Goal: Task Accomplishment & Management: Use online tool/utility

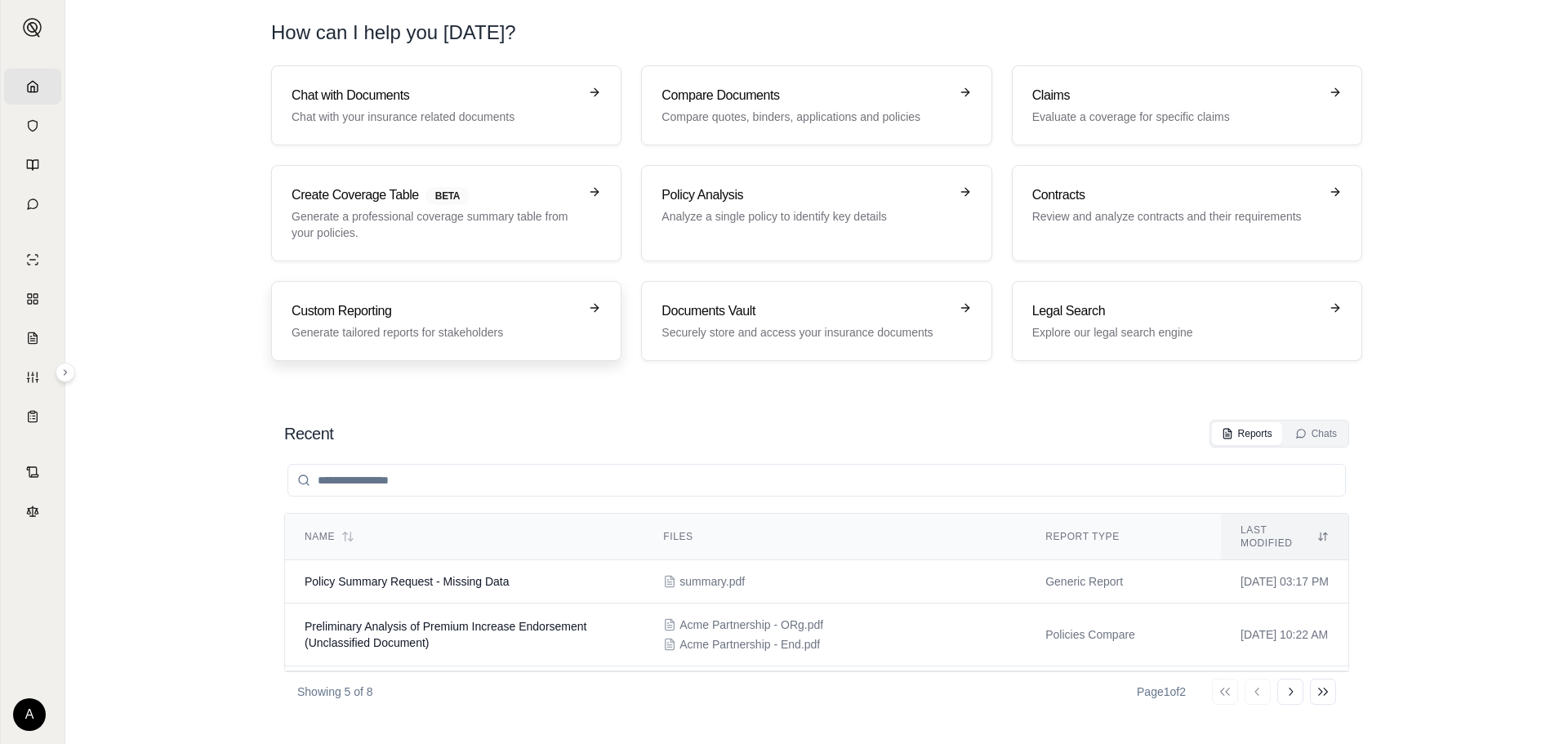
click at [460, 353] on link "Custom Reporting Generate tailored reports for stakeholders" at bounding box center [446, 321] width 350 height 80
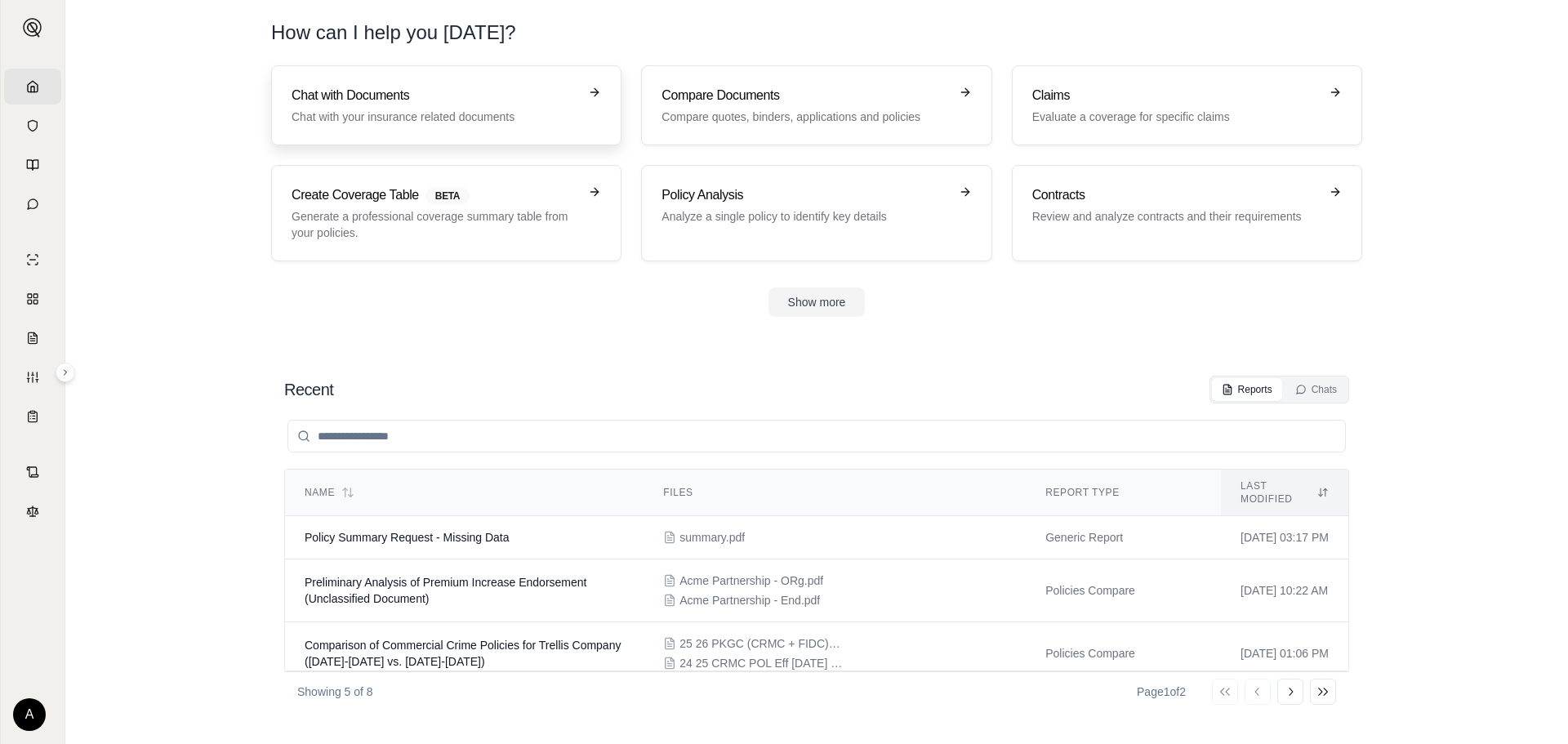
click at [329, 120] on p "Chat with your insurance related documents" at bounding box center [434, 117] width 286 height 17
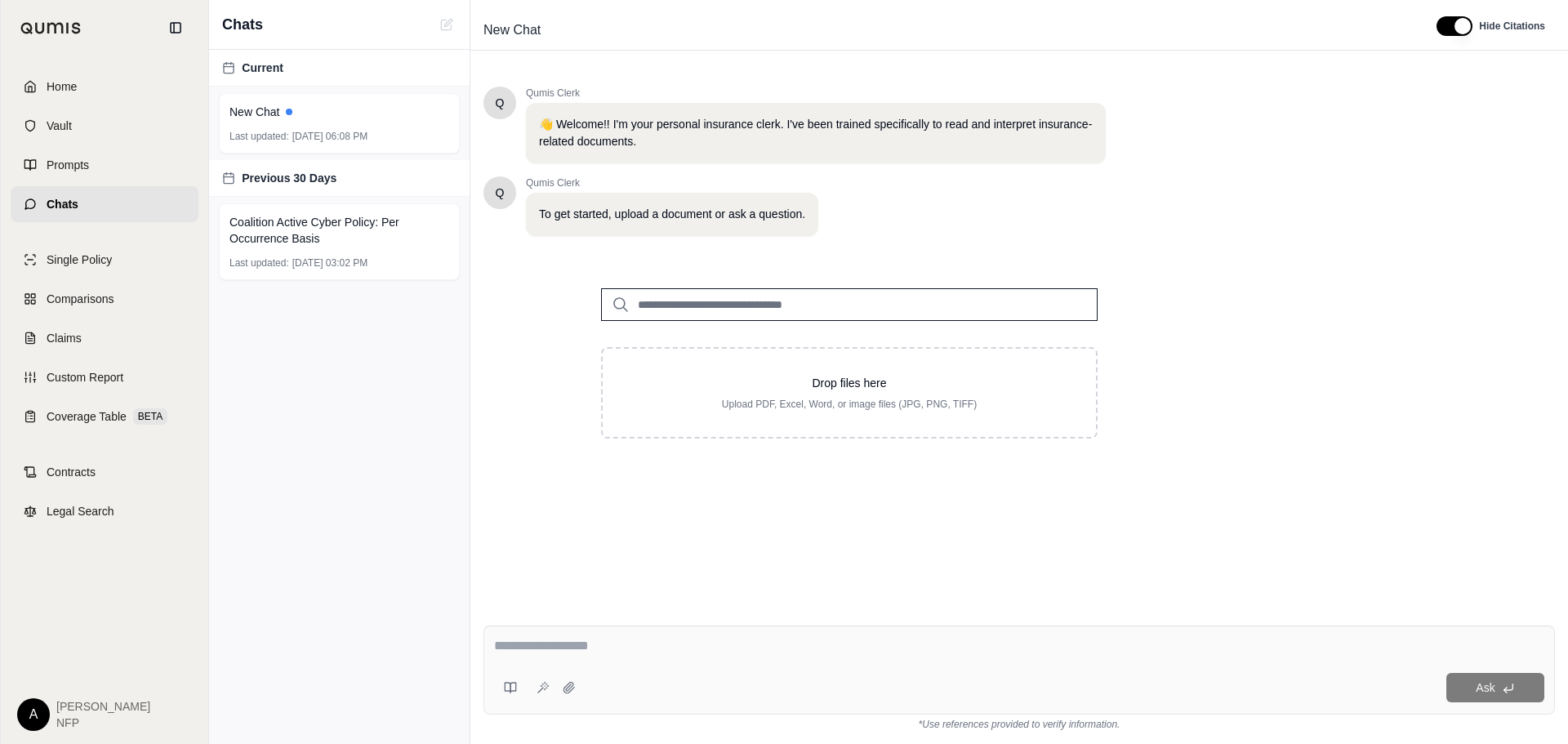
click at [740, 319] on input "search" at bounding box center [849, 304] width 496 height 32
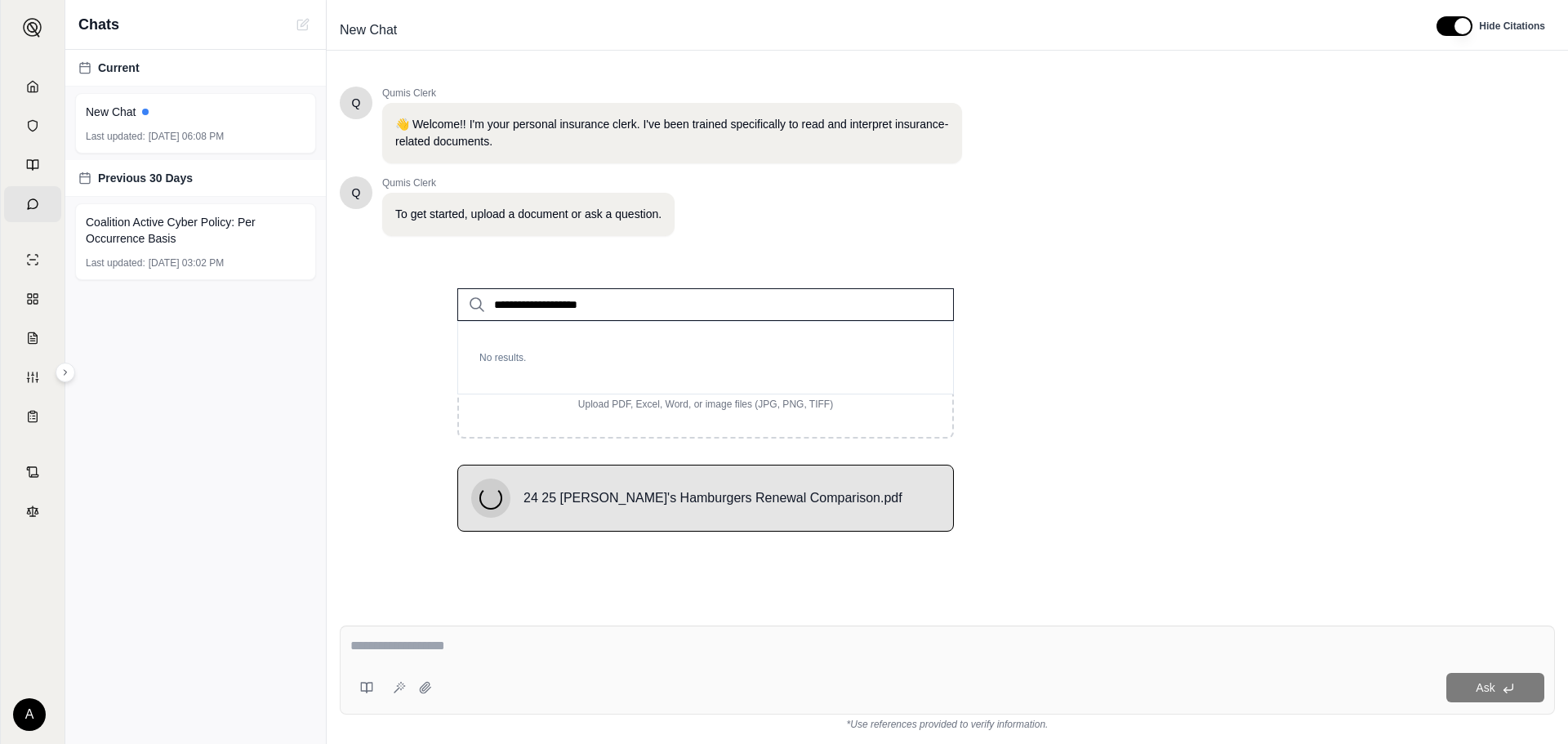
click at [641, 307] on input "**********" at bounding box center [706, 304] width 496 height 32
type input "**********"
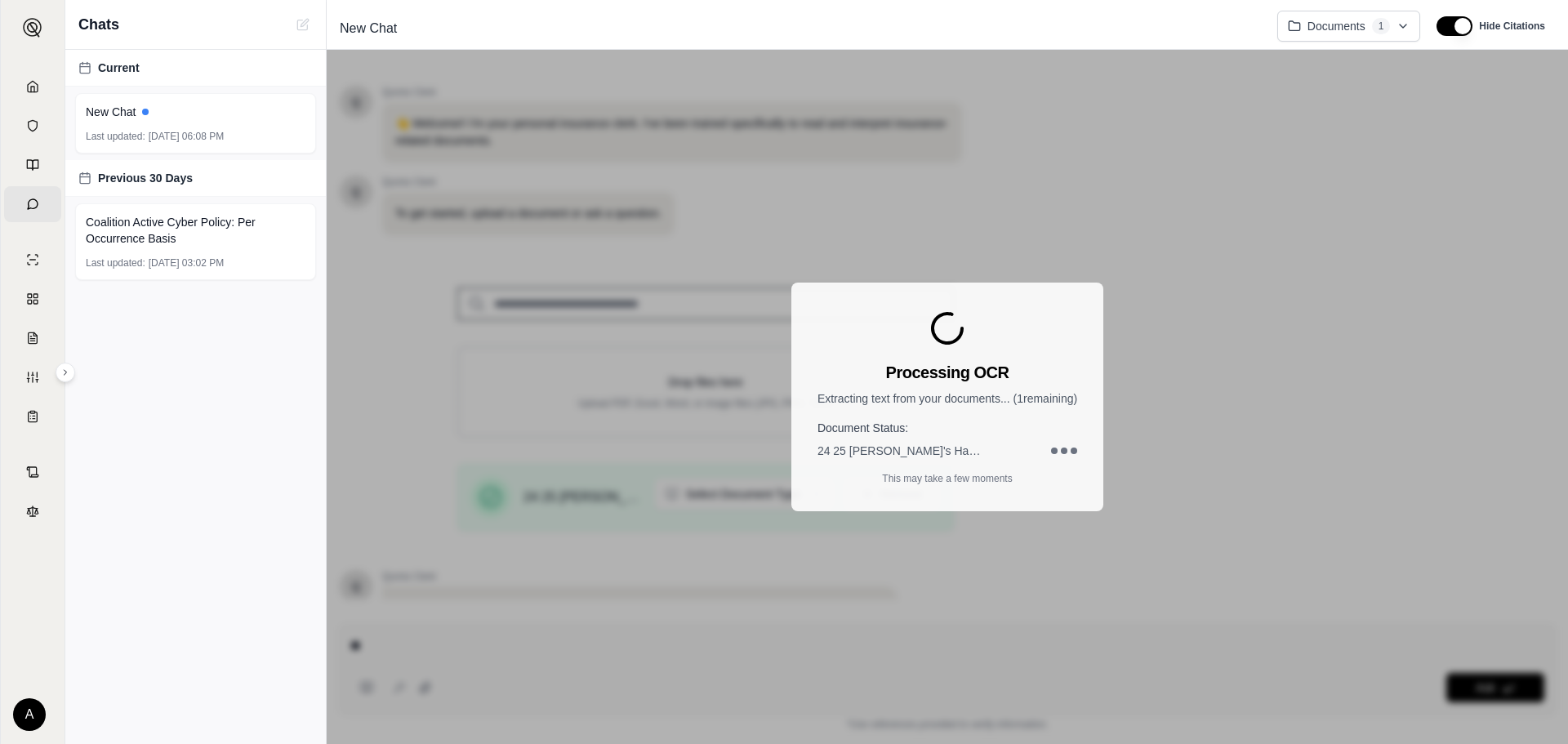
scroll to position [141, 0]
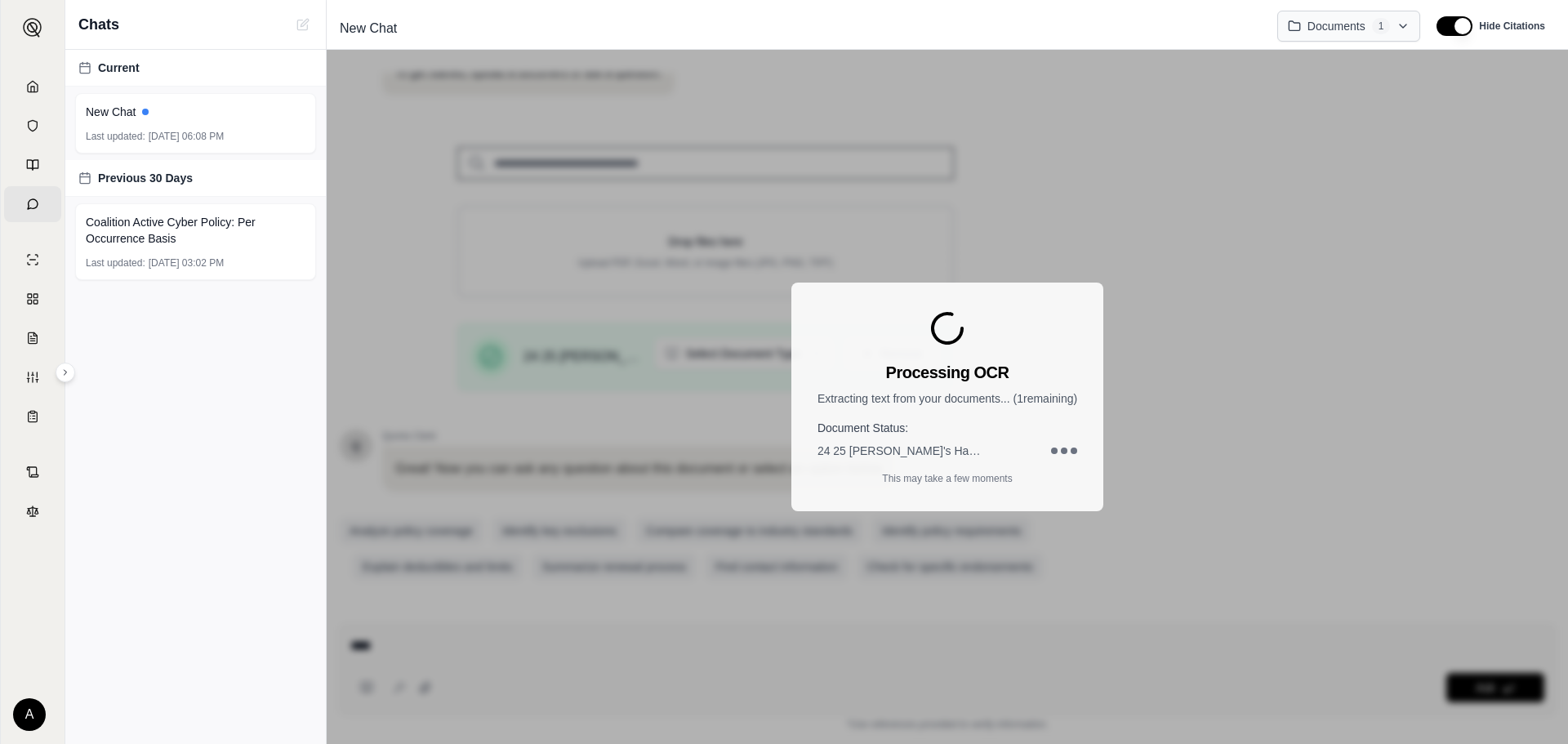
type textarea "***"
click at [1384, 19] on html "Home Vault Prompts Chats Single Policy Comparisons Claims Custom Report Coverag…" at bounding box center [784, 372] width 1568 height 744
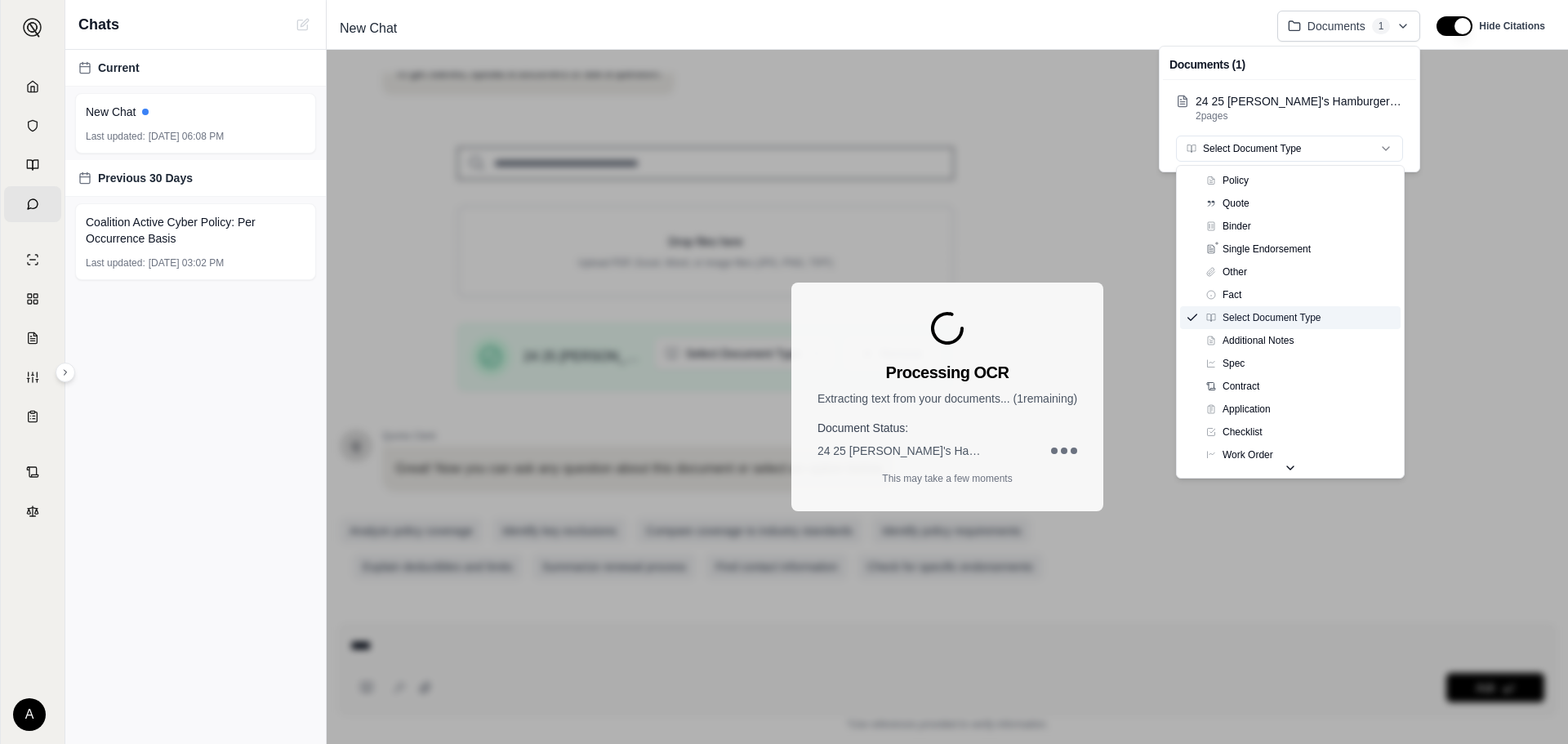
click at [1326, 149] on html "Home Vault Prompts Chats Single Policy Comparisons Claims Custom Report Coverag…" at bounding box center [784, 372] width 1568 height 744
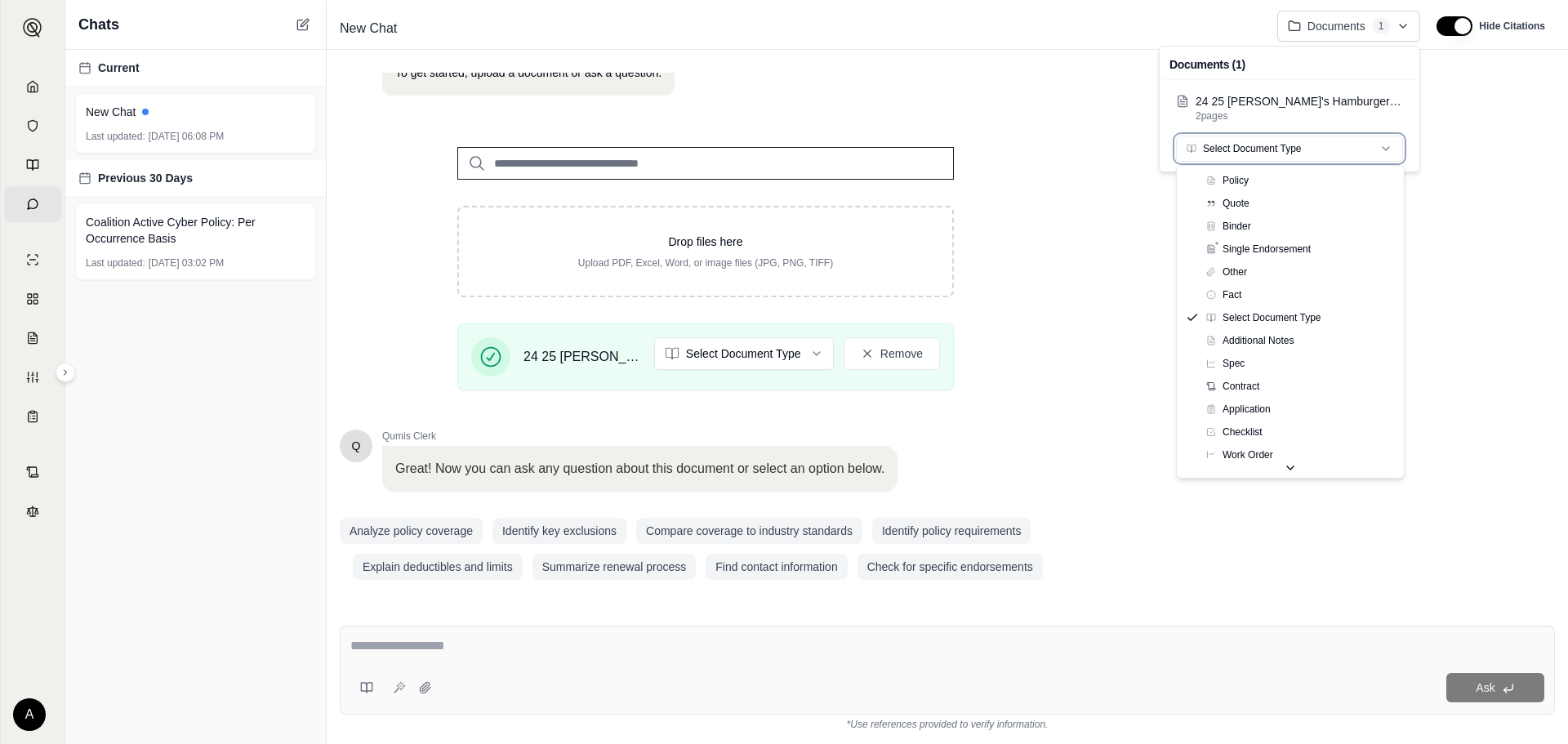
click at [1011, 410] on html "Home Vault Prompts Chats Single Policy Comparisons Claims Custom Report Coverag…" at bounding box center [784, 372] width 1568 height 744
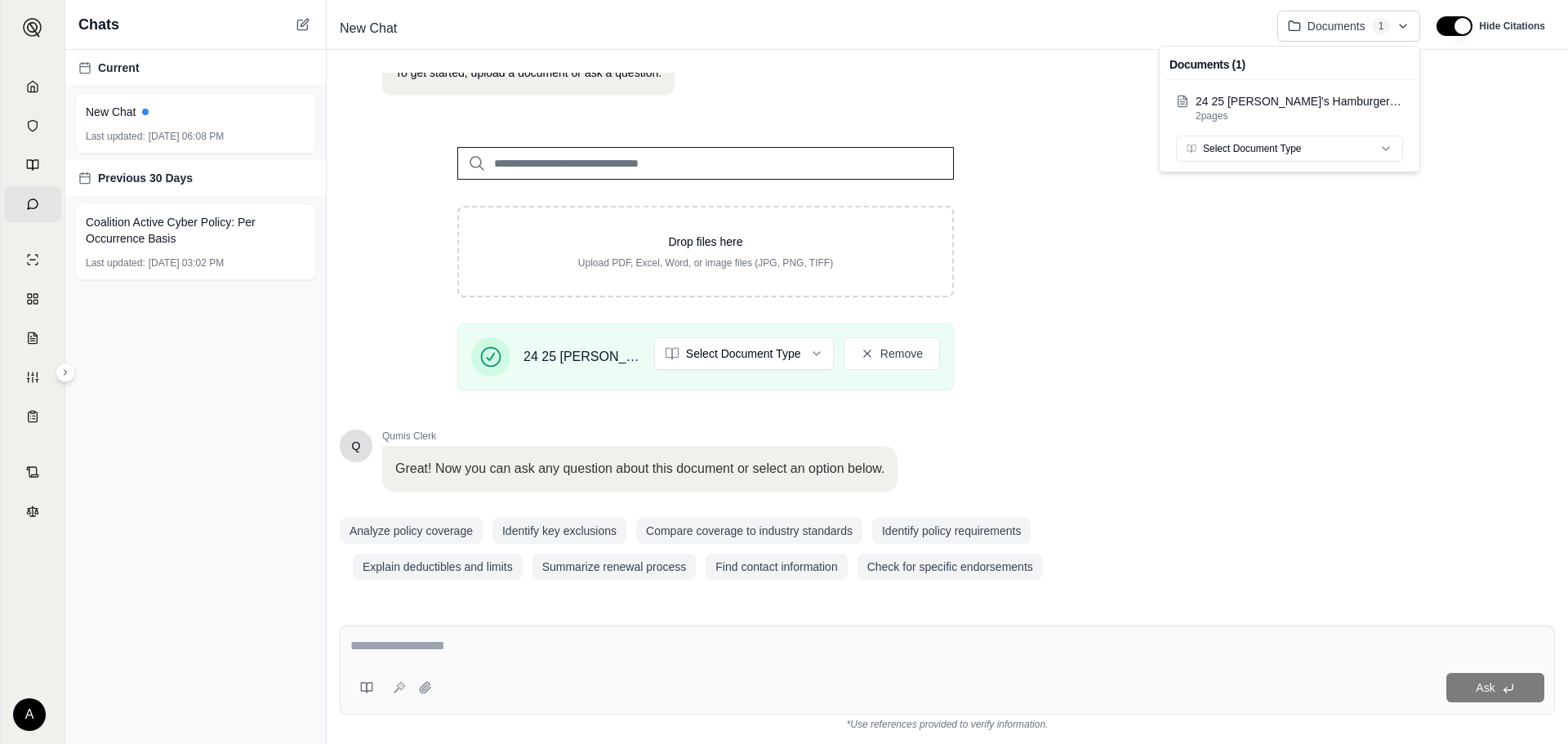
click at [419, 698] on html "Home Vault Prompts Chats Single Policy Comparisons Claims Custom Report Coverag…" at bounding box center [784, 372] width 1568 height 744
click at [420, 688] on icon at bounding box center [424, 687] width 10 height 10
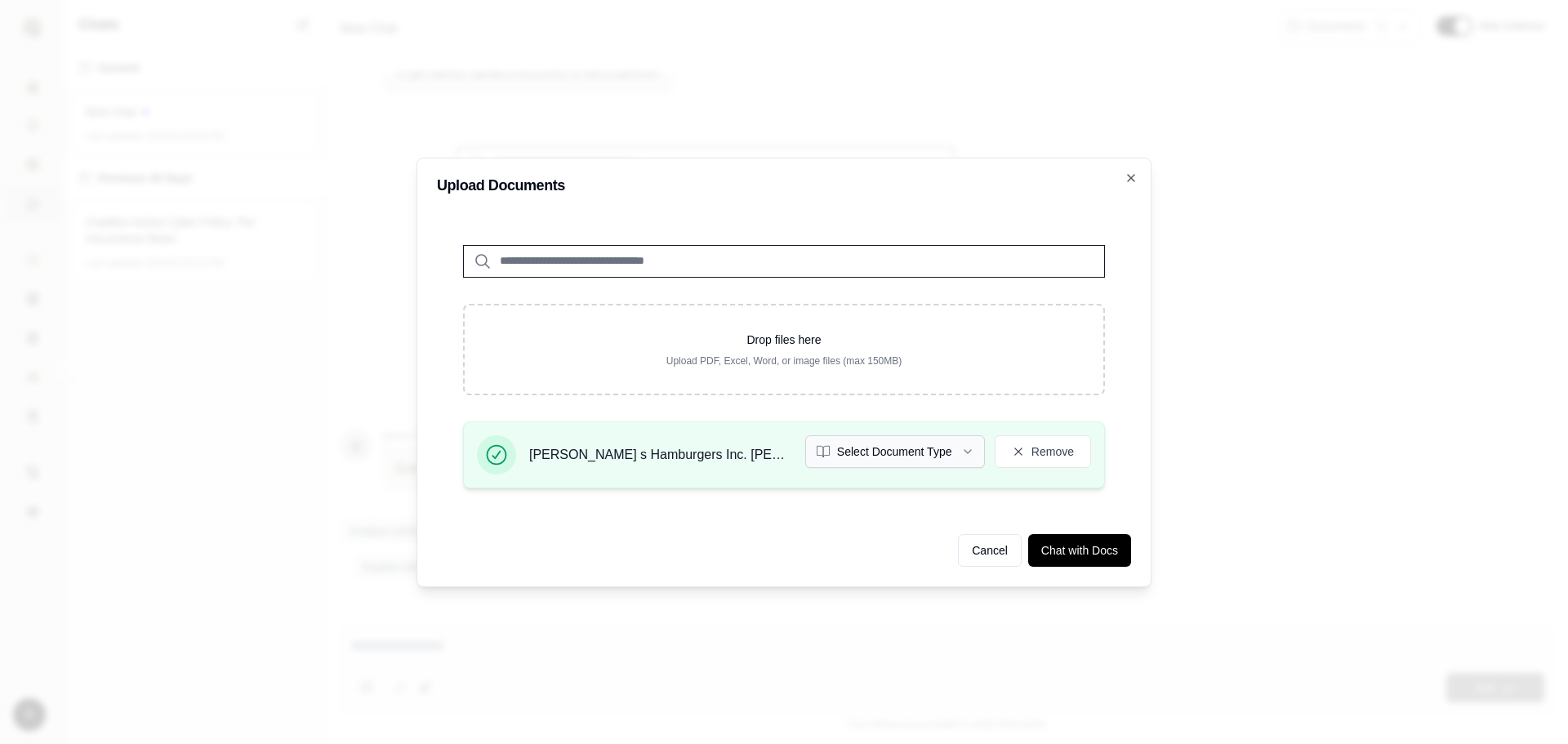
click at [923, 456] on button "Select Document Type" at bounding box center [895, 451] width 180 height 32
click at [913, 461] on button "Quote" at bounding box center [895, 451] width 180 height 32
click at [1128, 179] on icon "button" at bounding box center [1131, 178] width 13 height 13
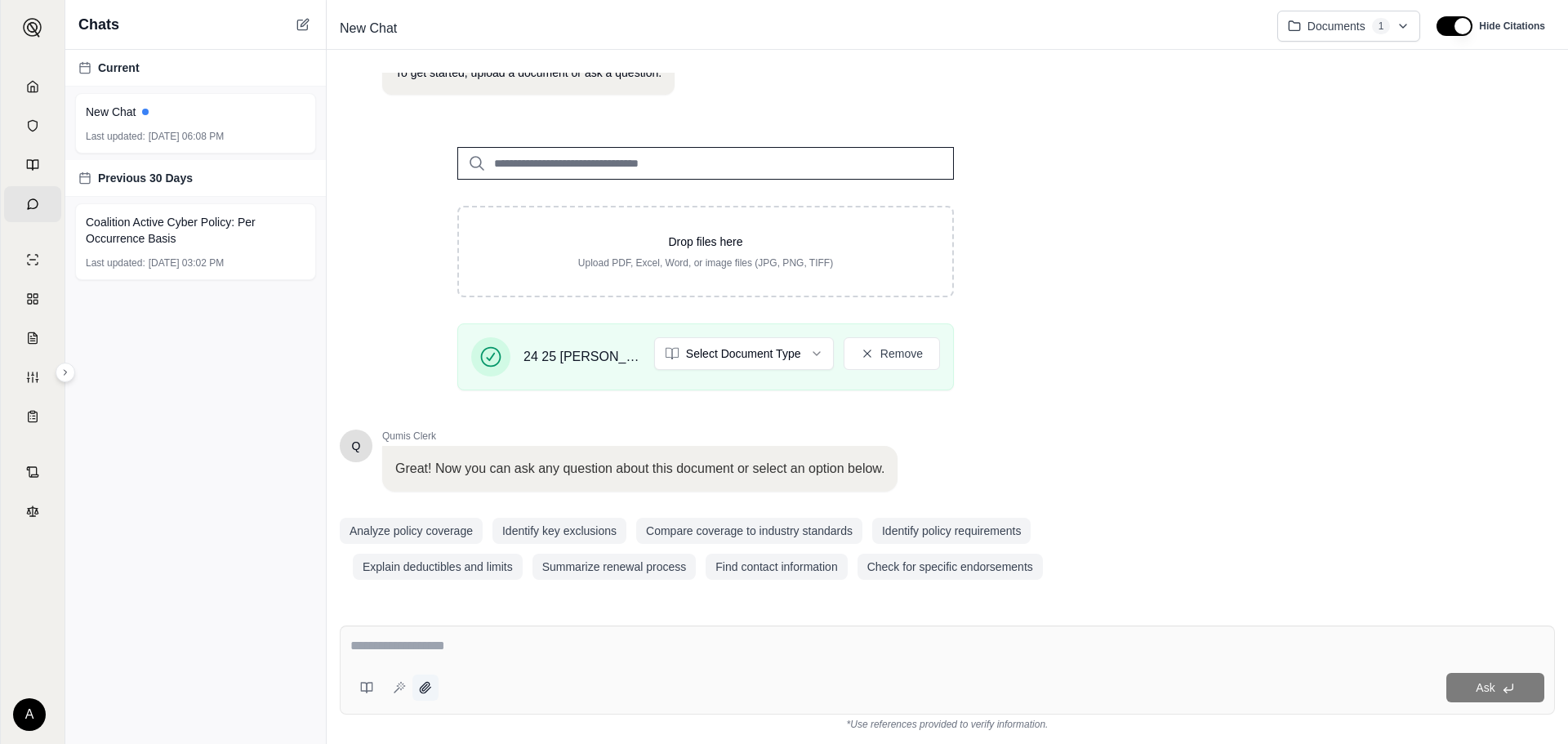
click at [437, 688] on button at bounding box center [425, 687] width 26 height 26
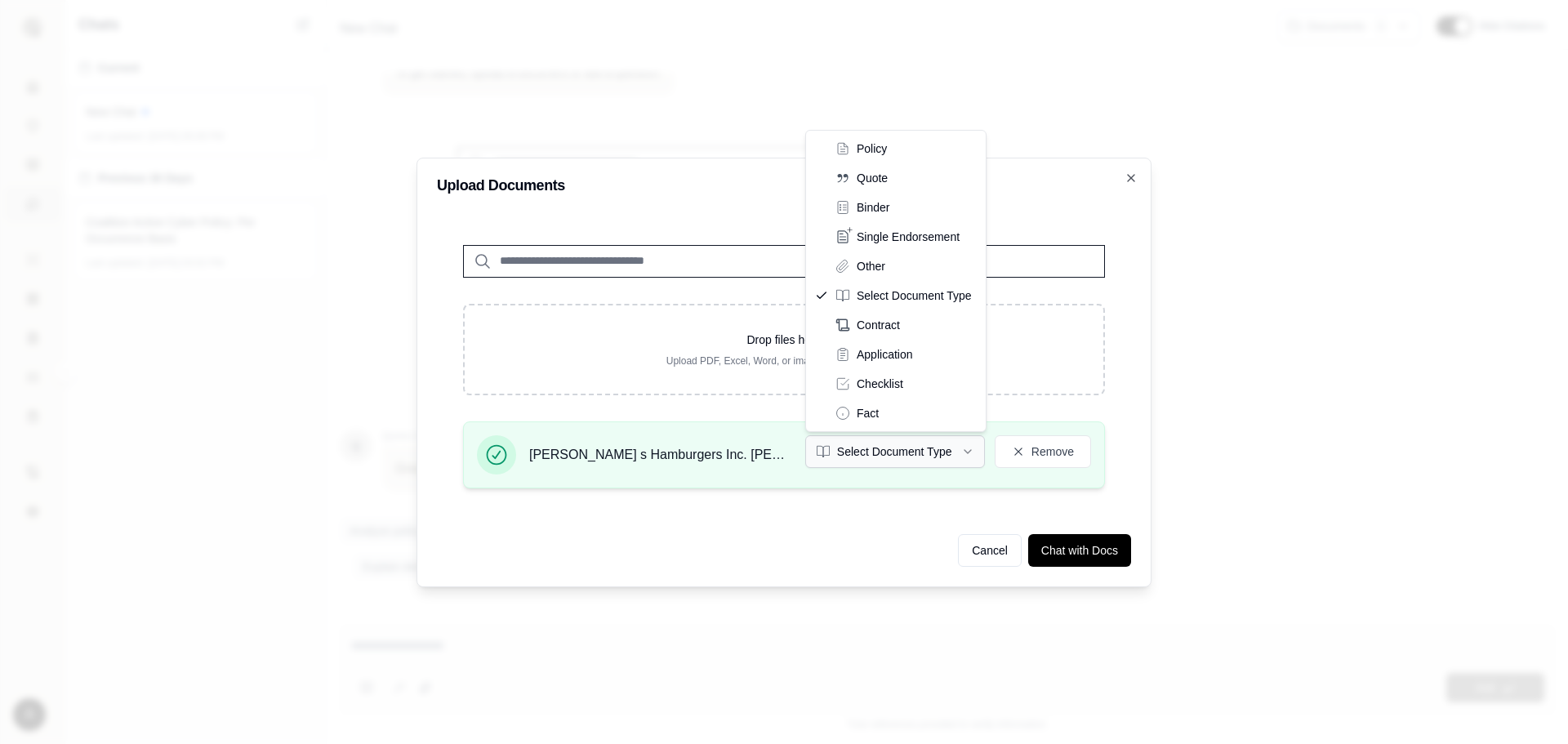
click at [899, 451] on button "Select Document Type" at bounding box center [895, 451] width 180 height 32
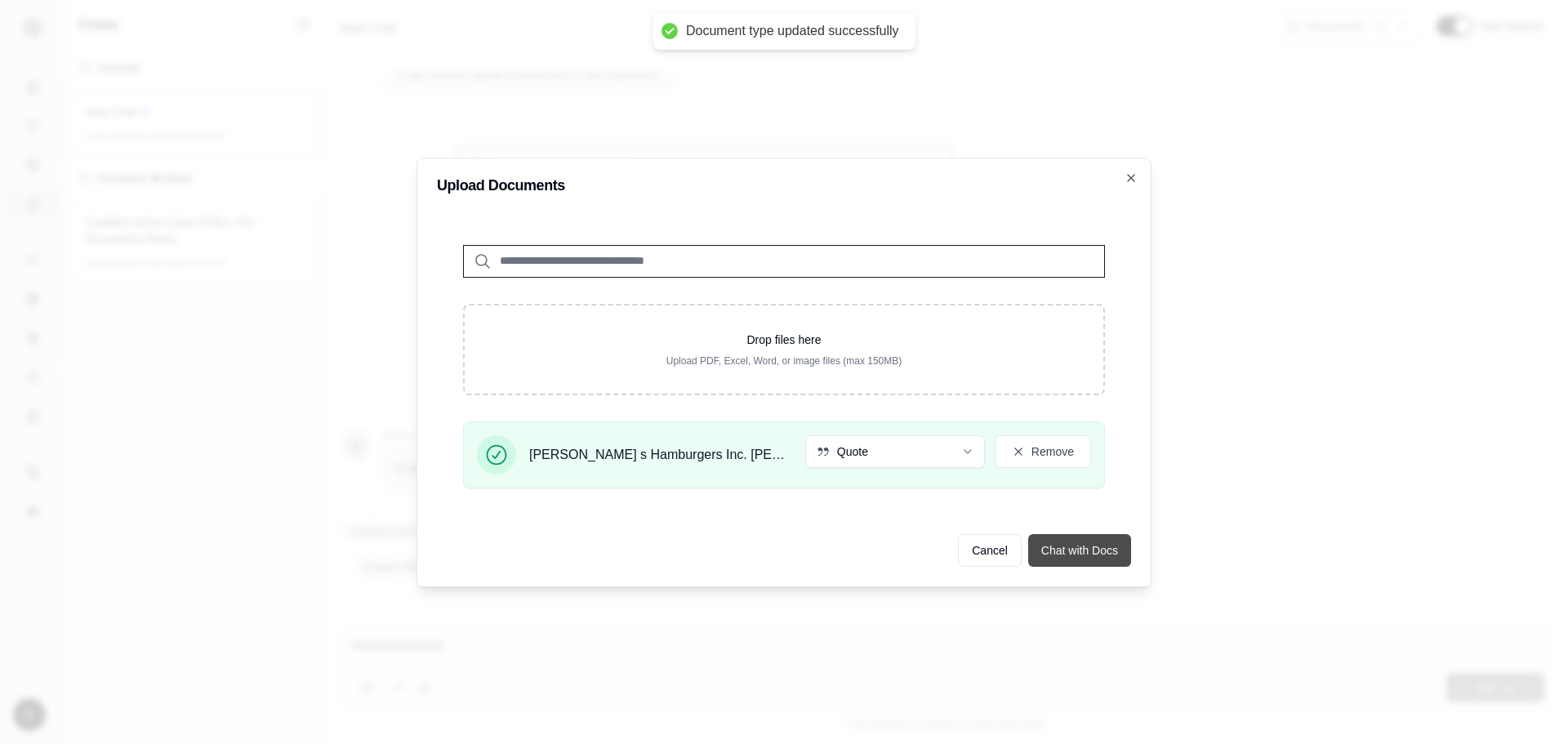
click at [1069, 560] on button "Chat with Docs" at bounding box center [1079, 550] width 103 height 32
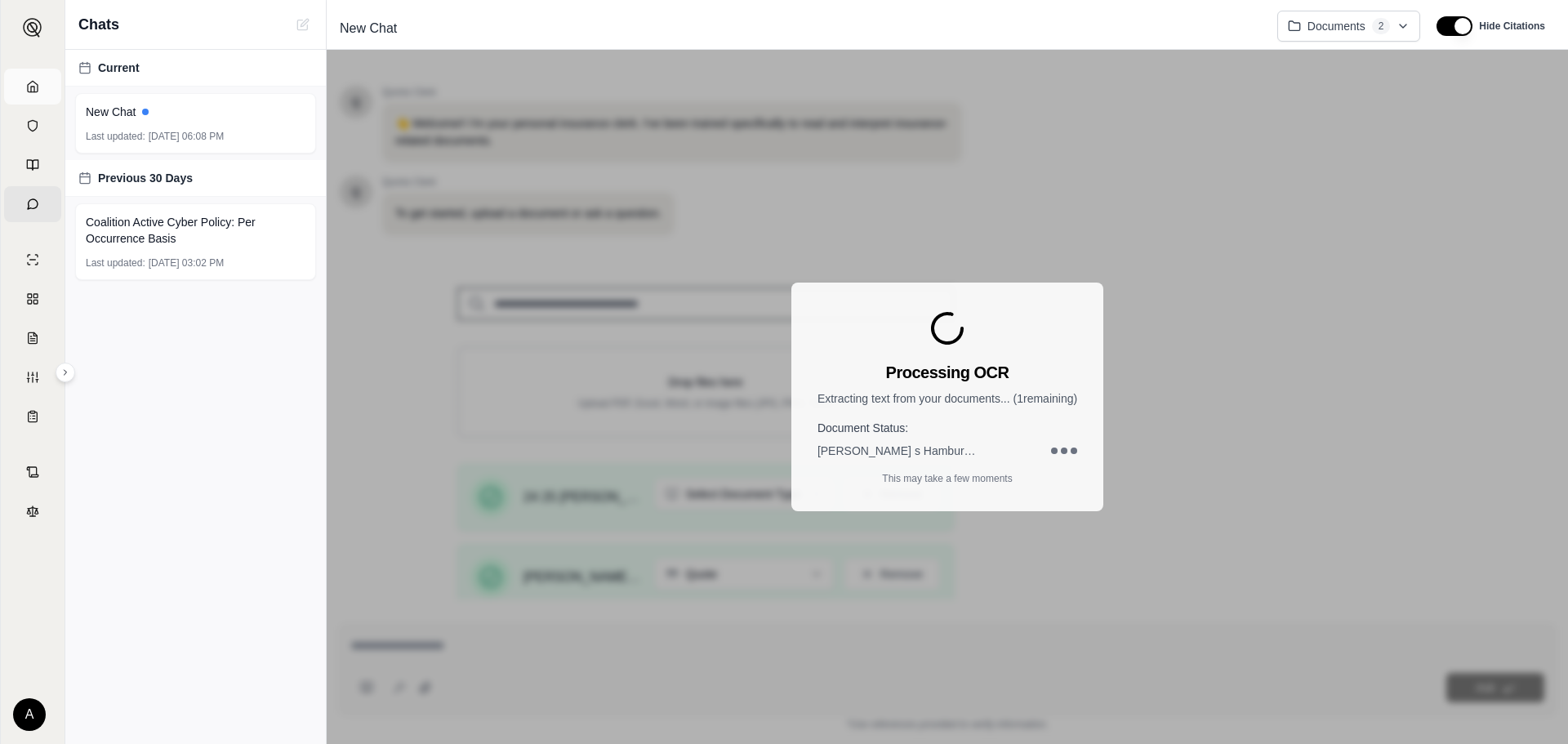
click at [11, 86] on link "Home" at bounding box center [32, 86] width 57 height 36
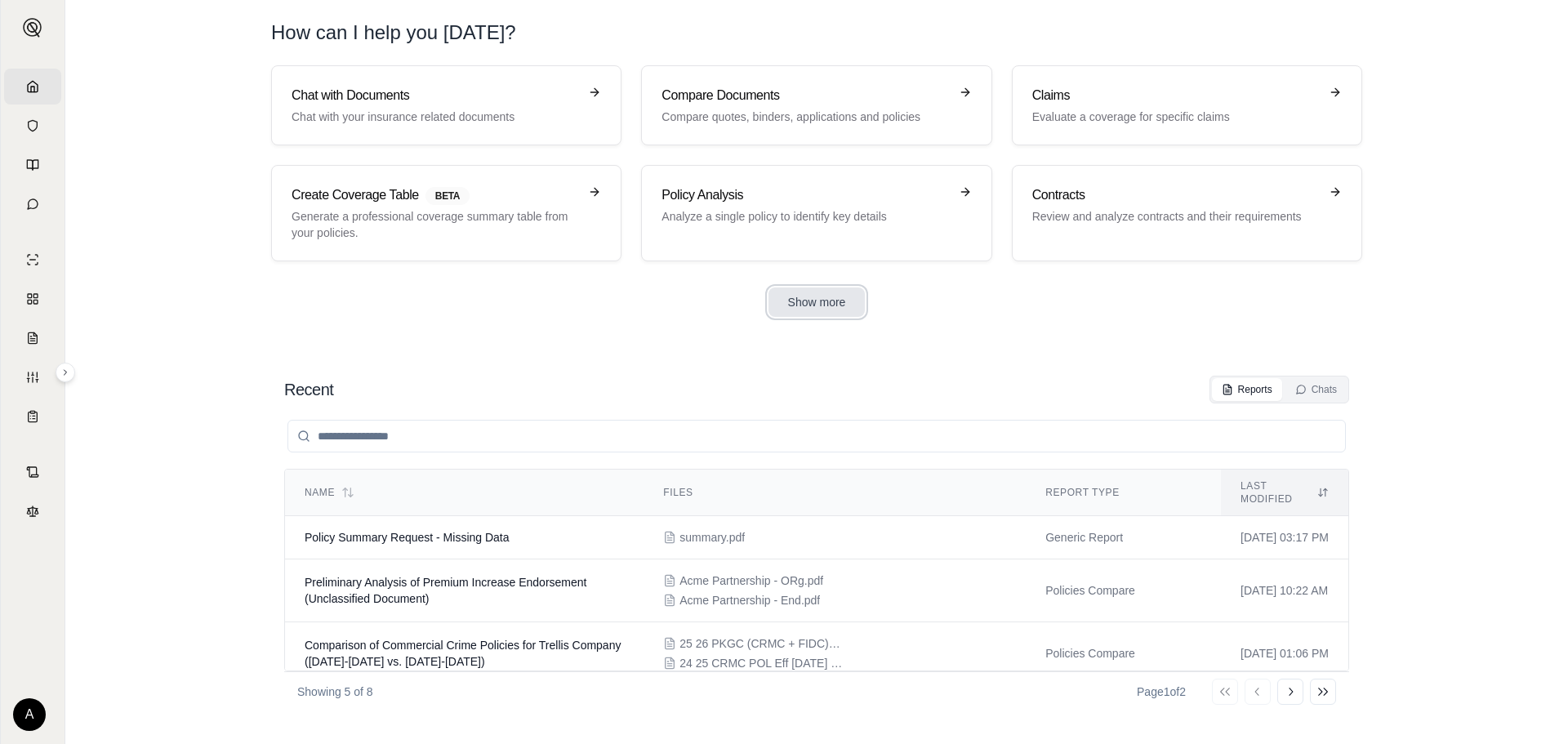
click at [834, 293] on button "Show more" at bounding box center [817, 302] width 97 height 30
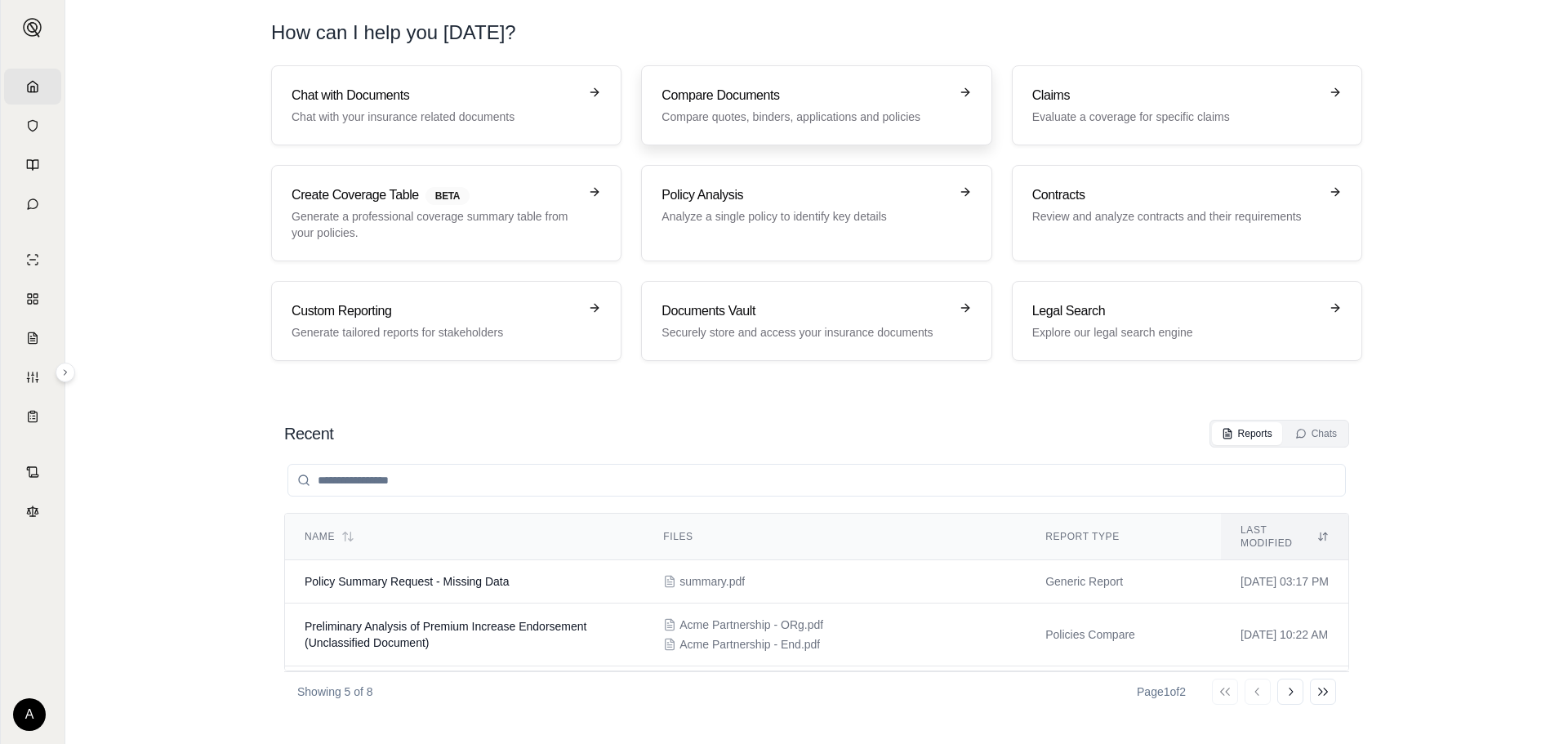
click at [919, 104] on h3 "Compare Documents" at bounding box center [804, 95] width 286 height 19
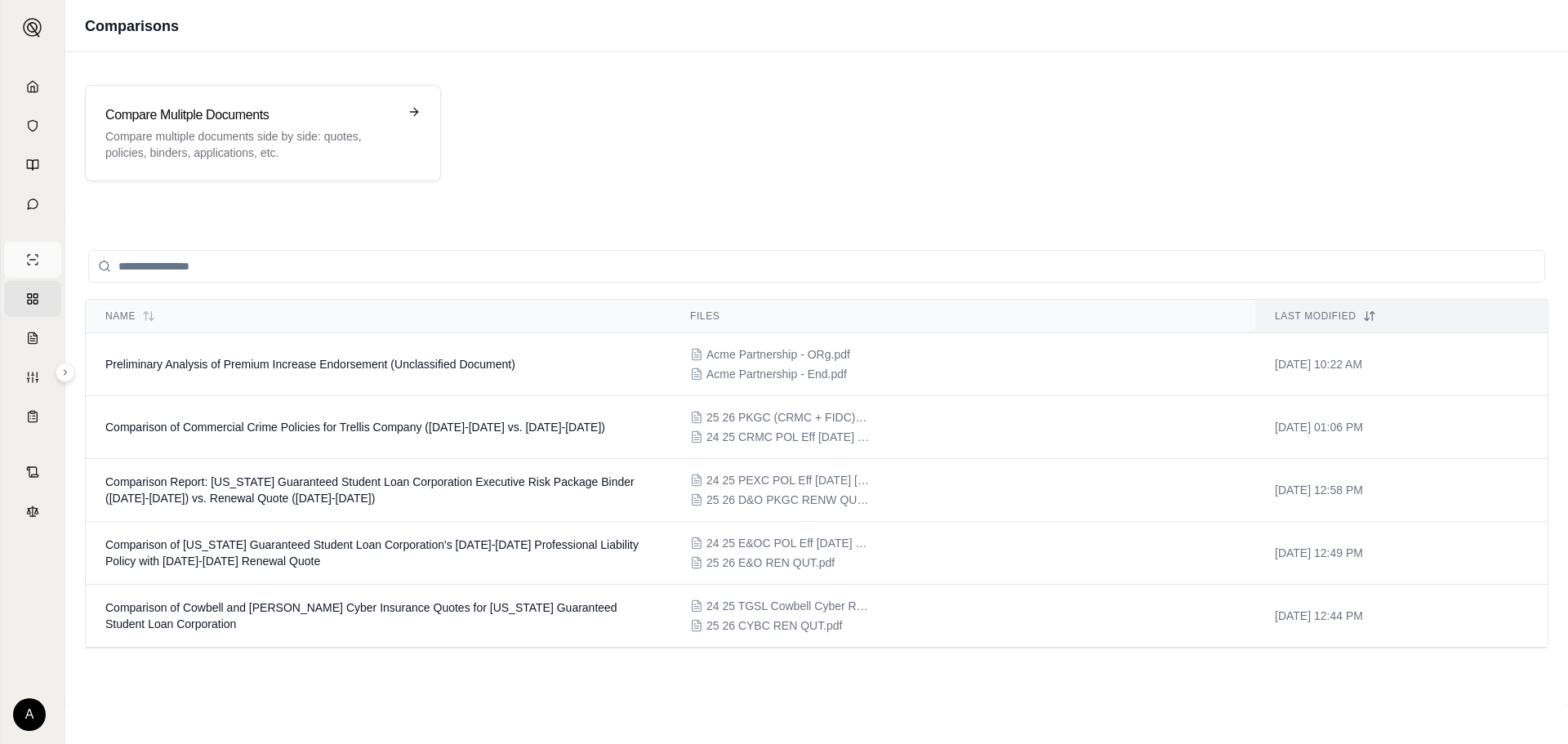
click at [41, 269] on link "Single Policy" at bounding box center [32, 259] width 57 height 36
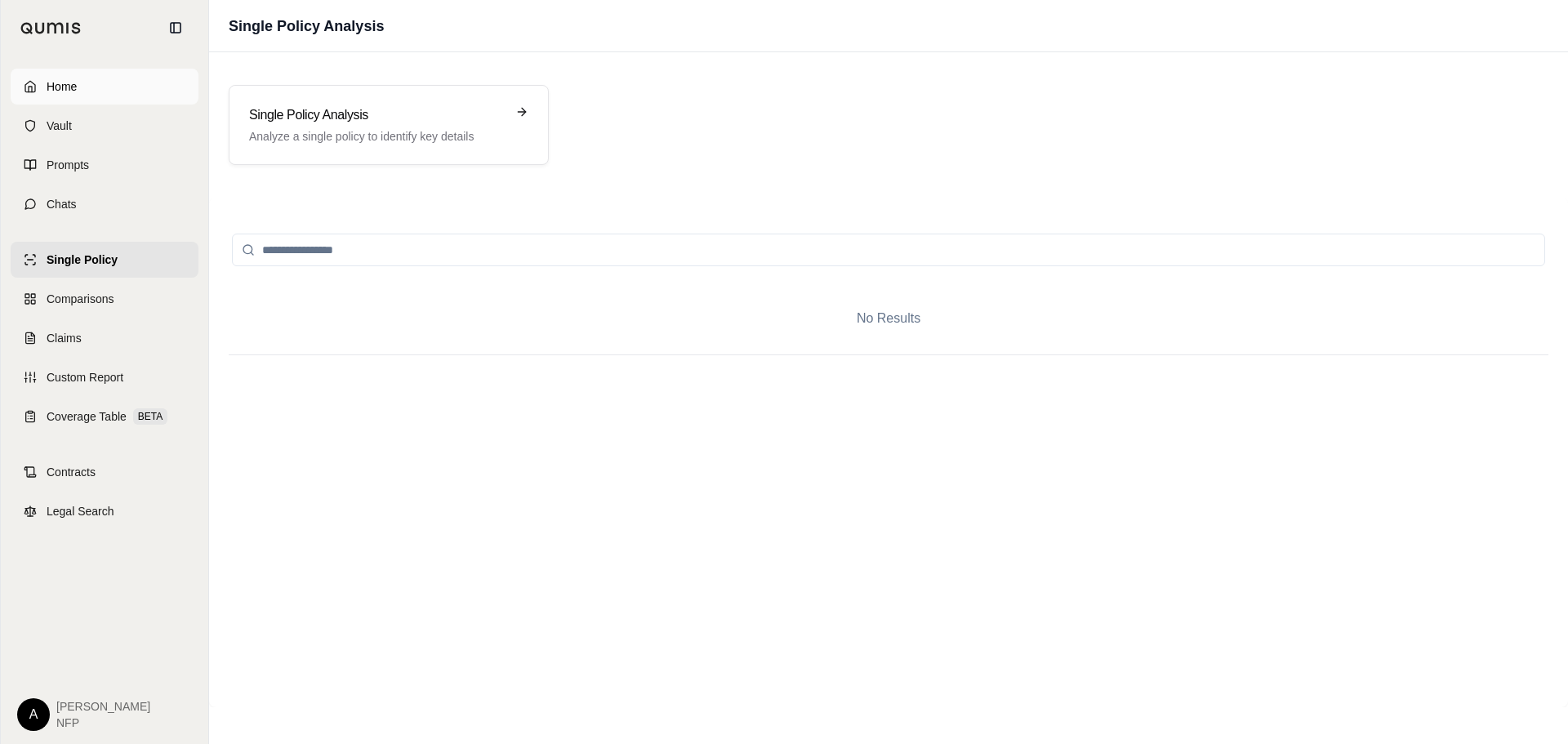
click at [120, 80] on link "Home" at bounding box center [104, 86] width 188 height 36
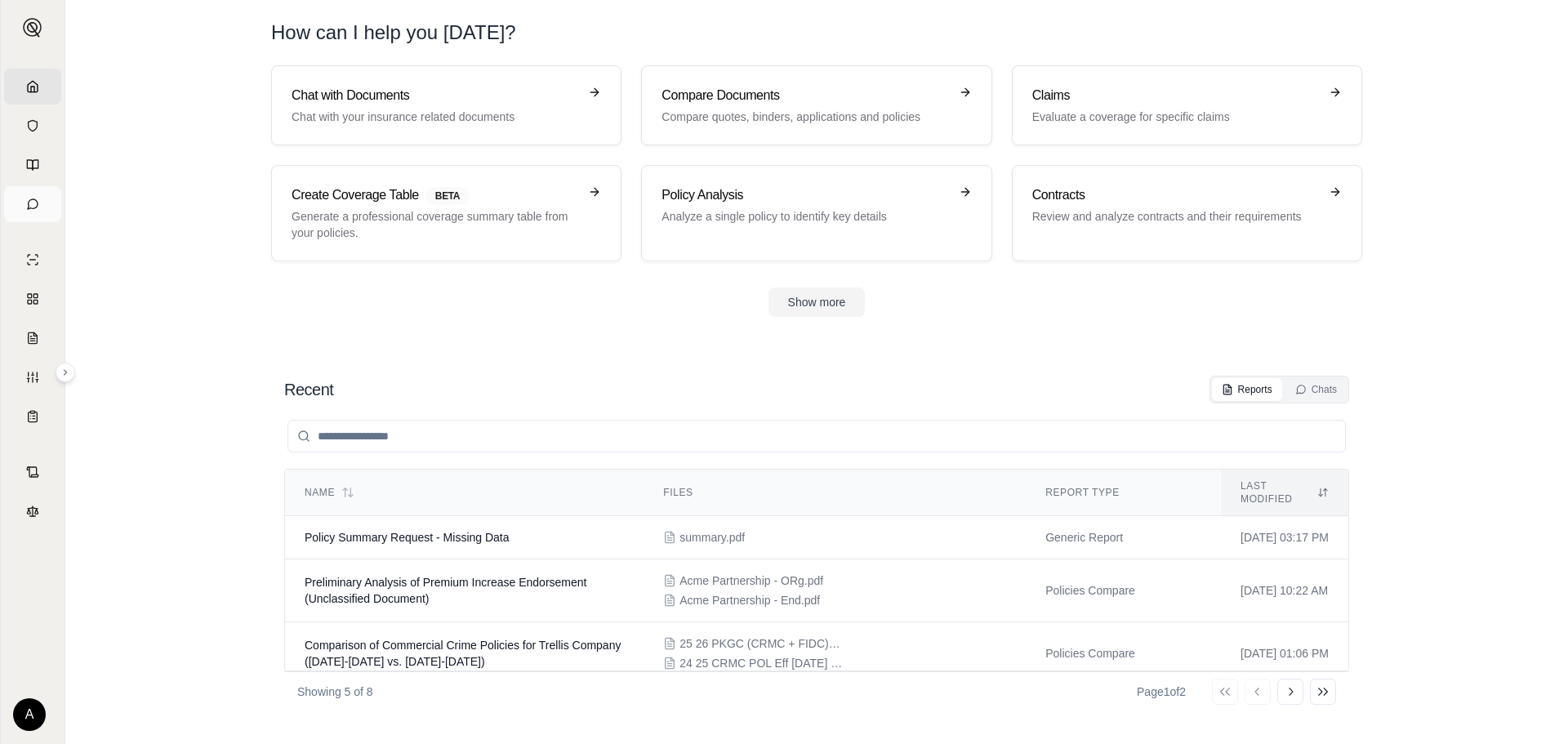
click at [38, 195] on link "Chats" at bounding box center [32, 204] width 57 height 36
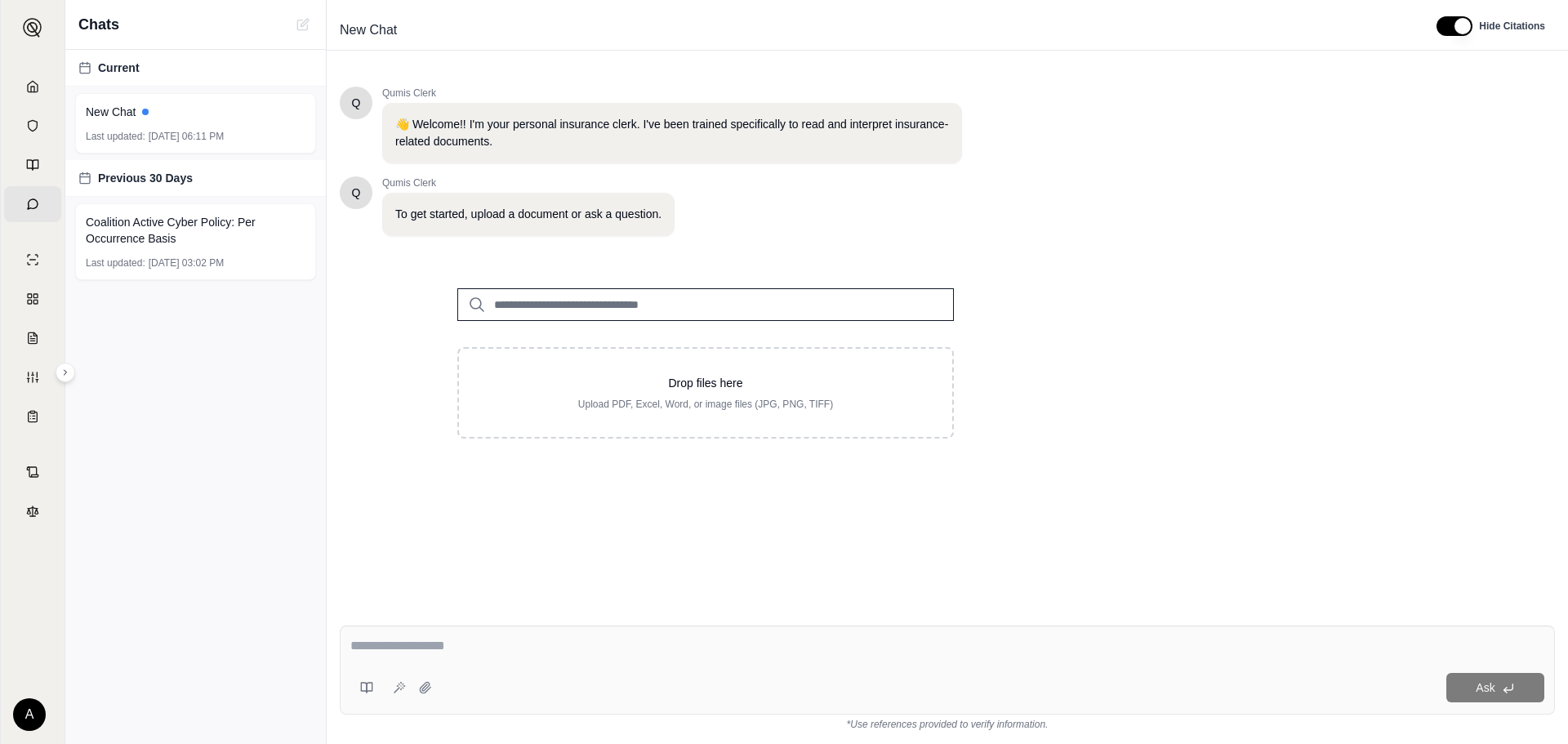
click at [127, 68] on span "Current" at bounding box center [119, 68] width 42 height 17
click at [90, 72] on rect at bounding box center [84, 69] width 10 height 10
click at [386, 665] on div "Ask" at bounding box center [947, 670] width 1215 height 89
type textarea "*"
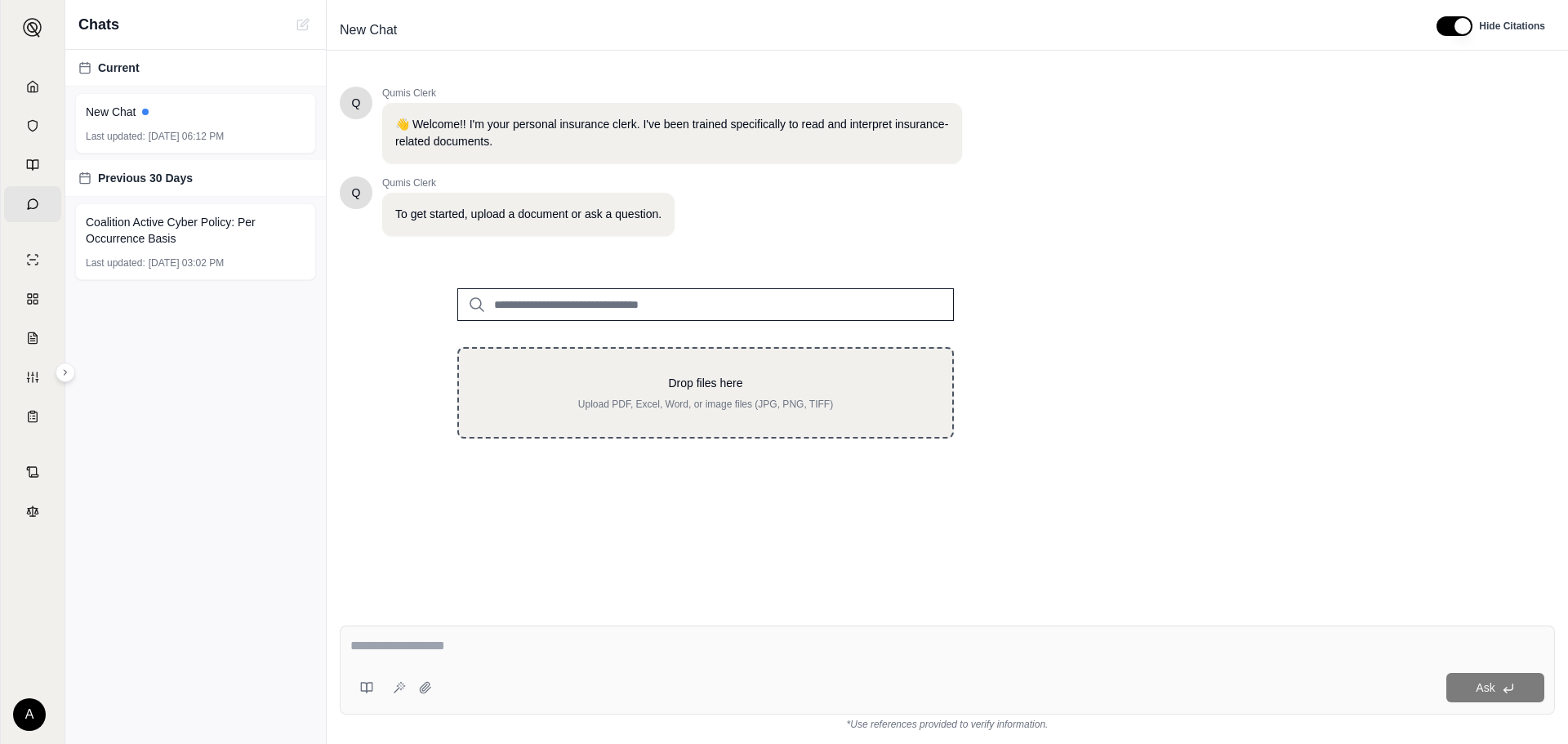
click at [664, 403] on p "Upload PDF, Excel, Word, or image files (JPG, PNG, TIFF)" at bounding box center [706, 404] width 441 height 13
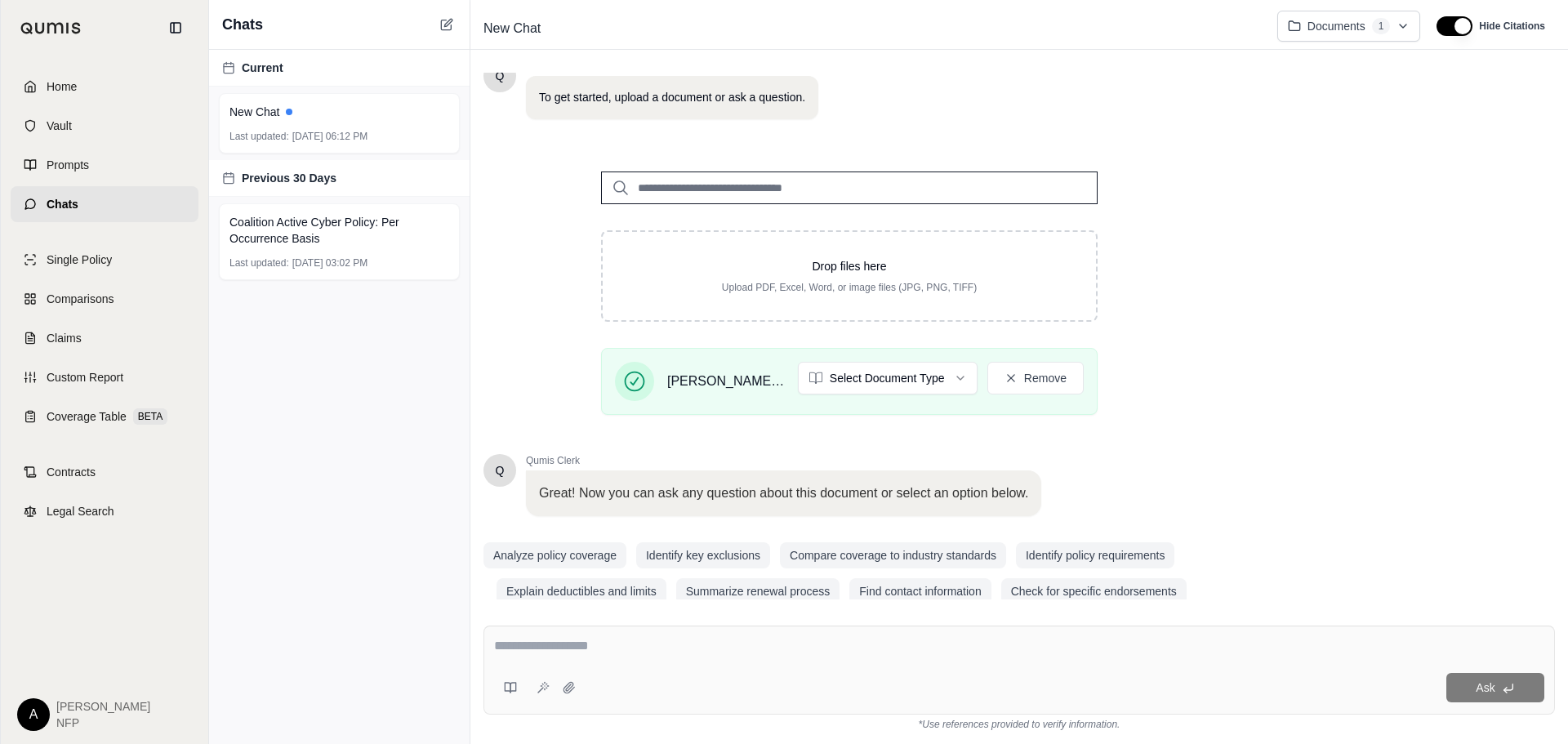
scroll to position [141, 0]
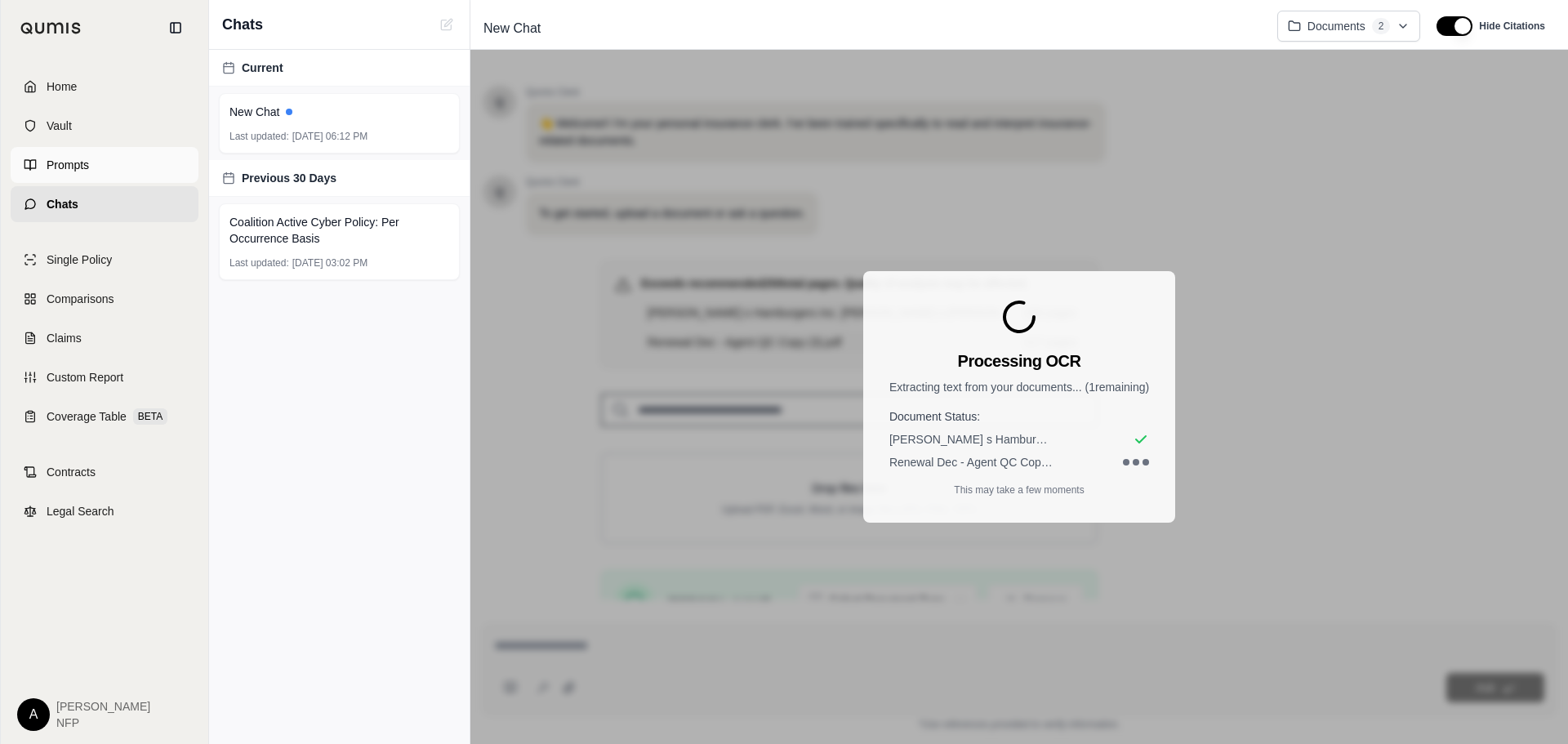
click at [72, 159] on span "Prompts" at bounding box center [68, 165] width 43 height 17
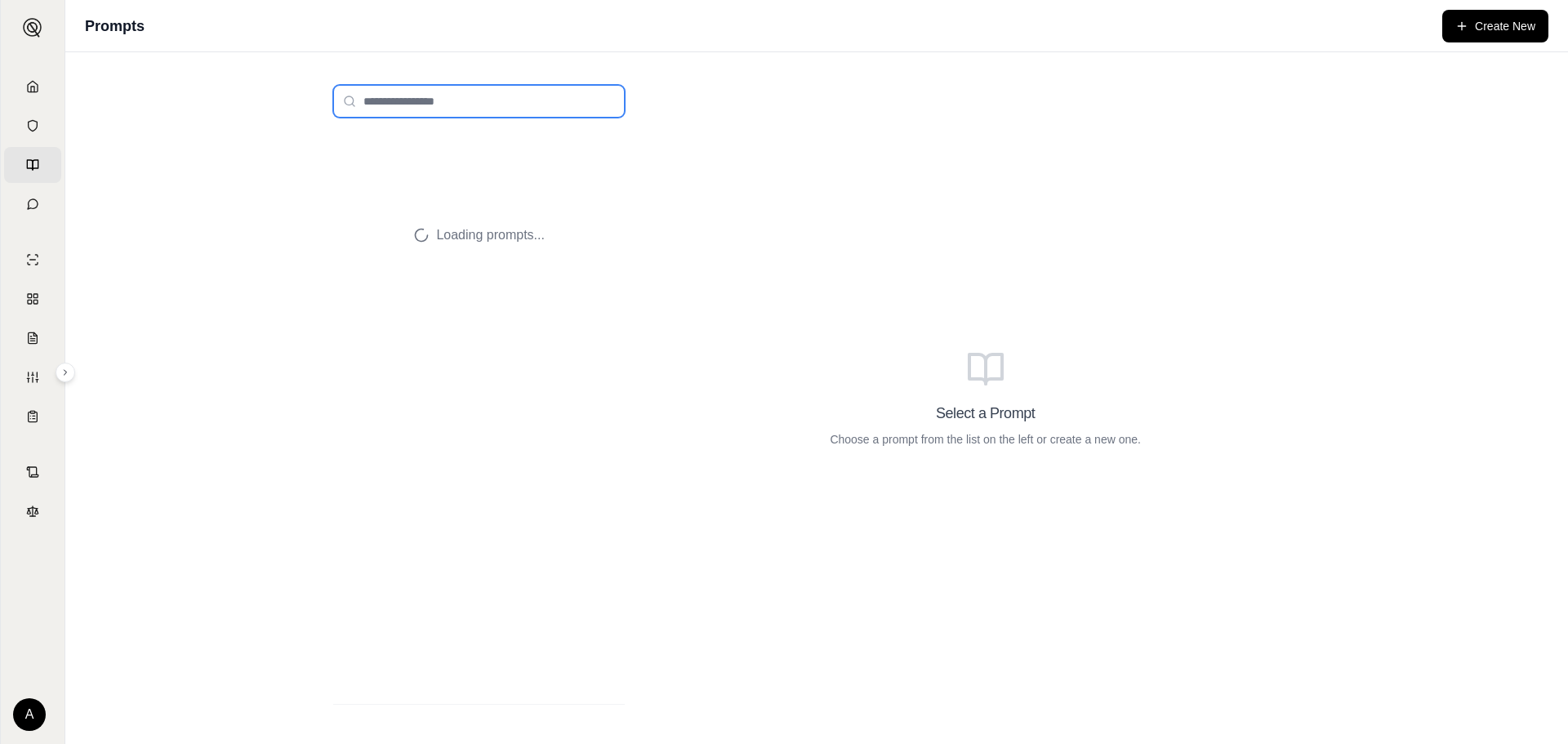
click at [458, 105] on input "search" at bounding box center [479, 101] width 292 height 32
click at [40, 128] on link "Vault" at bounding box center [32, 125] width 57 height 36
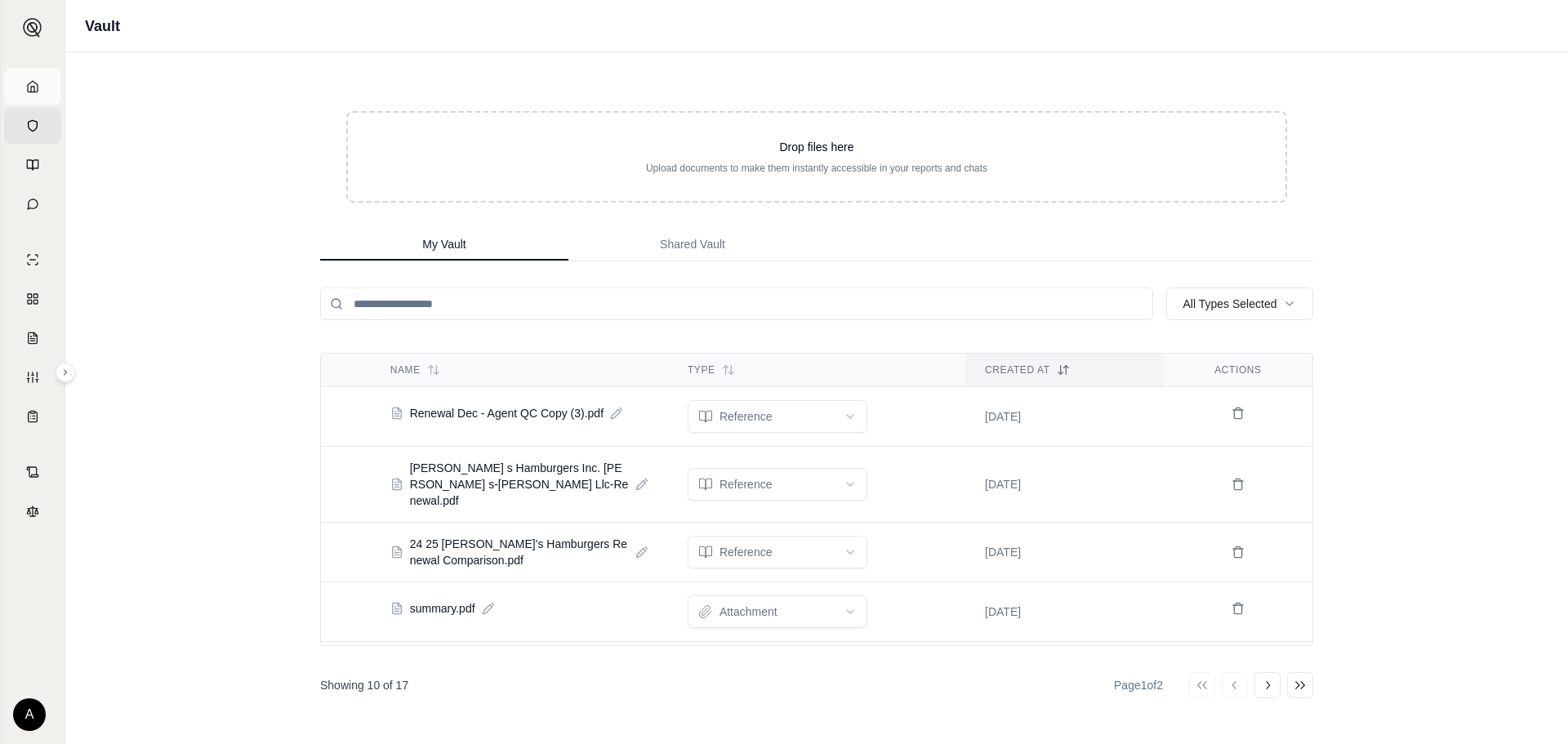
click at [51, 86] on link "Home" at bounding box center [32, 86] width 57 height 36
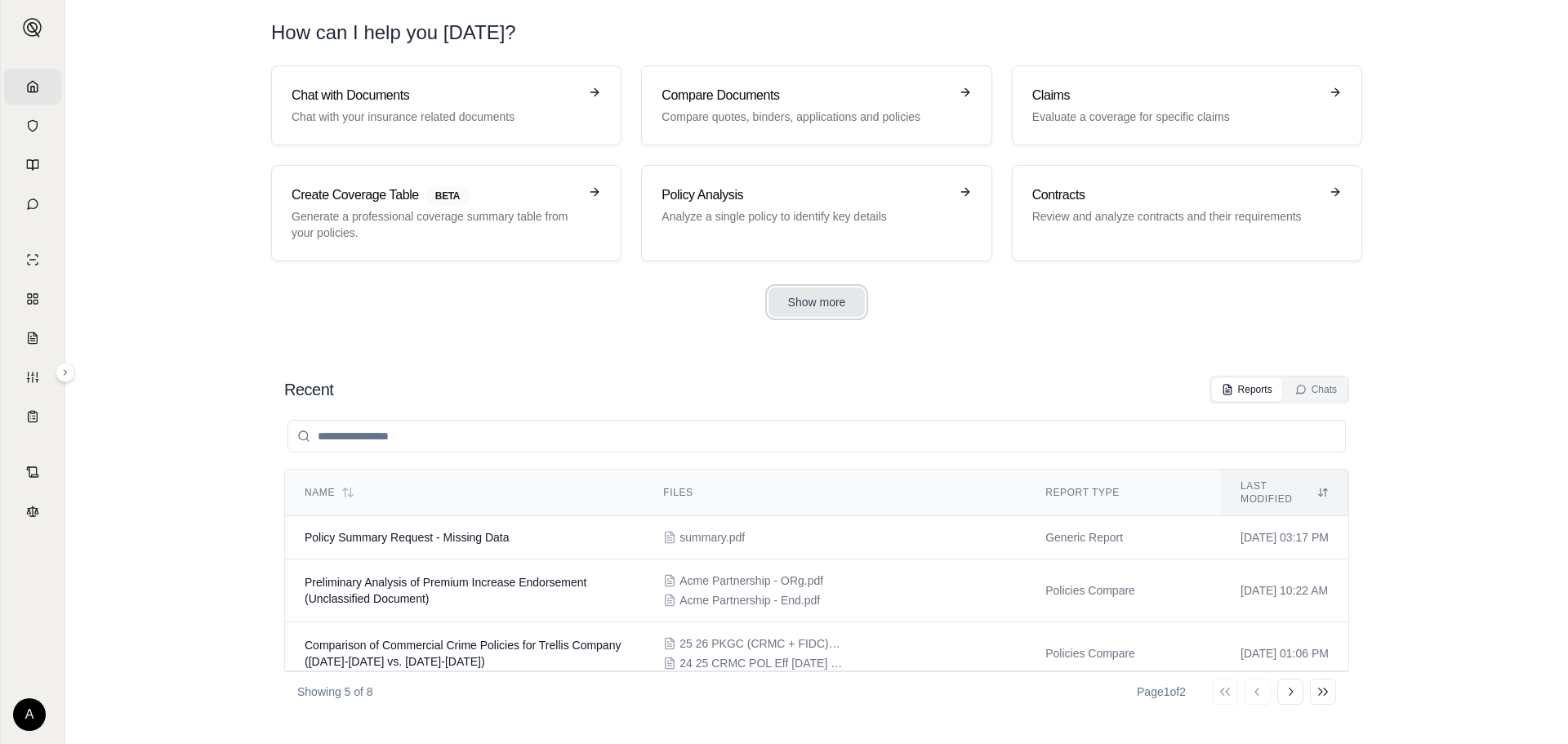
click at [825, 293] on button "Show more" at bounding box center [817, 302] width 97 height 30
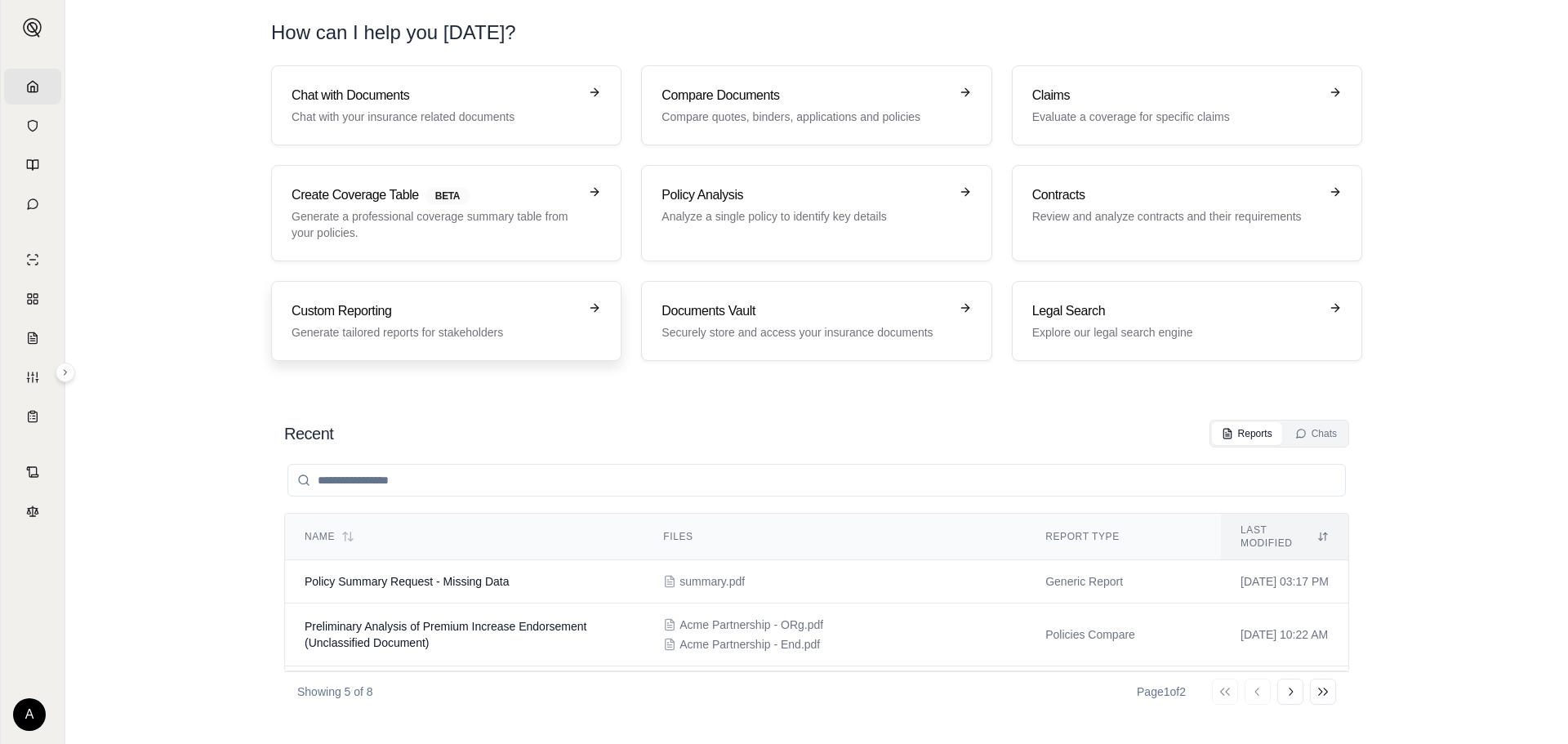
click at [469, 296] on link "Custom Reporting Generate tailored reports for stakeholders" at bounding box center [446, 321] width 350 height 80
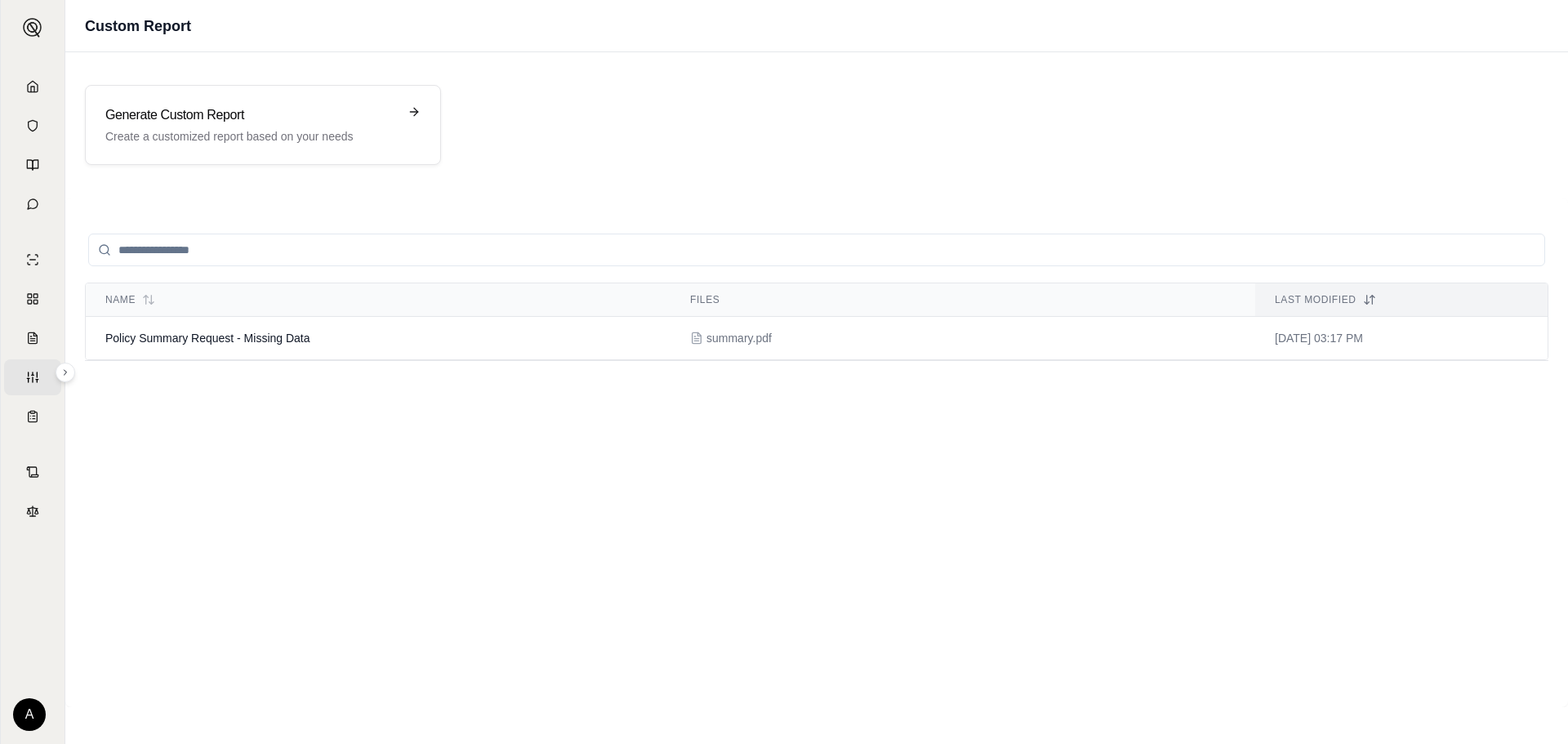
click at [330, 84] on div "Generate Custom Report Create a customized report based on your needs" at bounding box center [817, 125] width 1502 height 120
click at [324, 110] on h3 "Generate Custom Report" at bounding box center [252, 115] width 293 height 19
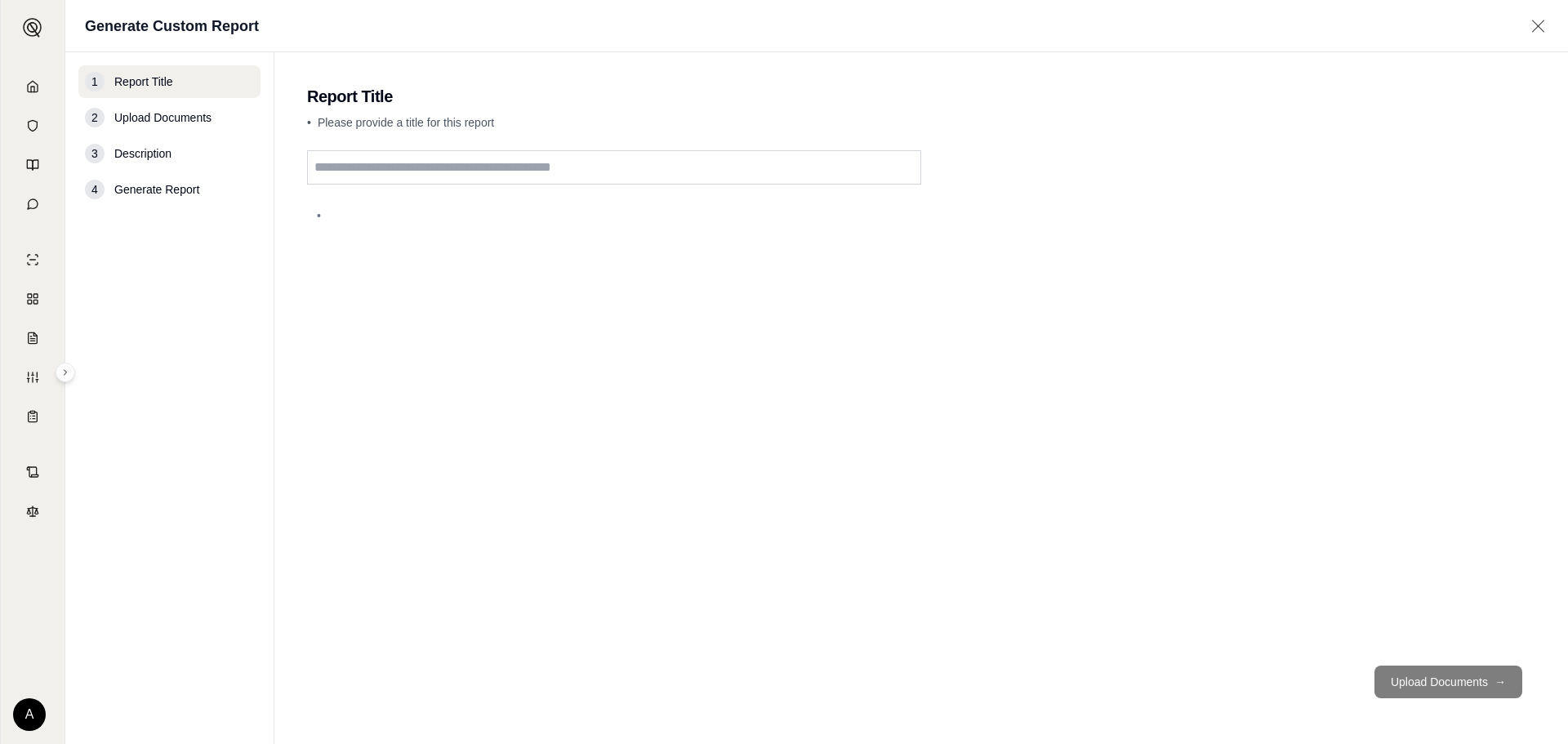
click at [392, 176] on input "text" at bounding box center [613, 167] width 614 height 34
click at [375, 171] on input "text" at bounding box center [613, 167] width 614 height 34
type input "**********"
click at [1455, 687] on button "Upload Documents →" at bounding box center [1449, 681] width 148 height 32
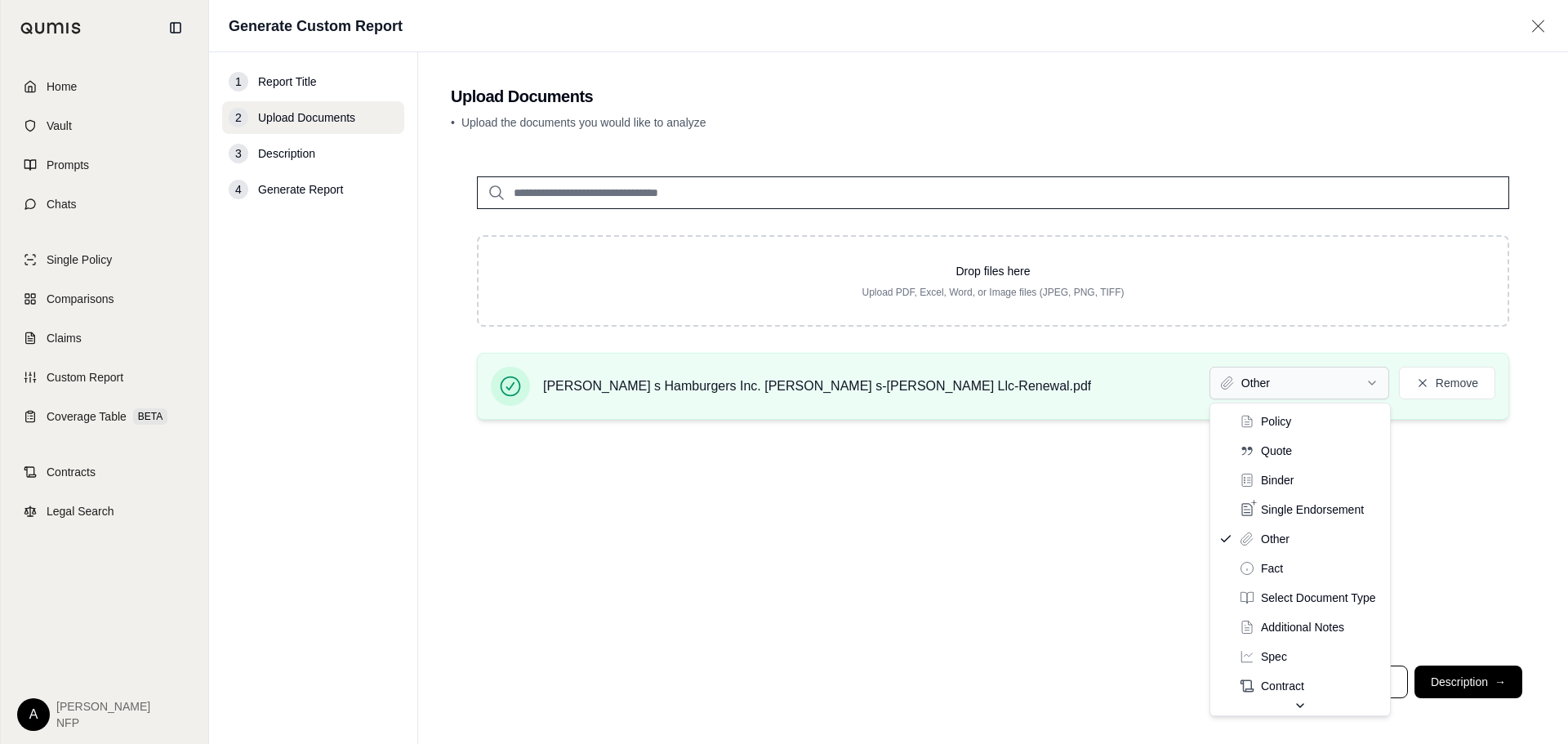
click at [1298, 381] on html "Home Vault Prompts Chats Single Policy Comparisons Claims Custom Report Coverag…" at bounding box center [784, 372] width 1568 height 744
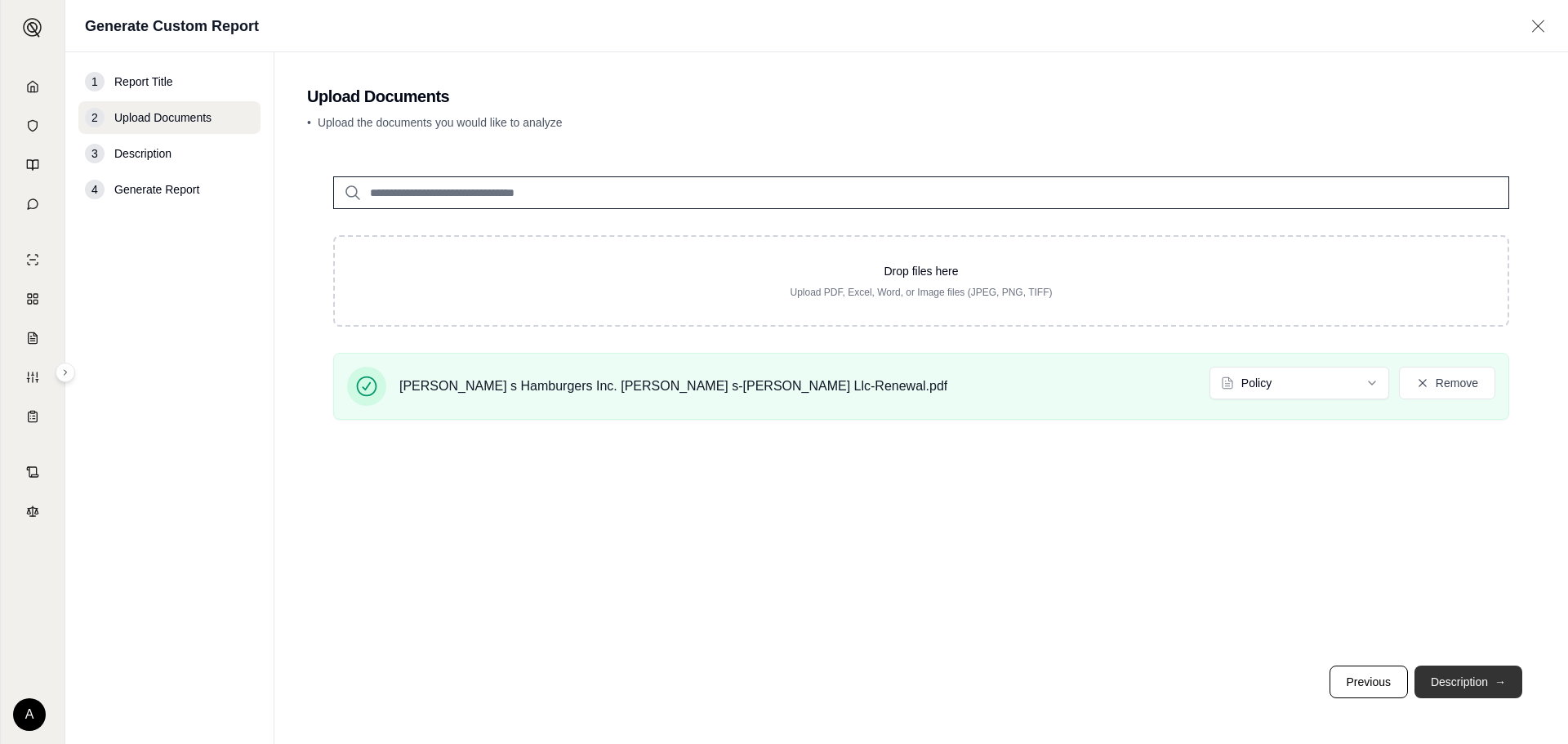
click at [1497, 671] on button "Description →" at bounding box center [1468, 681] width 107 height 32
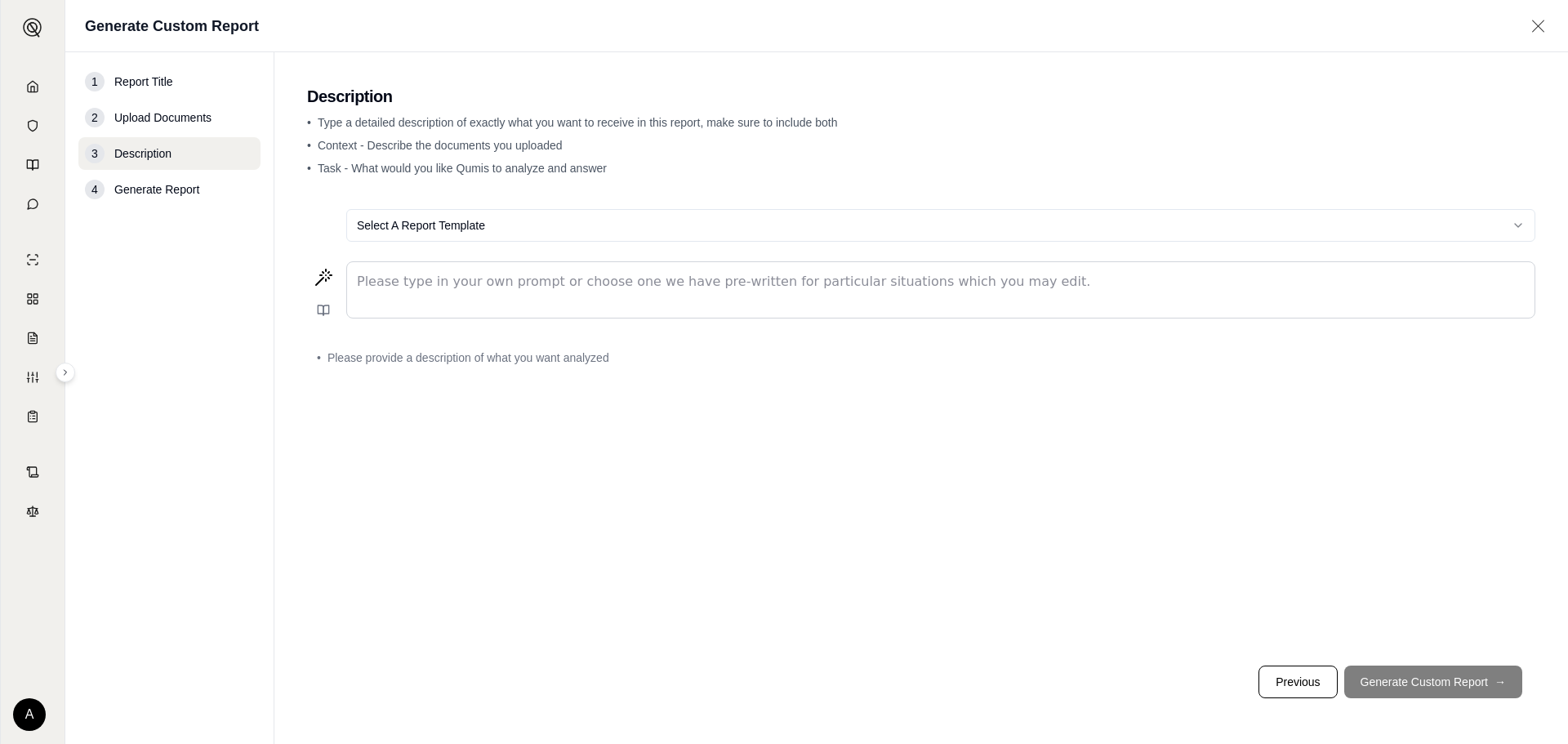
click at [396, 222] on html "Home Vault Prompts Chats Single Policy Comparisons Claims Custom Report Coverag…" at bounding box center [784, 372] width 1568 height 744
click at [485, 223] on html "Home Vault Prompts Chats Single Policy Comparisons Claims Custom Report Coverag…" at bounding box center [784, 372] width 1568 height 744
click at [493, 235] on html "Home Vault Prompts Chats Single Policy Comparisons Claims Custom Report Coverag…" at bounding box center [784, 372] width 1568 height 744
click at [344, 471] on html "Home Vault Prompts Chats Single Policy Comparisons Claims Custom Report Coverag…" at bounding box center [784, 372] width 1568 height 744
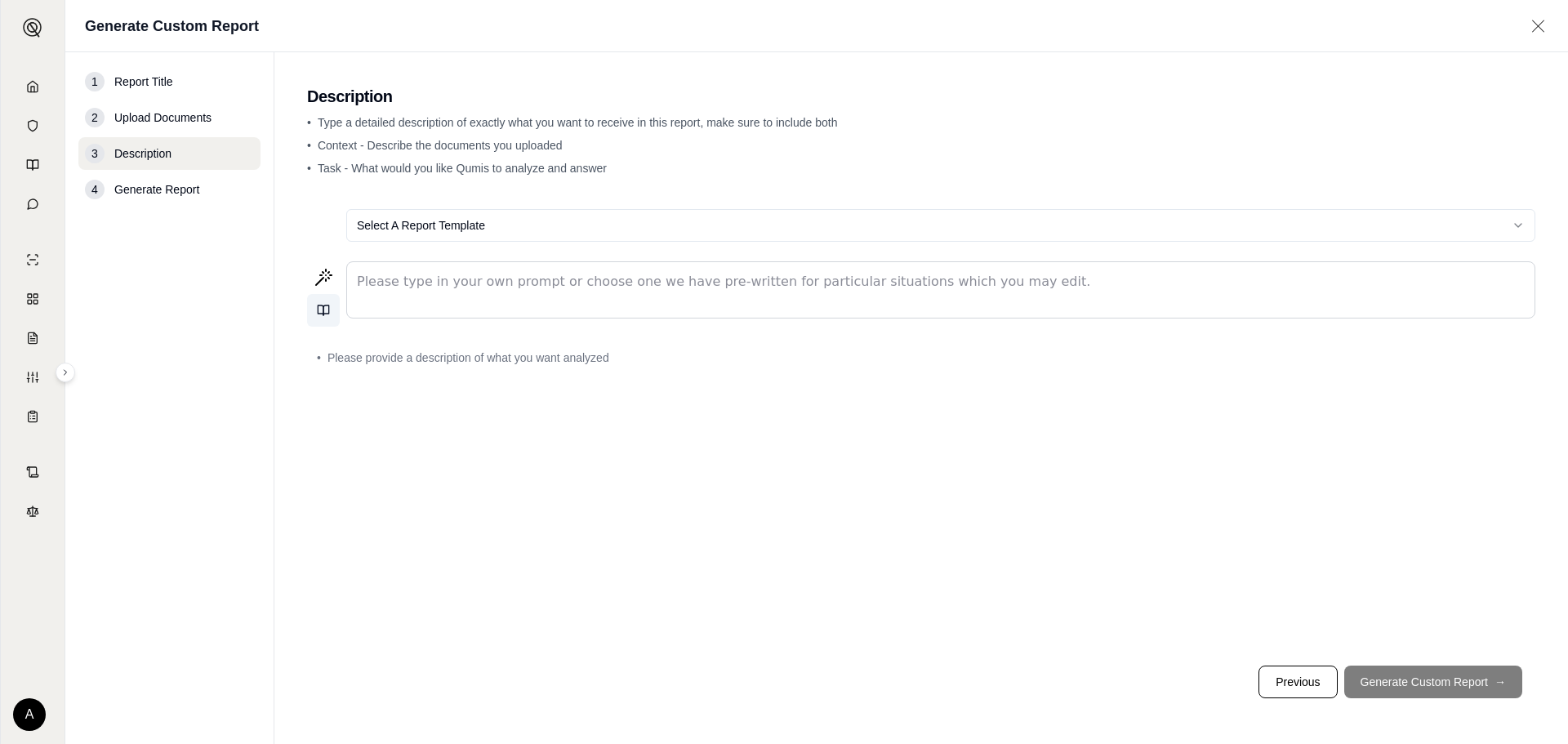
click at [328, 303] on button at bounding box center [322, 309] width 32 height 32
click at [380, 410] on div "Select A Report Template Please type in your own prompt or choose one we have p…" at bounding box center [921, 424] width 1228 height 457
click at [320, 307] on icon at bounding box center [323, 310] width 13 height 13
click at [411, 524] on div "Select A Report Template Save current prompt No saved prompts Please type in yo…" at bounding box center [921, 424] width 1228 height 457
click at [327, 279] on icon at bounding box center [323, 277] width 19 height 19
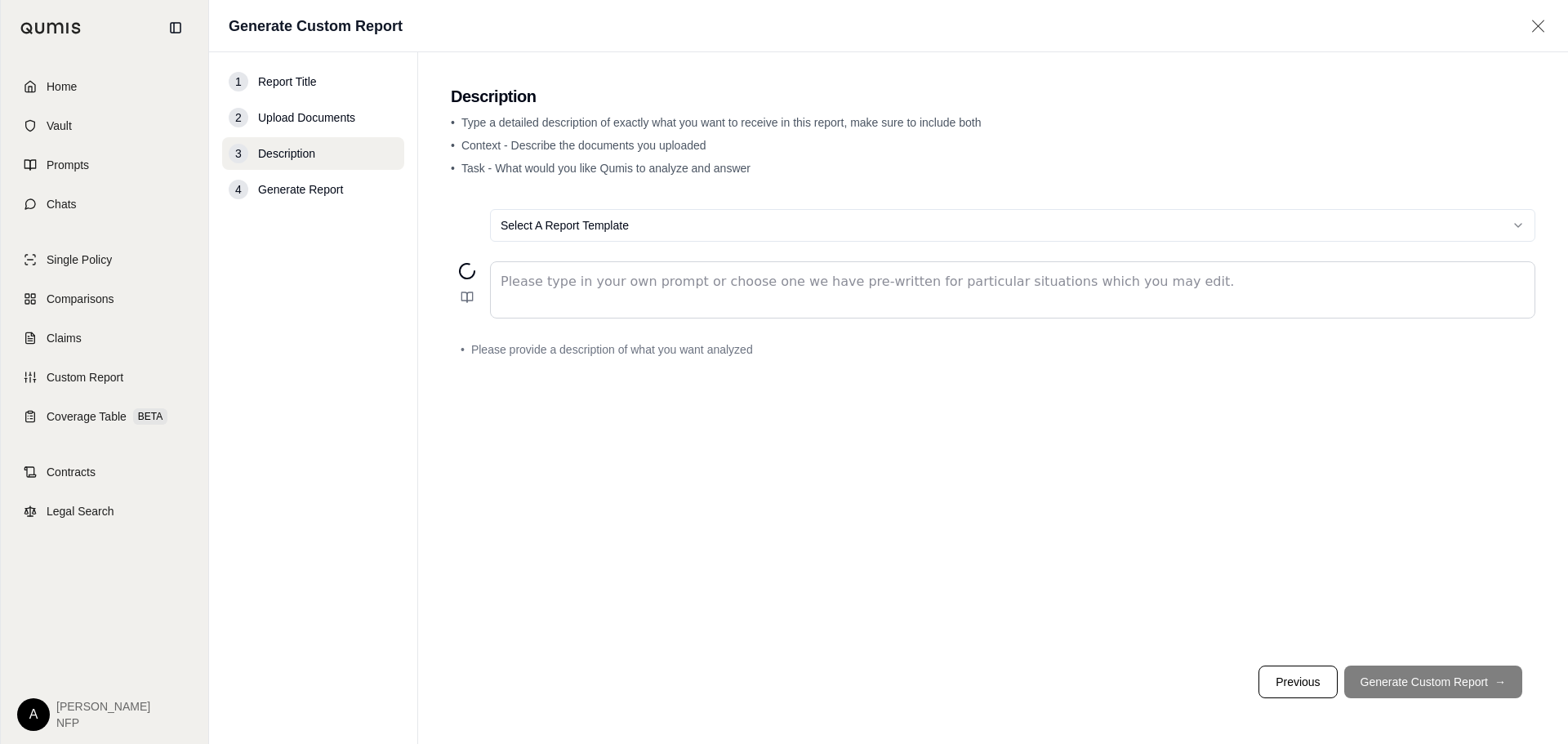
click at [589, 312] on div "editable markdown" at bounding box center [1012, 290] width 1044 height 56
click at [580, 285] on p "editable markdown" at bounding box center [1011, 282] width 1023 height 19
click at [596, 231] on html "Home Vault Prompts Chats Single Policy Comparisons Claims Custom Report Coverag…" at bounding box center [784, 372] width 1568 height 744
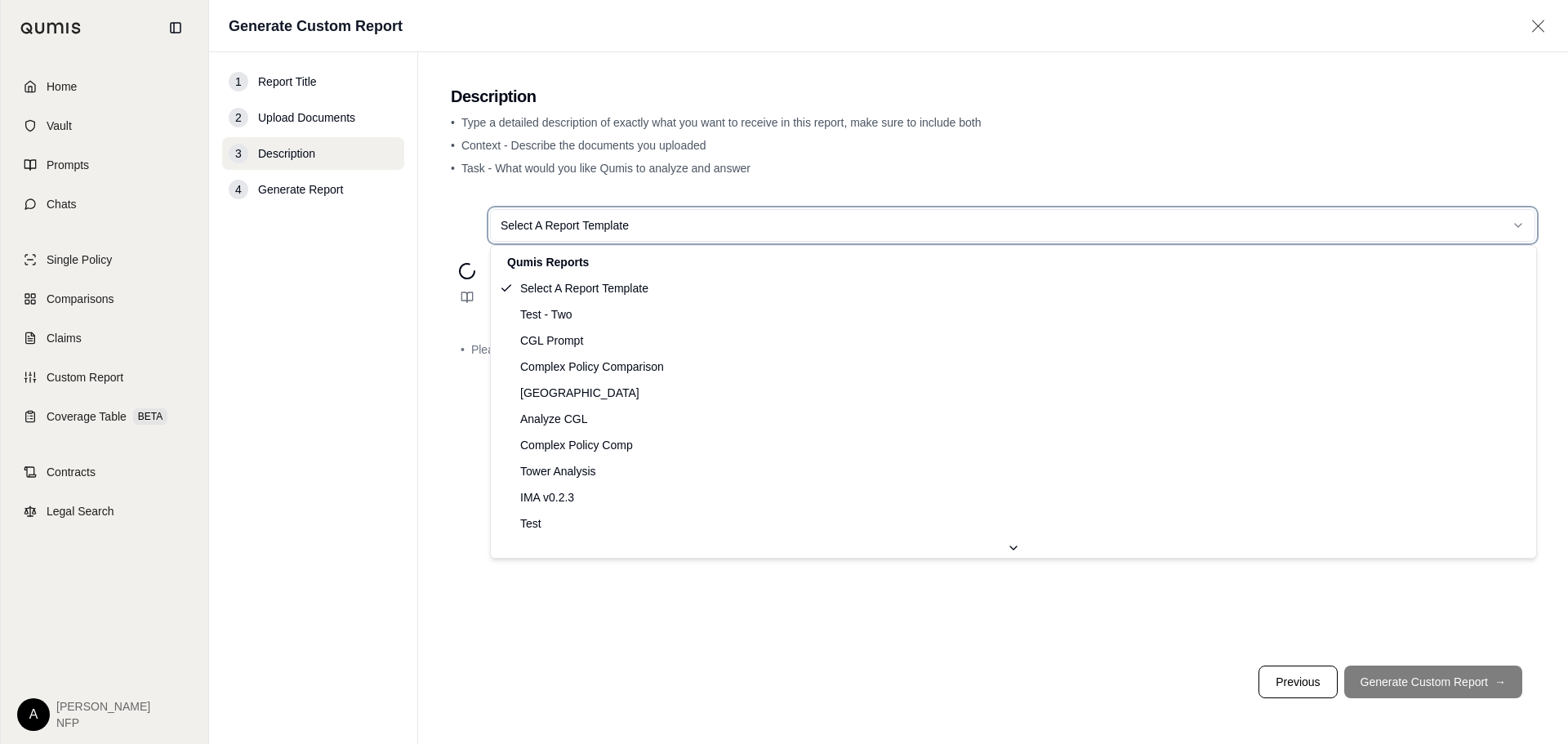
click at [309, 507] on html "Home Vault Prompts Chats Single Policy Comparisons Claims Custom Report Coverag…" at bounding box center [784, 372] width 1568 height 744
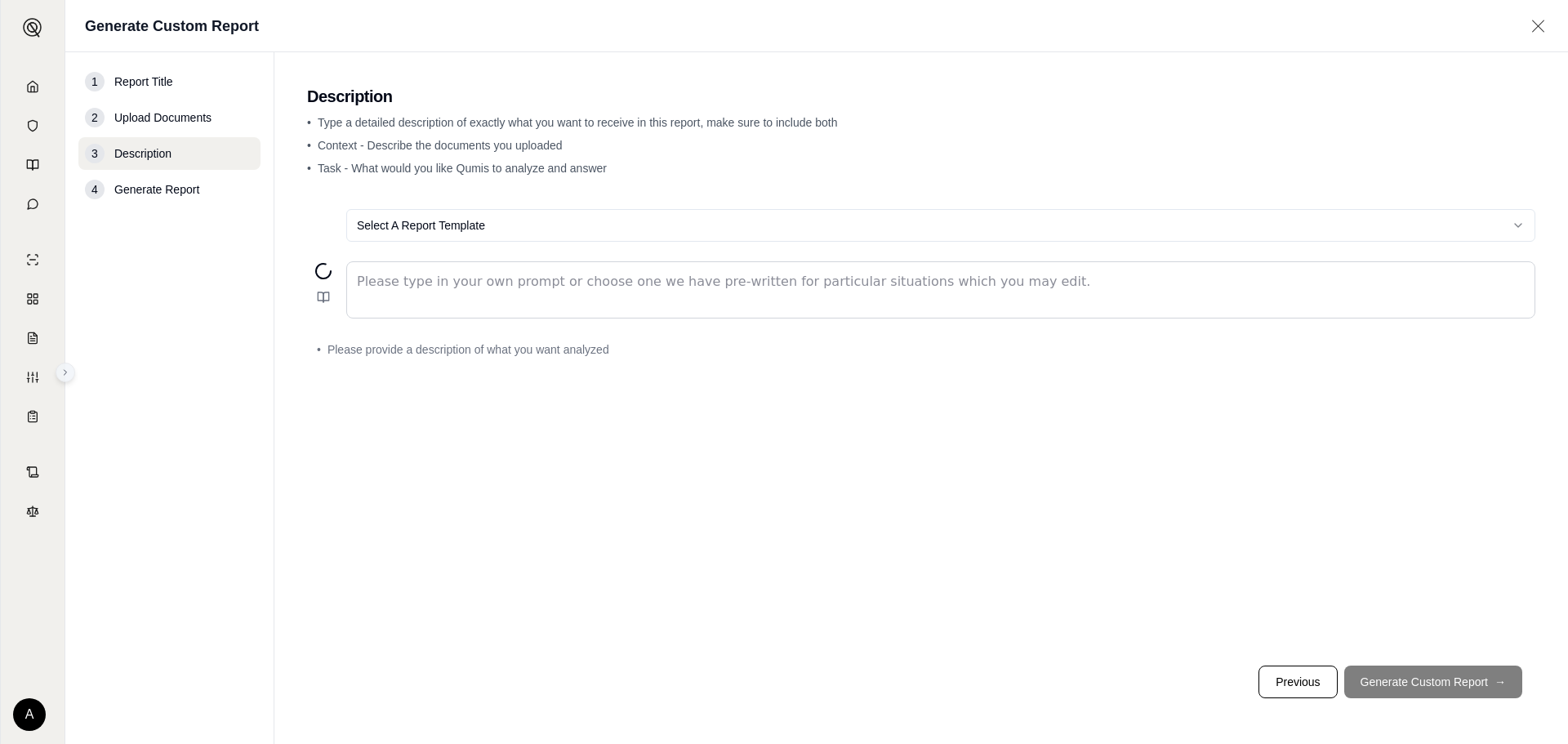
click at [67, 372] on icon at bounding box center [65, 372] width 10 height 10
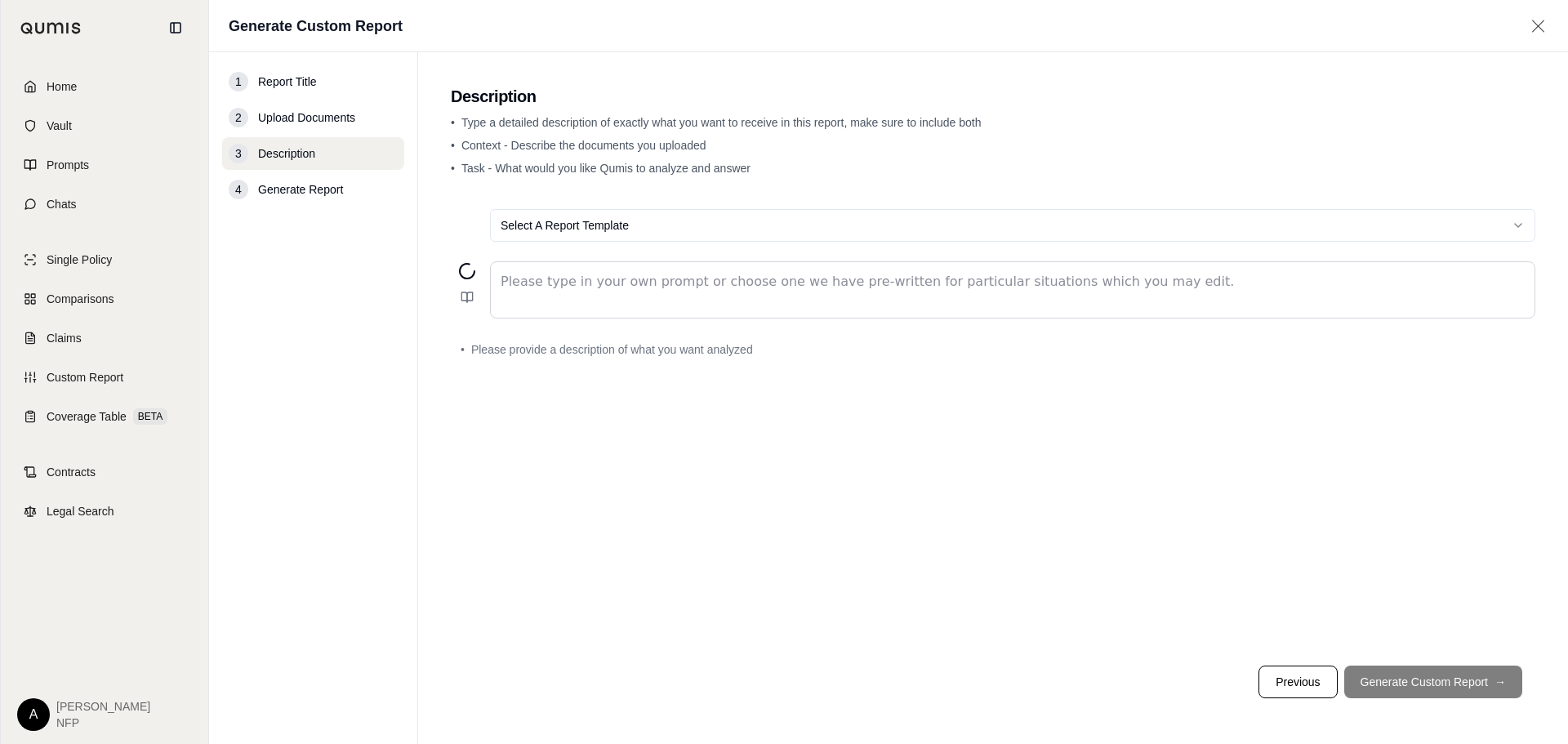
drag, startPoint x: 1188, startPoint y: 486, endPoint x: 942, endPoint y: 422, distance: 254.2
click at [1188, 486] on div "Select A Report Template Please type in your own prompt or choose one we have p…" at bounding box center [993, 424] width 1085 height 457
click at [527, 275] on p "editable markdown" at bounding box center [1011, 282] width 1023 height 19
click at [455, 299] on button at bounding box center [467, 296] width 32 height 32
click at [545, 181] on input "search" at bounding box center [608, 178] width 293 height 26
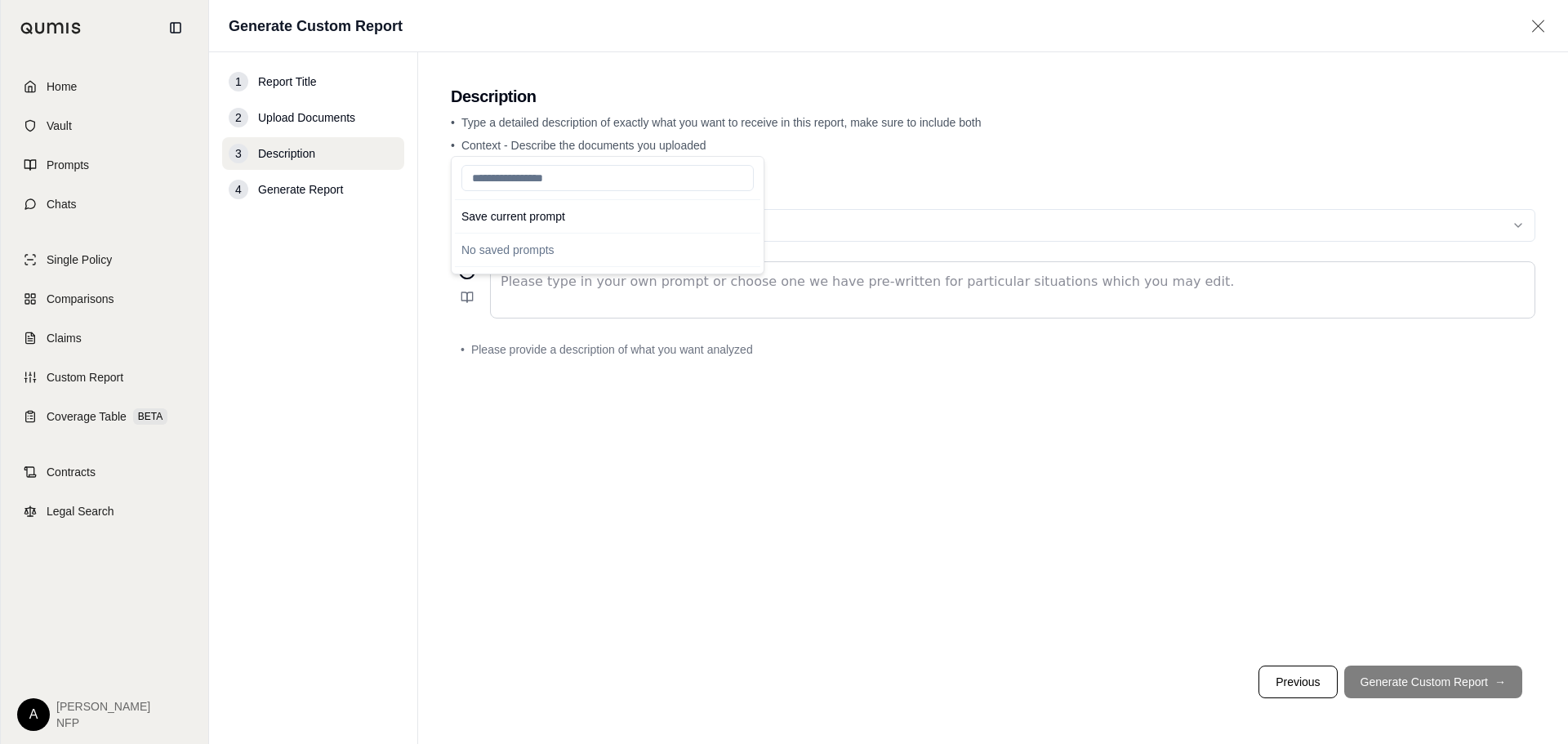
click at [566, 316] on div "editable markdown" at bounding box center [1012, 290] width 1044 height 56
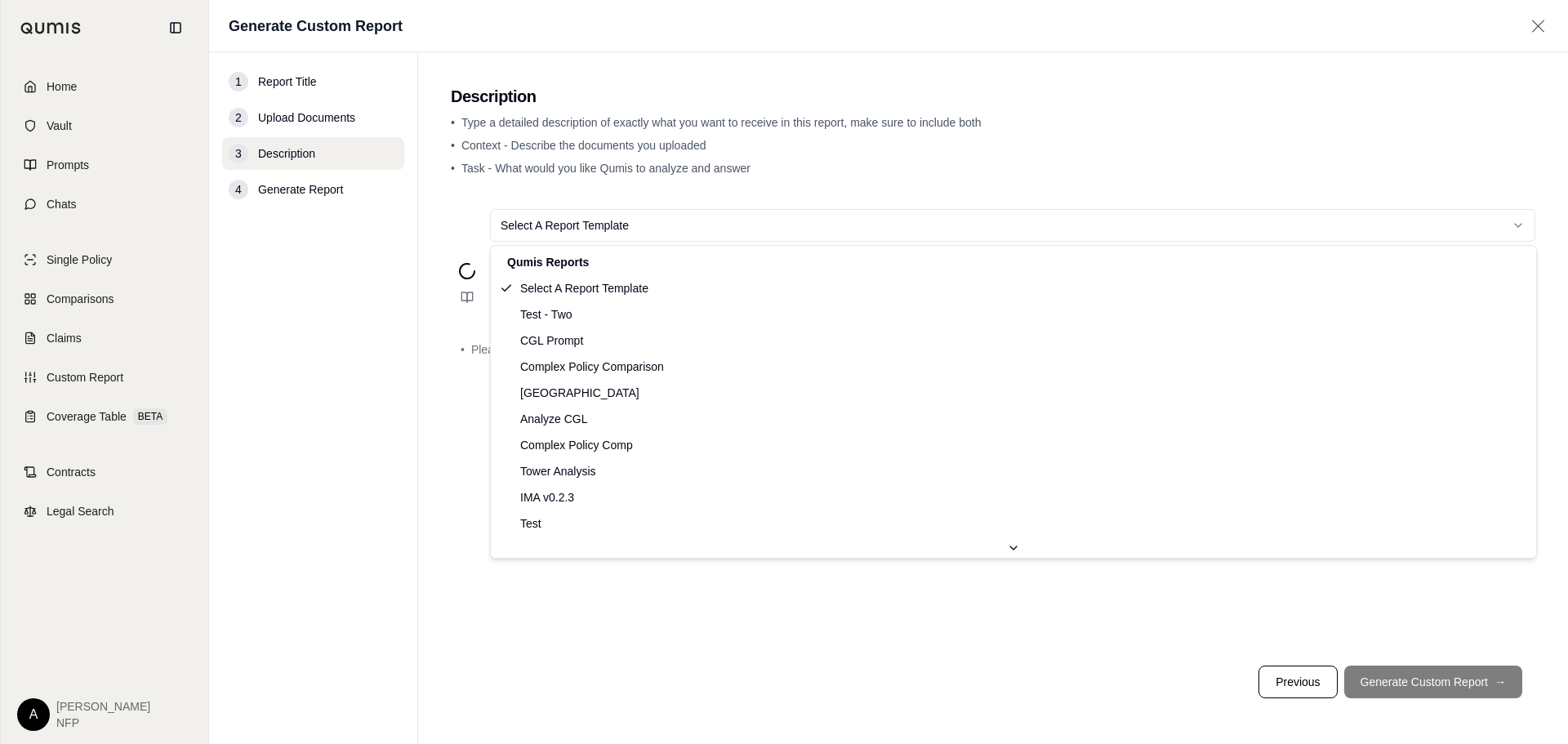
click at [564, 228] on html "Home Vault Prompts Chats Single Policy Comparisons Claims Custom Report Coverag…" at bounding box center [784, 372] width 1568 height 744
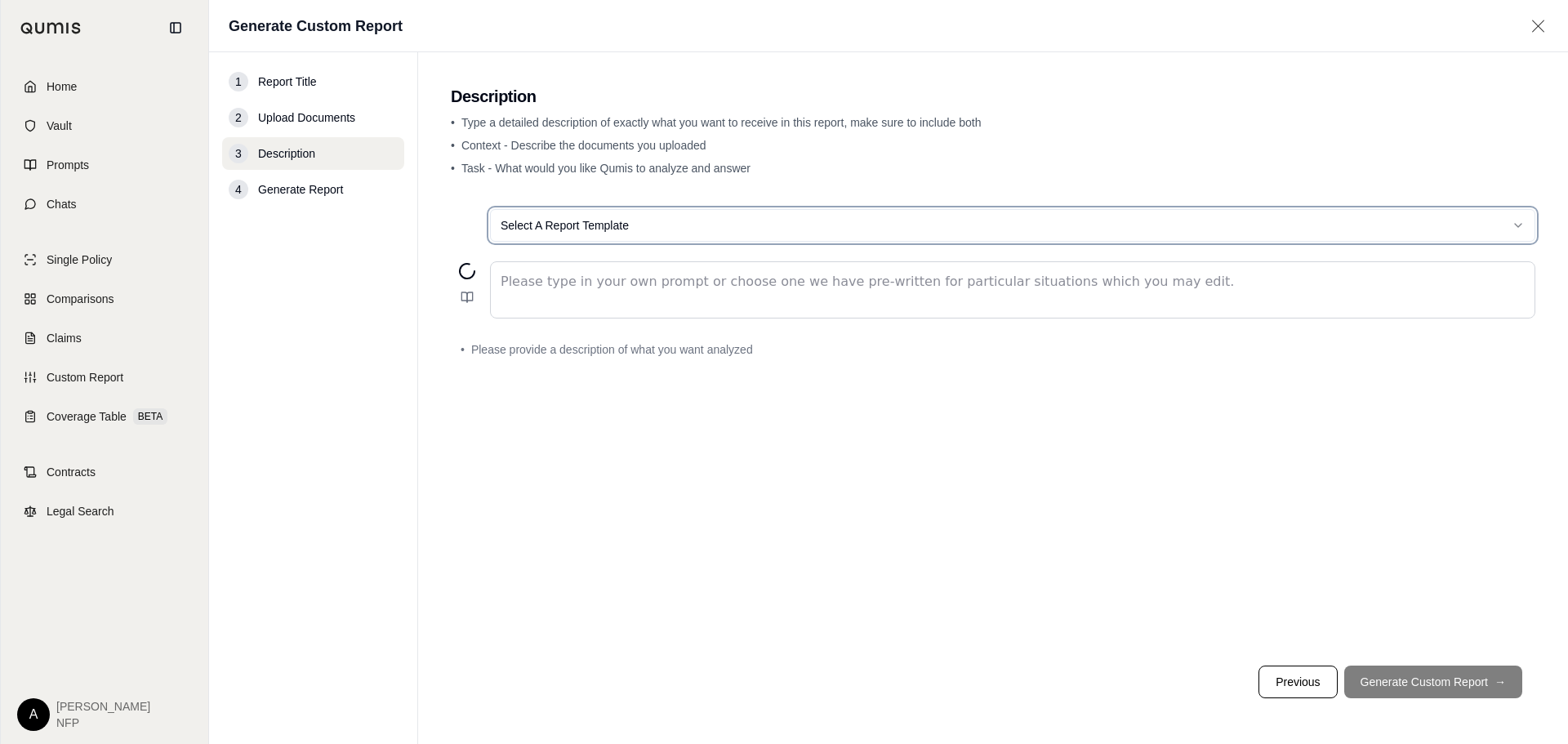
click at [684, 675] on html "Home Vault Prompts Chats Single Policy Comparisons Claims Custom Report Coverag…" at bounding box center [784, 372] width 1568 height 744
click at [65, 81] on span "Home" at bounding box center [61, 87] width 31 height 17
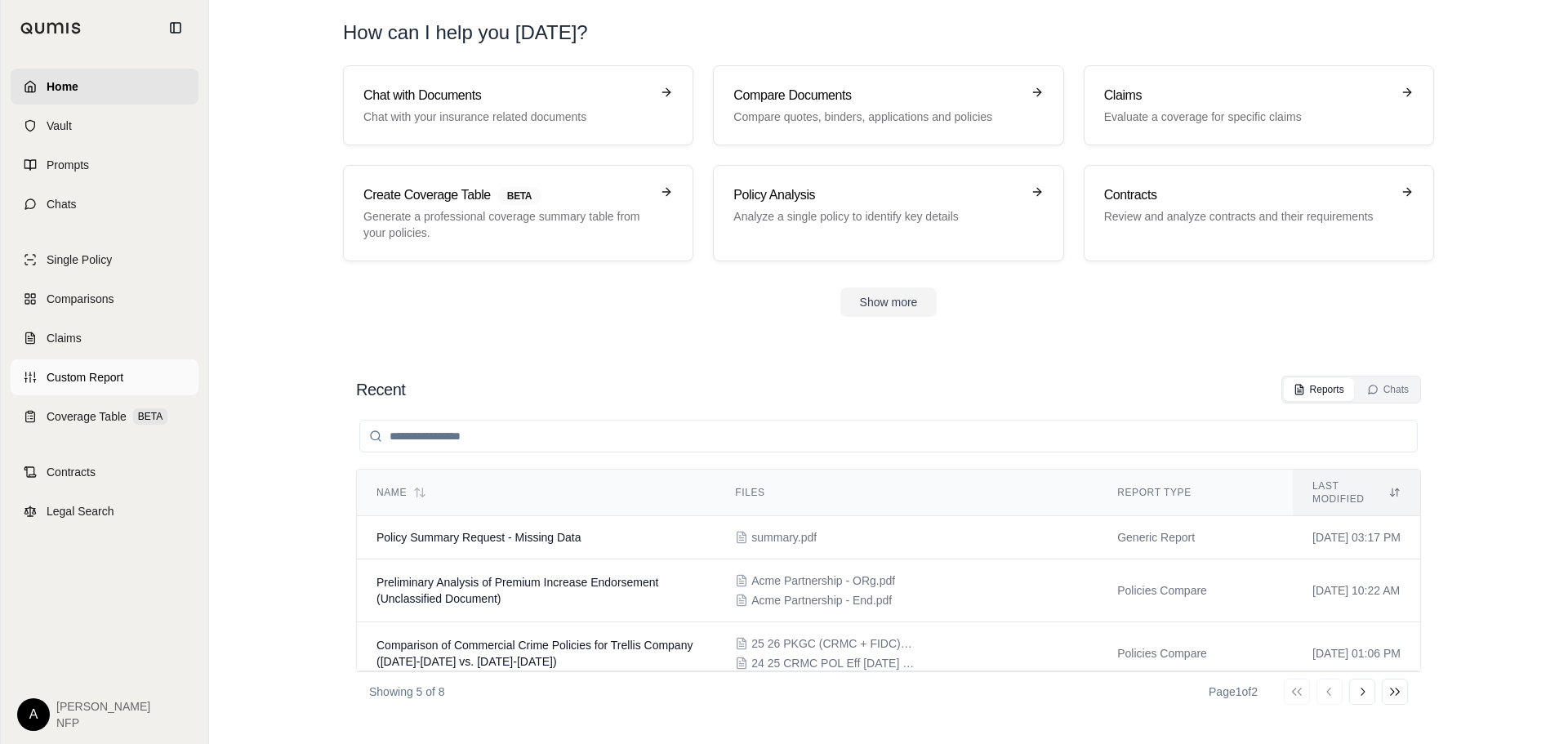
click at [134, 388] on link "Custom Report" at bounding box center [104, 377] width 188 height 36
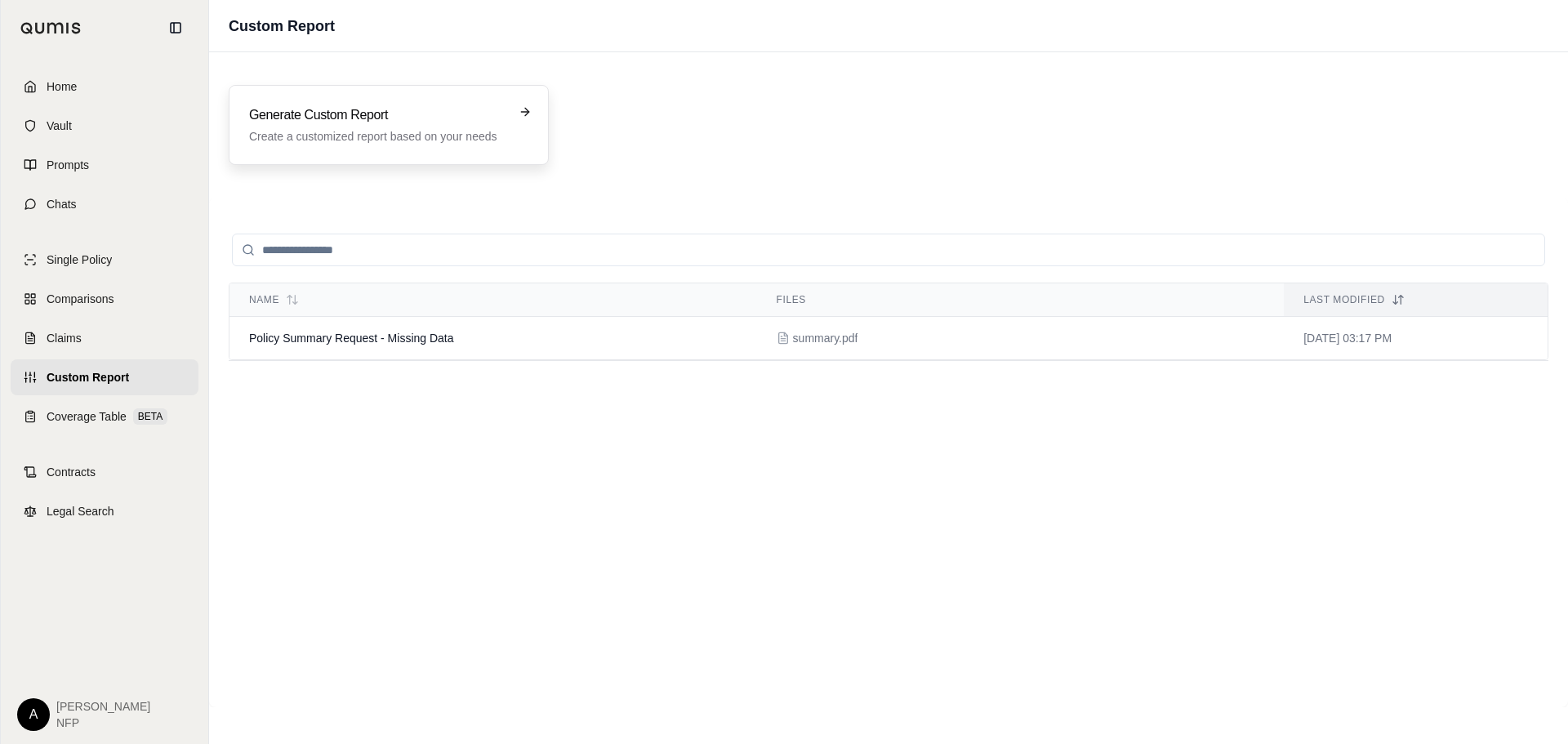
click at [440, 114] on h3 "Generate Custom Report" at bounding box center [377, 115] width 257 height 19
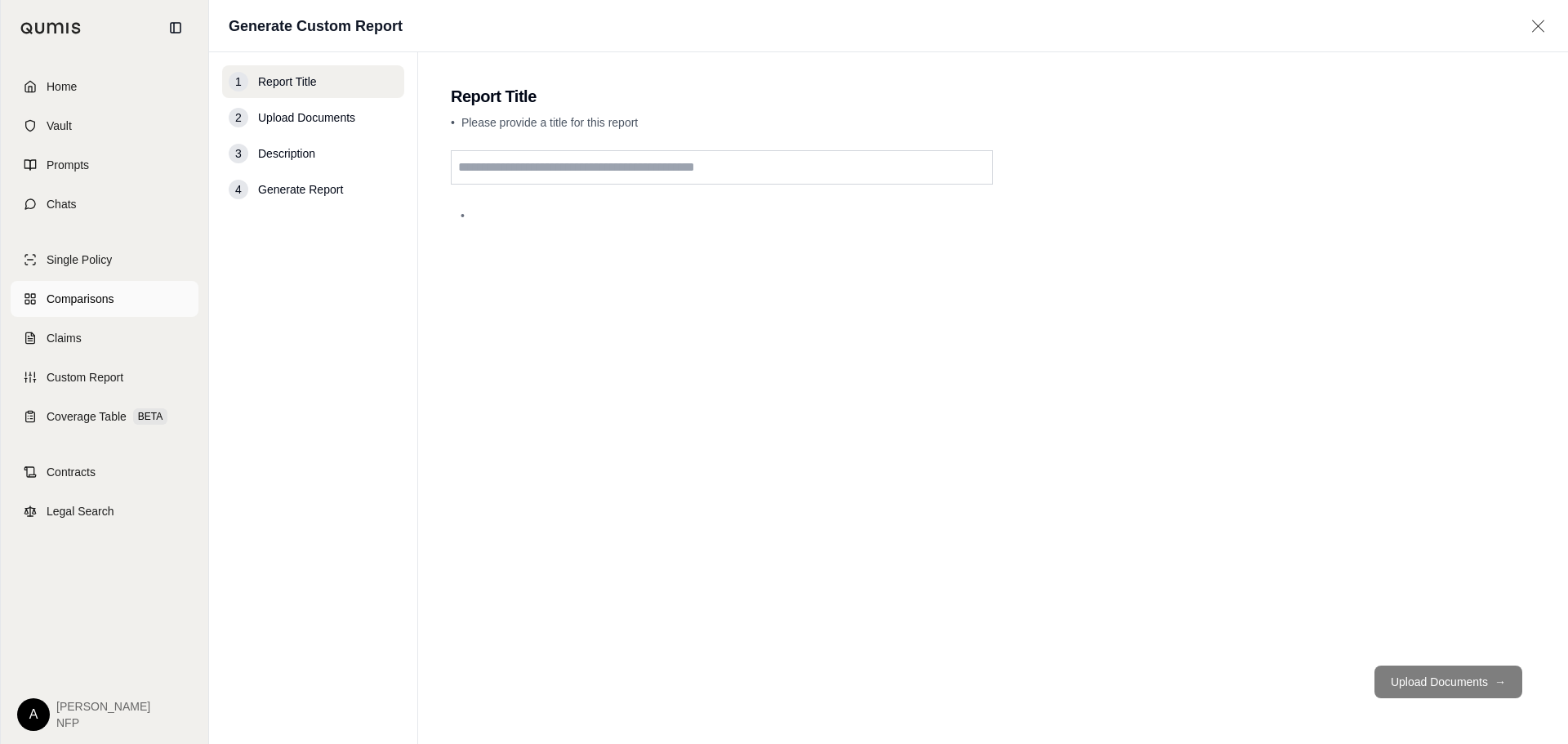
click at [118, 291] on link "Comparisons" at bounding box center [104, 298] width 188 height 36
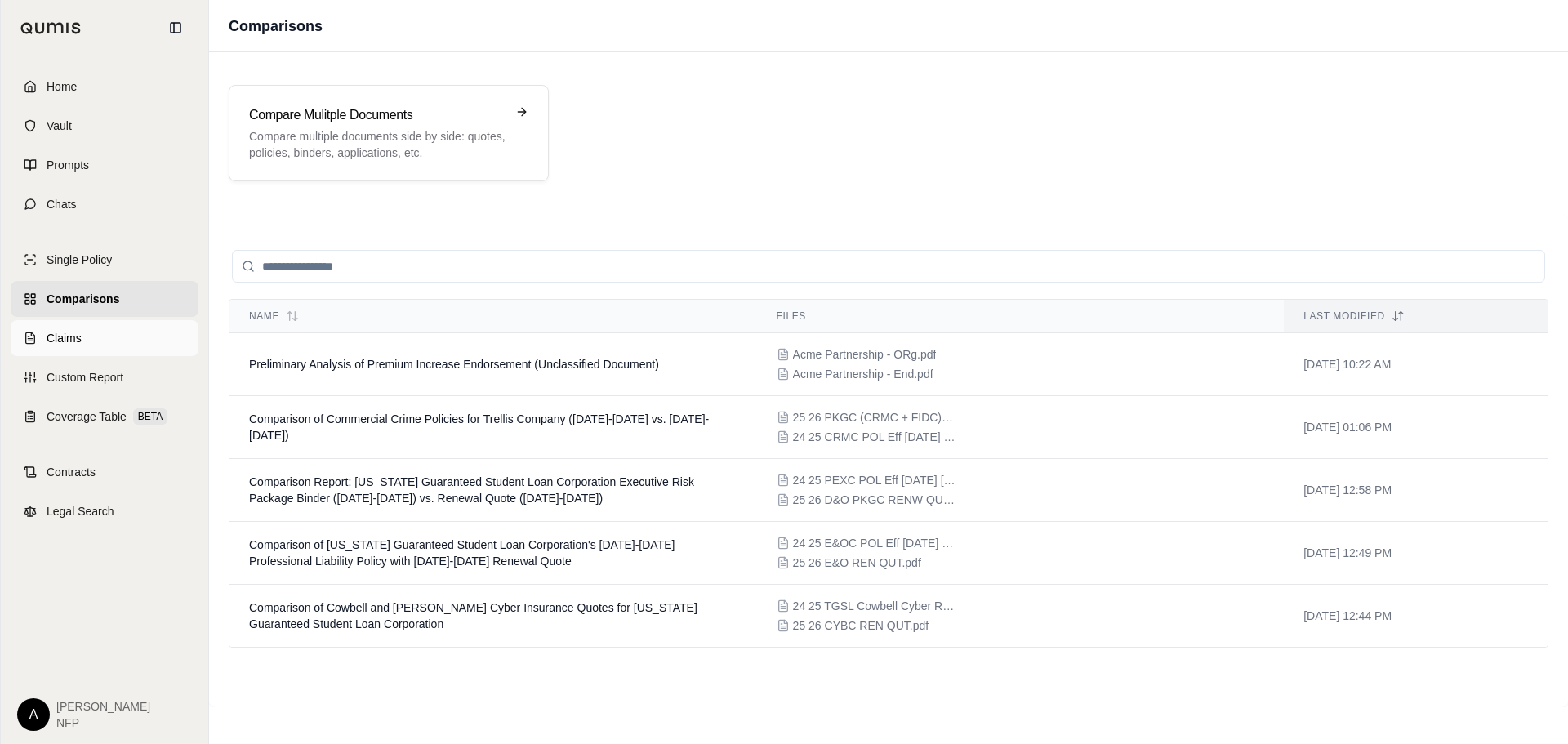
click at [93, 341] on link "Claims" at bounding box center [104, 338] width 188 height 36
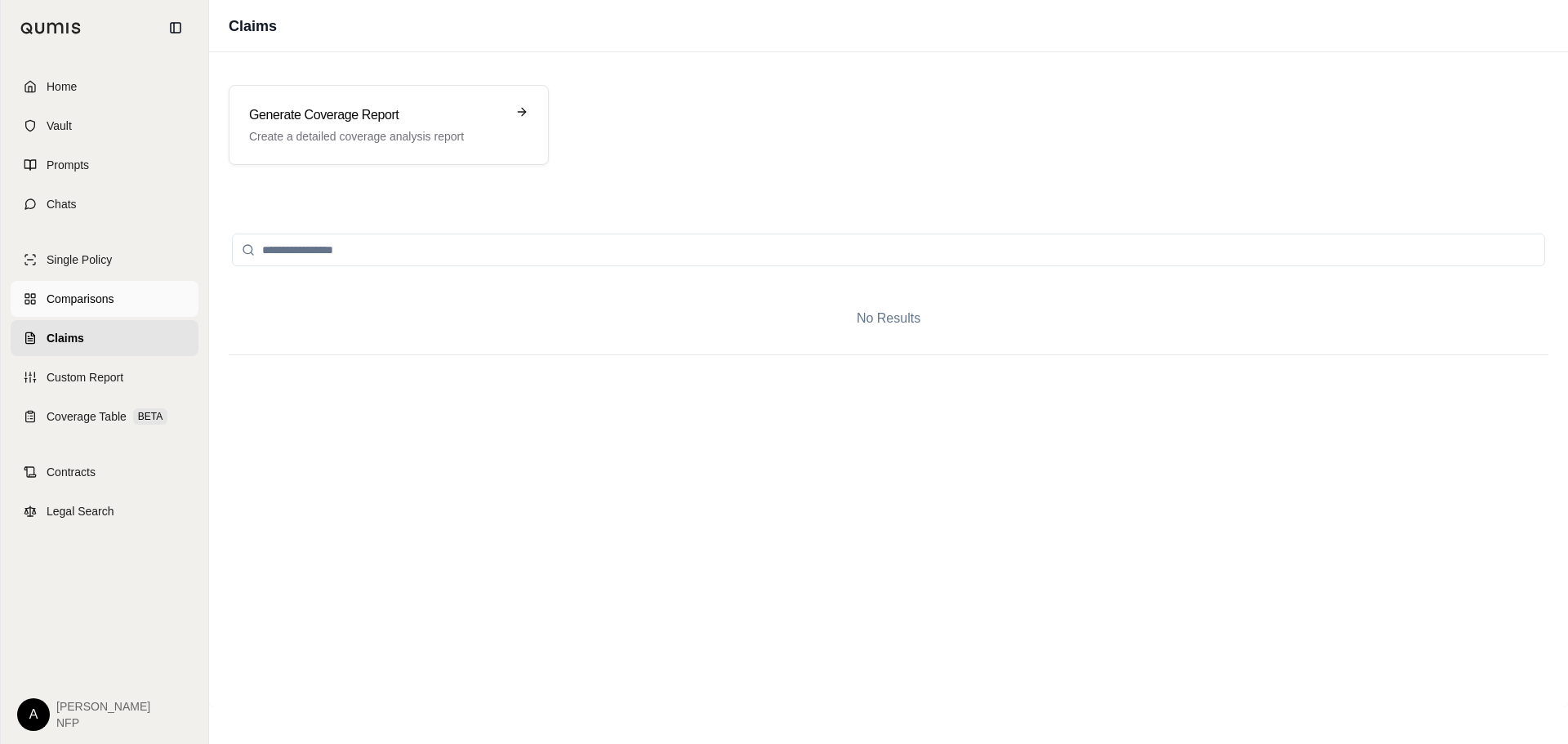
click at [119, 286] on link "Comparisons" at bounding box center [104, 298] width 188 height 36
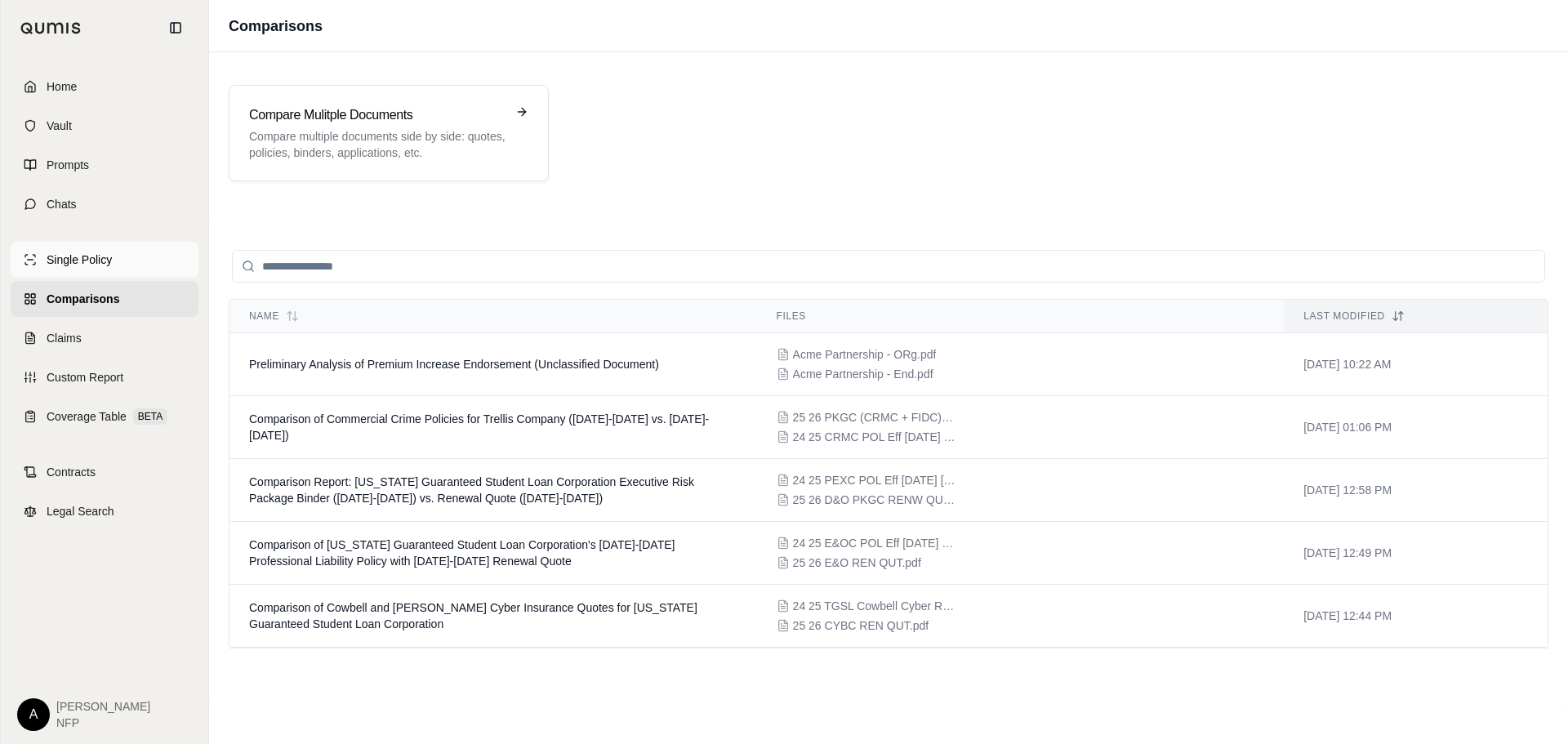
click at [107, 262] on span "Single Policy" at bounding box center [79, 260] width 66 height 17
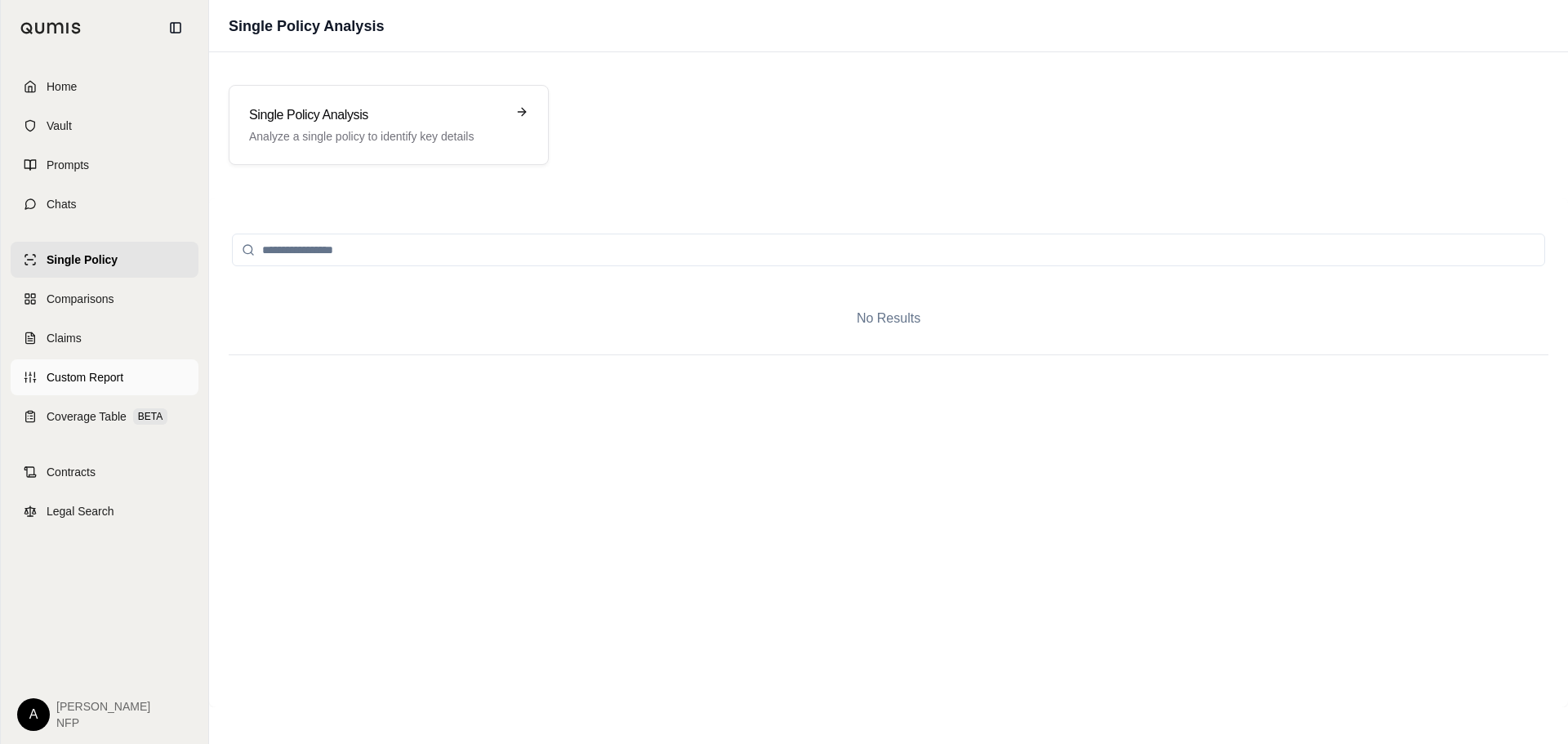
click at [82, 373] on span "Custom Report" at bounding box center [84, 377] width 77 height 17
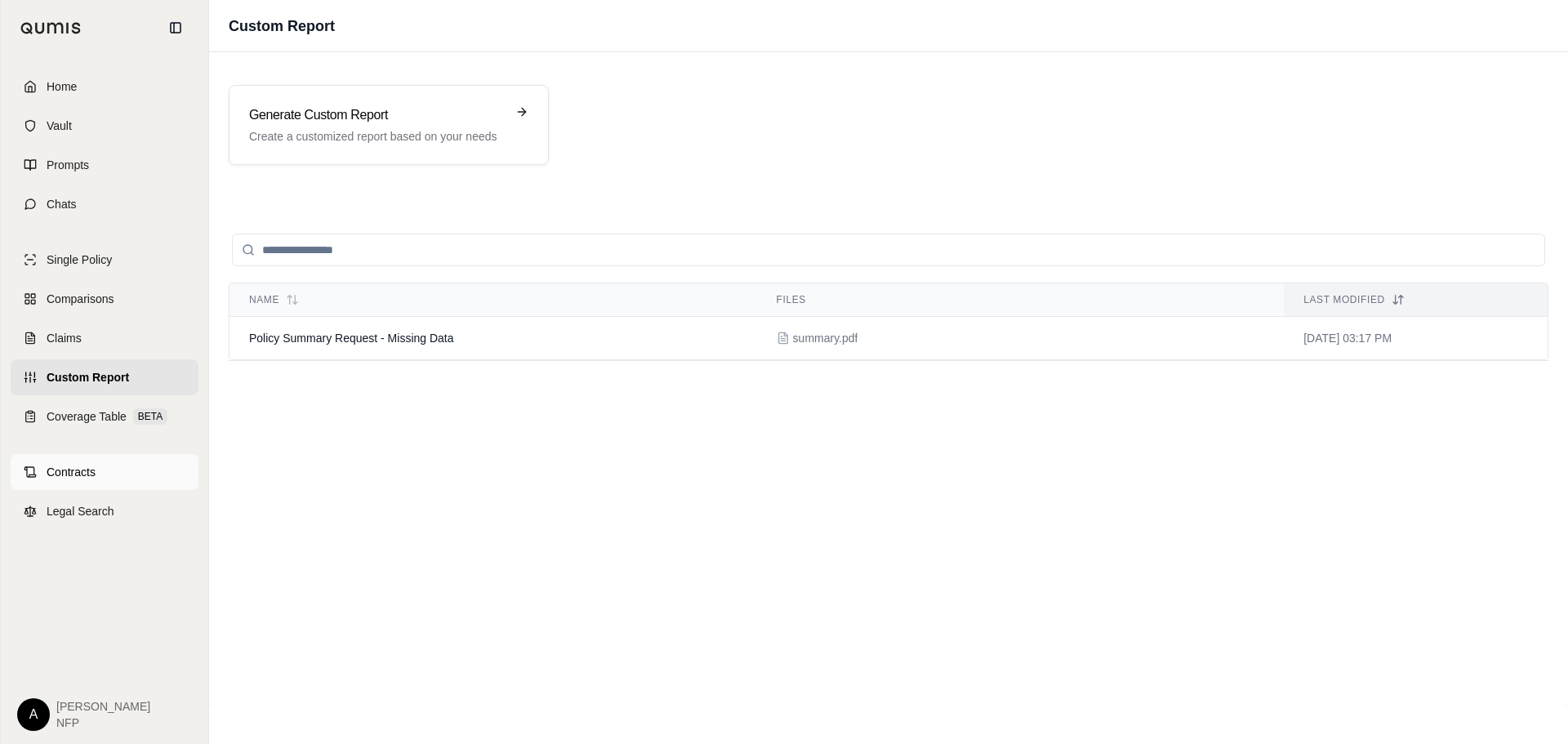
click at [76, 480] on link "Contracts" at bounding box center [104, 472] width 188 height 36
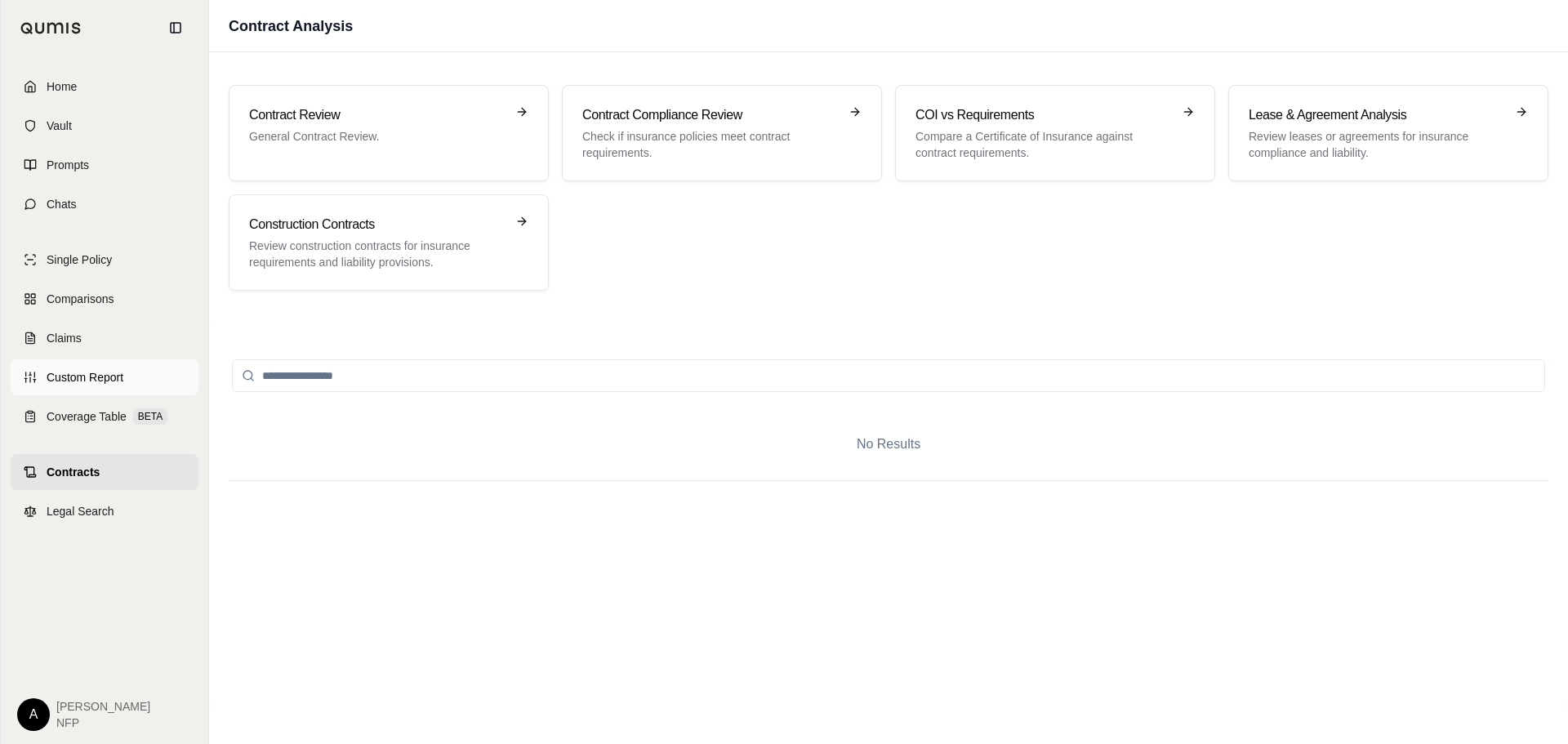
click at [86, 382] on span "Custom Report" at bounding box center [84, 377] width 77 height 17
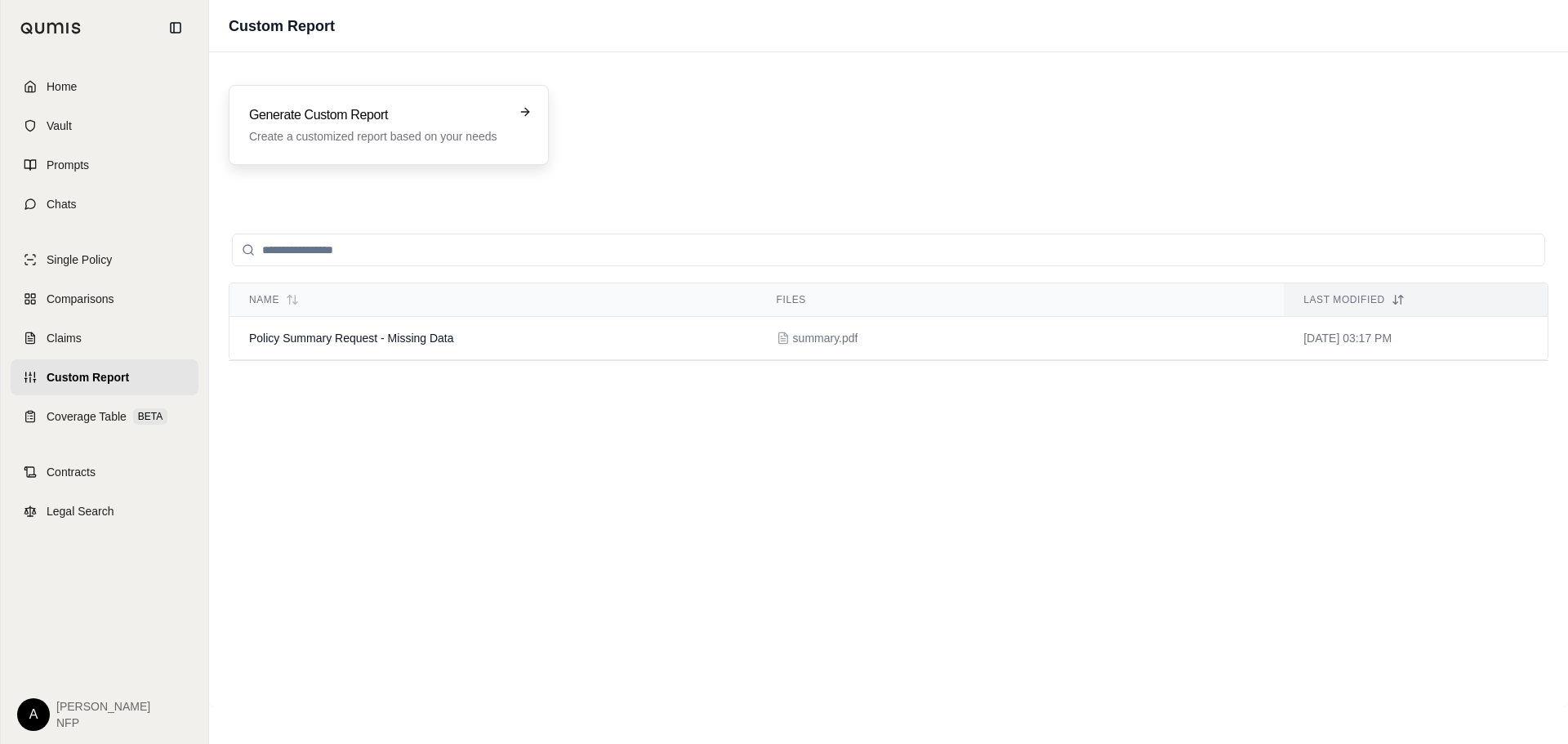
click at [459, 148] on div "Generate Custom Report Create a customized report based on your needs" at bounding box center [389, 125] width 320 height 80
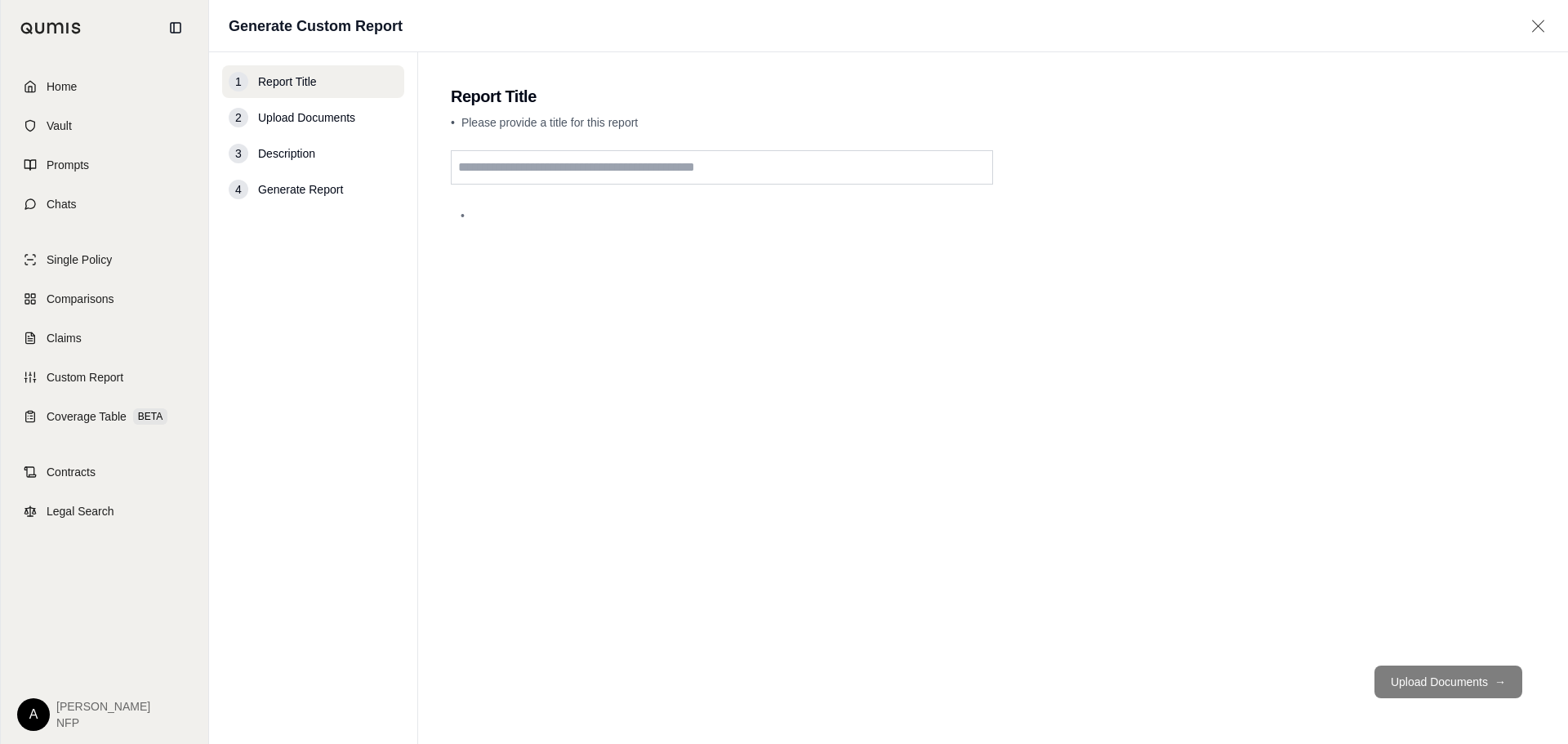
click at [546, 180] on input "text" at bounding box center [721, 167] width 542 height 34
click at [100, 268] on link "Single Policy" at bounding box center [104, 259] width 188 height 36
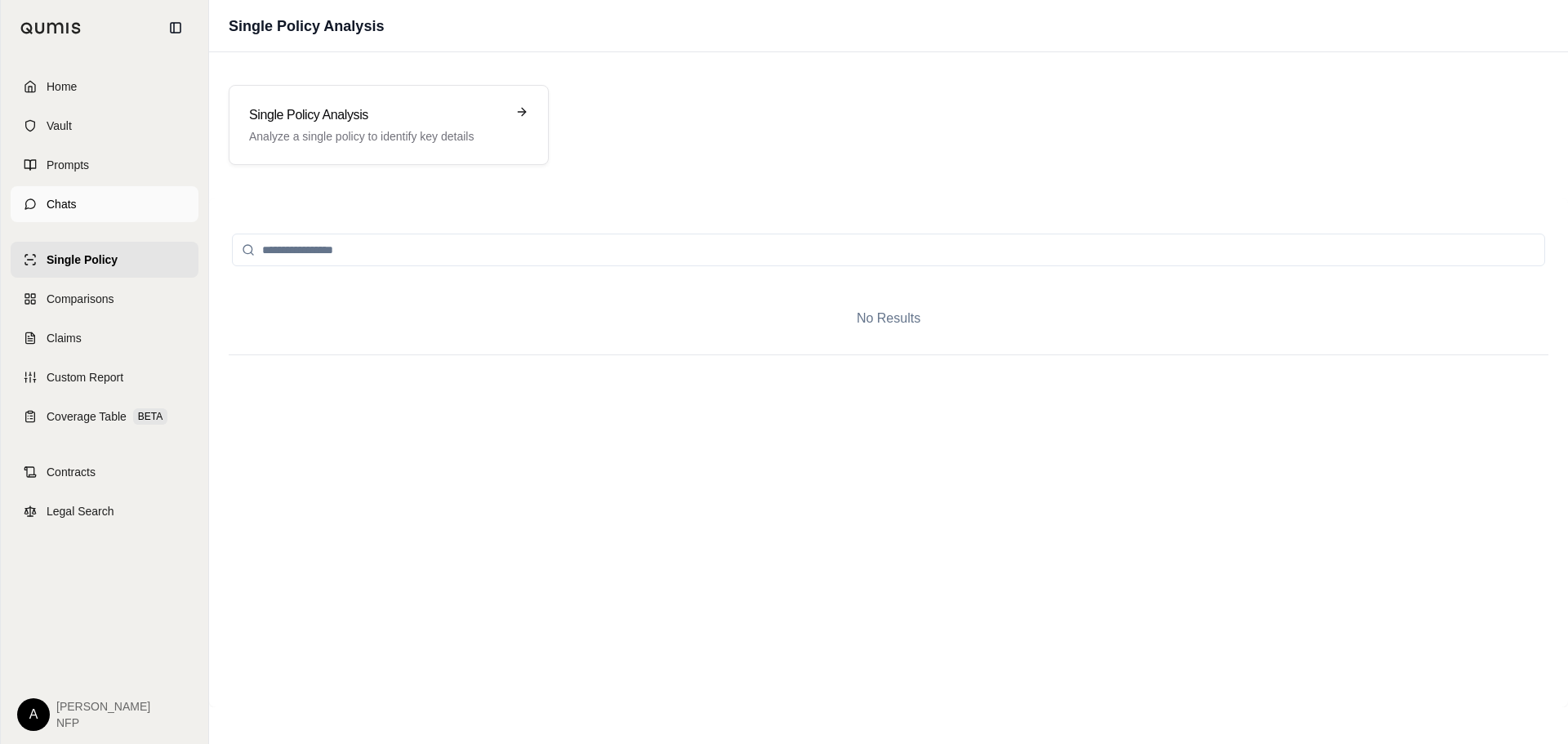
click at [84, 208] on link "Chats" at bounding box center [104, 204] width 188 height 36
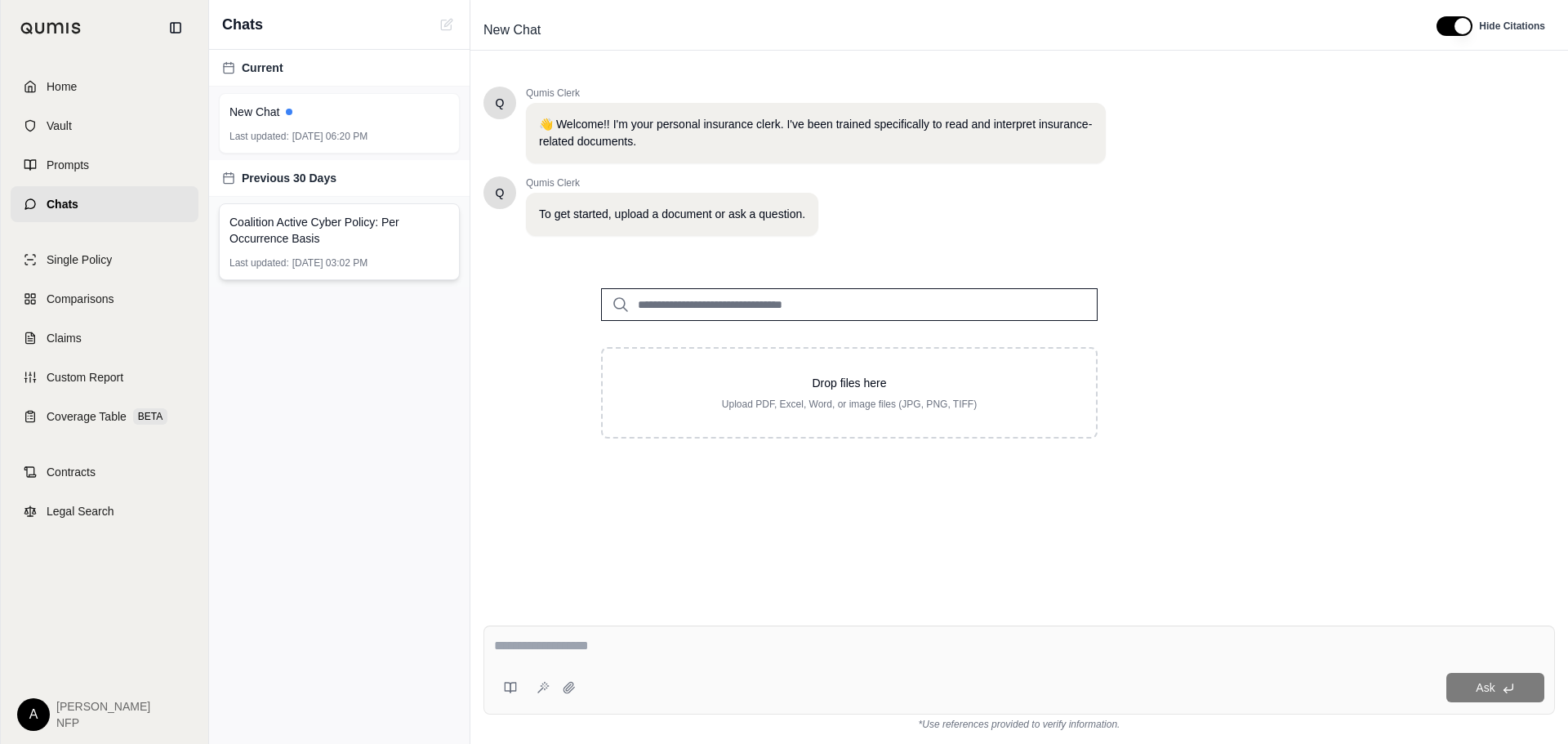
click at [351, 248] on div "Coalition Active Cyber Policy: Per Occurrence Basis Last updated: [DATE] 03:02 …" at bounding box center [339, 241] width 241 height 77
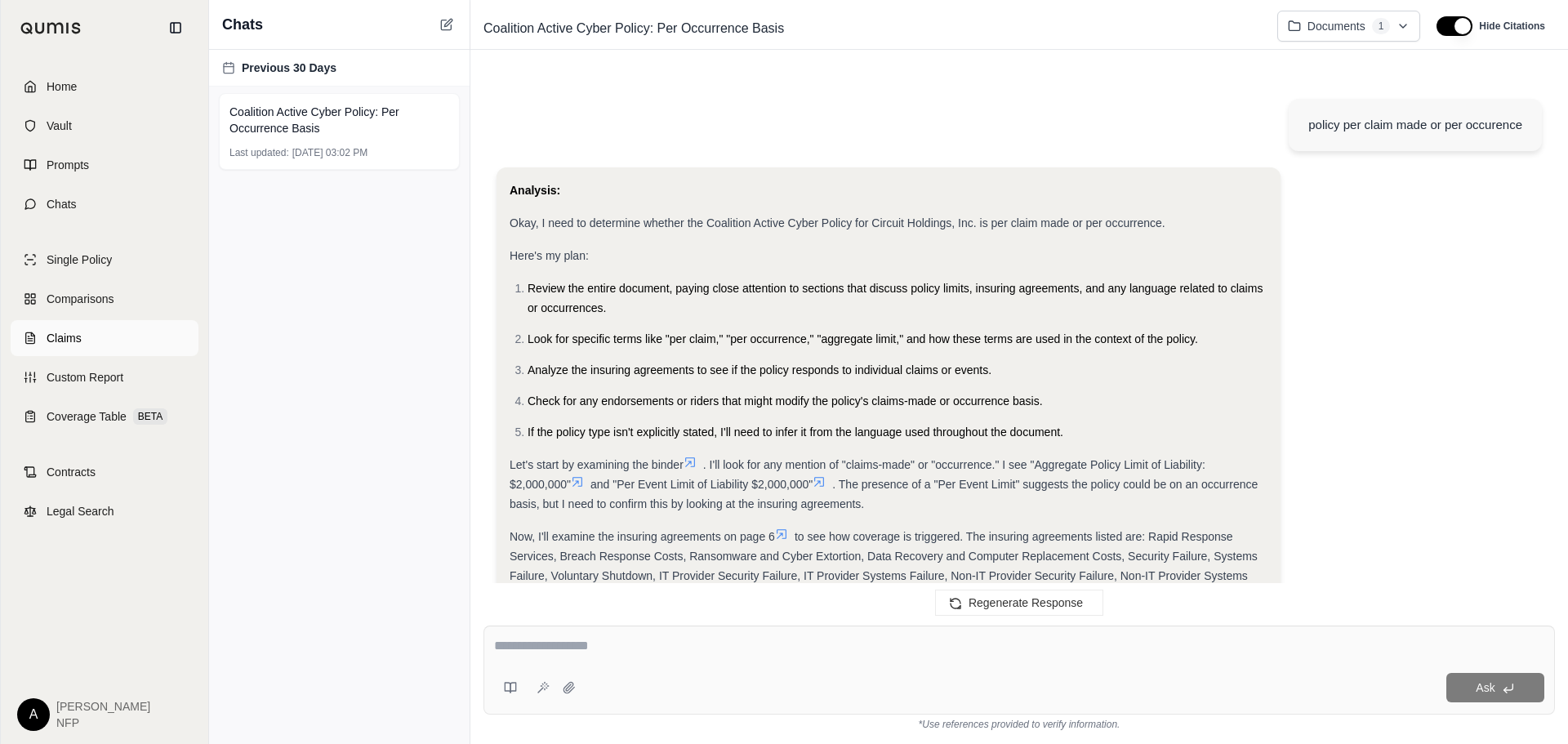
scroll to position [463, 0]
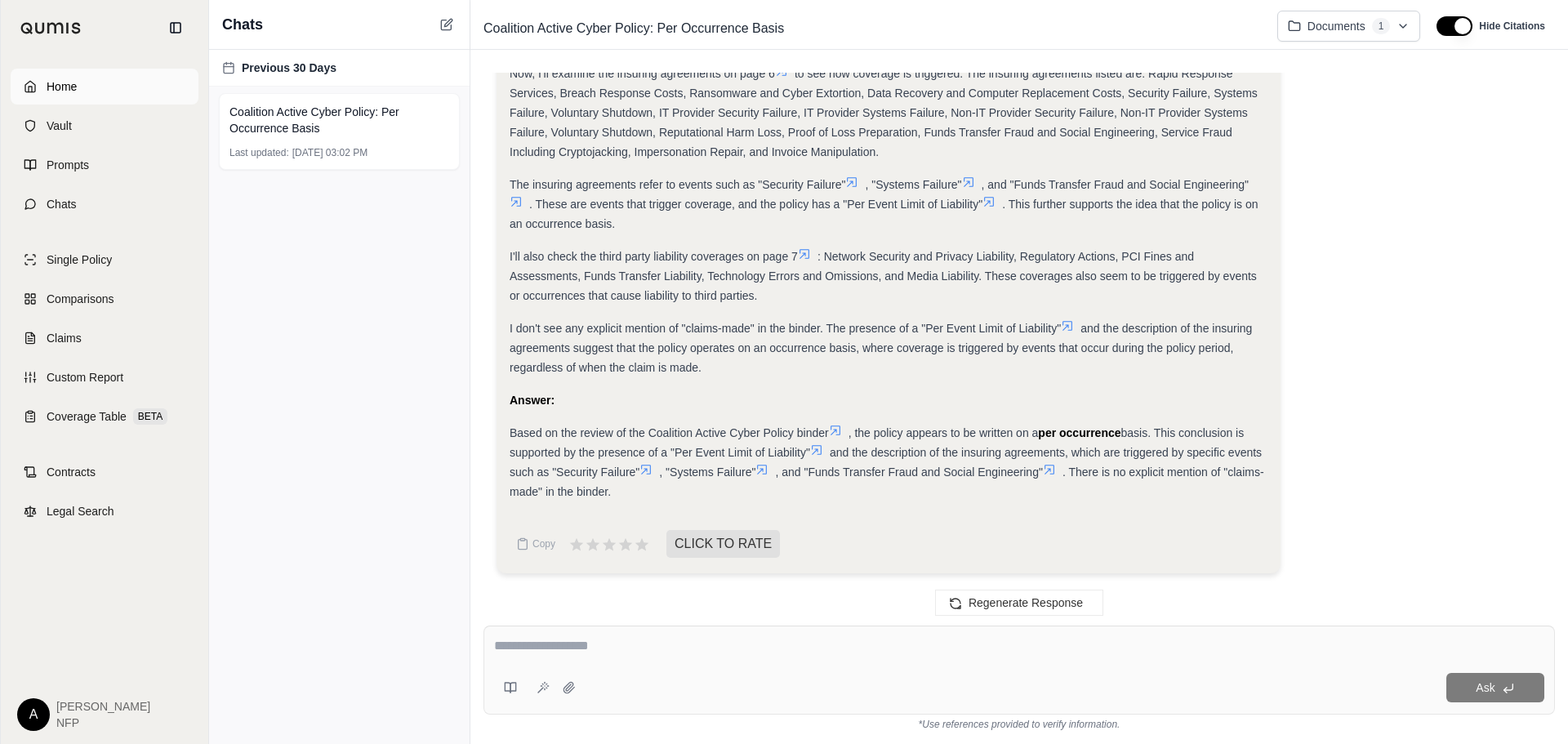
click at [80, 91] on link "Home" at bounding box center [104, 86] width 188 height 36
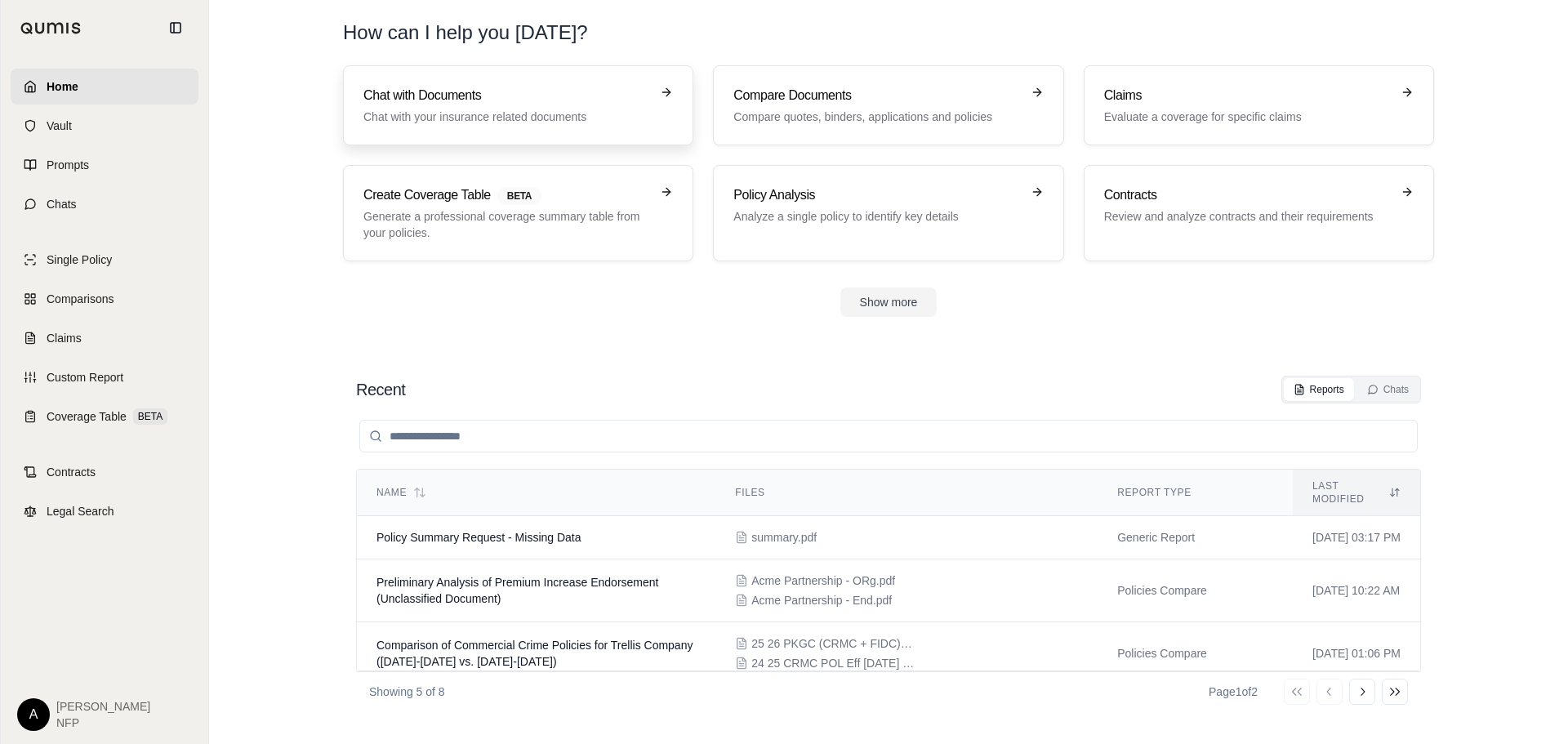
click at [572, 104] on h3 "Chat with Documents" at bounding box center [506, 95] width 286 height 19
click at [471, 218] on p "Generate a professional coverage summary table from your policies." at bounding box center [506, 224] width 286 height 32
click at [898, 295] on button "Show more" at bounding box center [888, 302] width 97 height 30
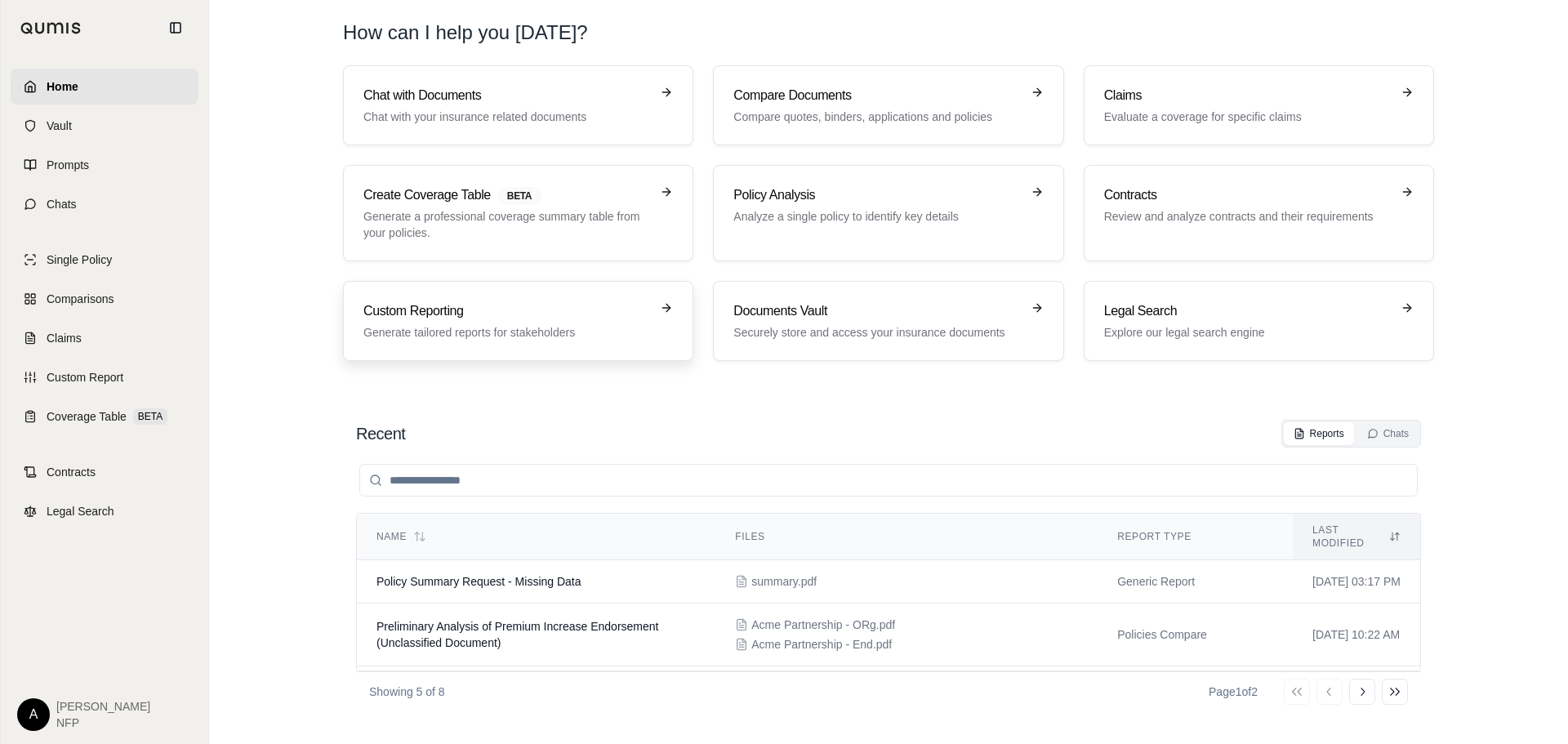
click at [496, 327] on p "Generate tailored reports for stakeholders" at bounding box center [506, 333] width 286 height 17
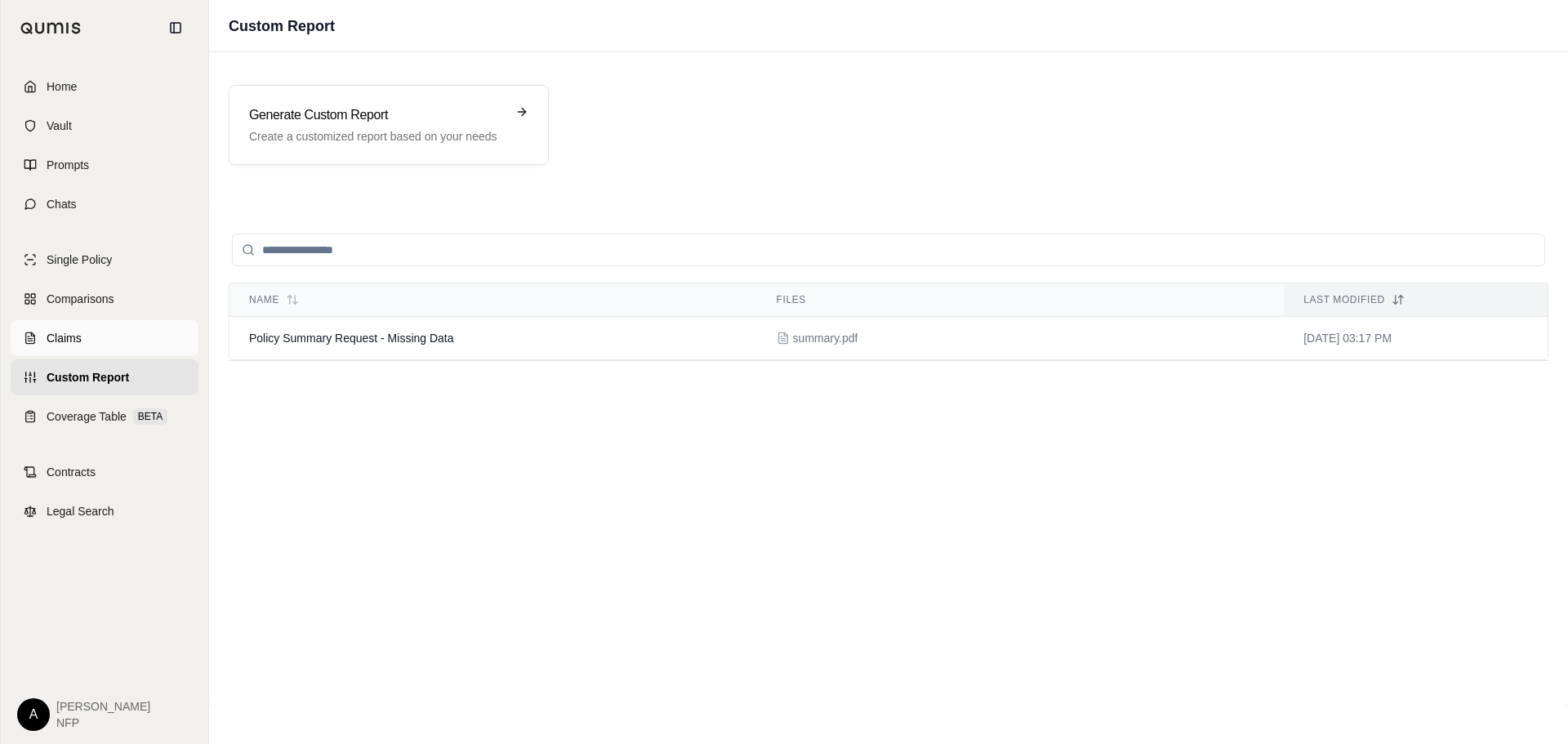
click at [56, 324] on link "Claims" at bounding box center [104, 338] width 188 height 36
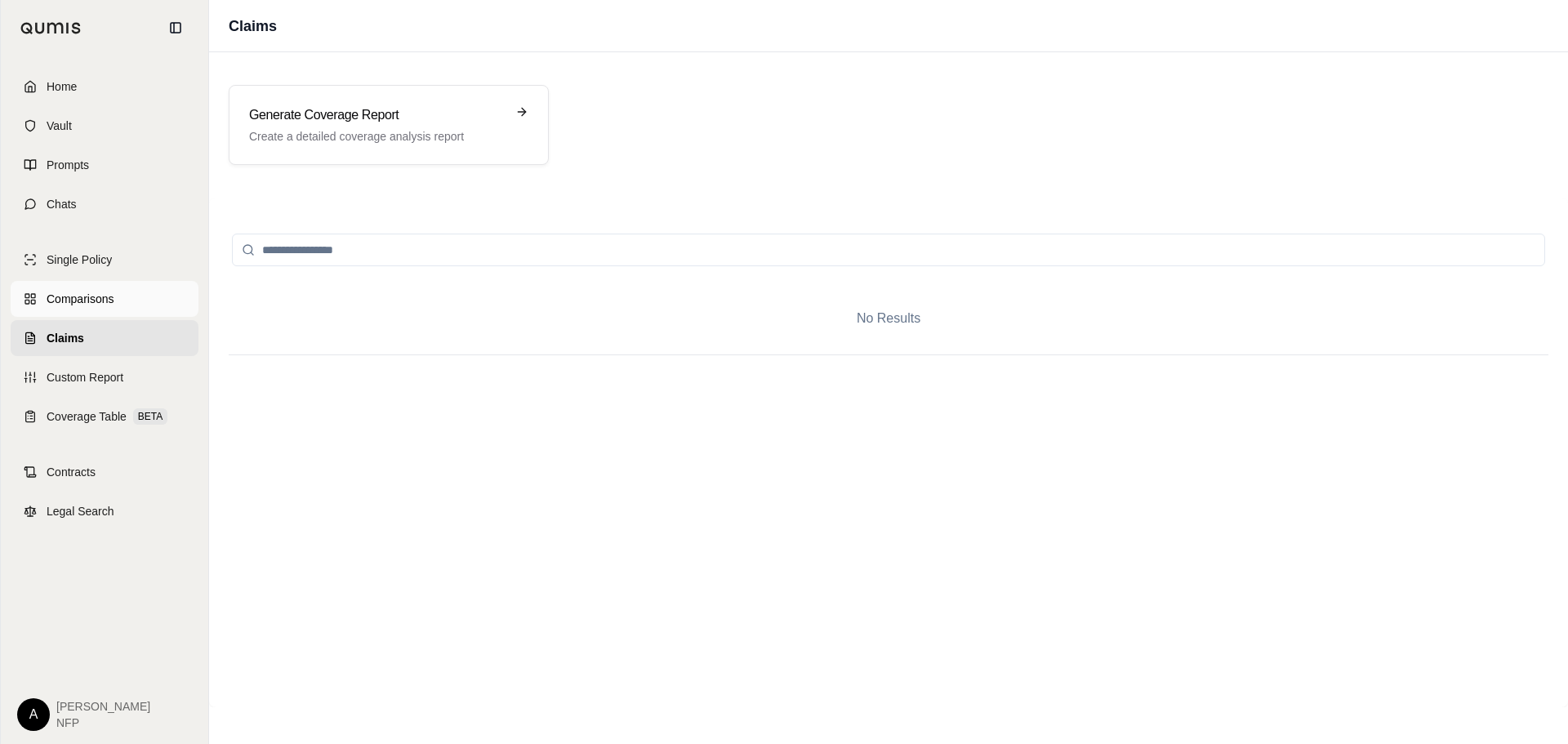
click at [90, 308] on link "Comparisons" at bounding box center [104, 298] width 188 height 36
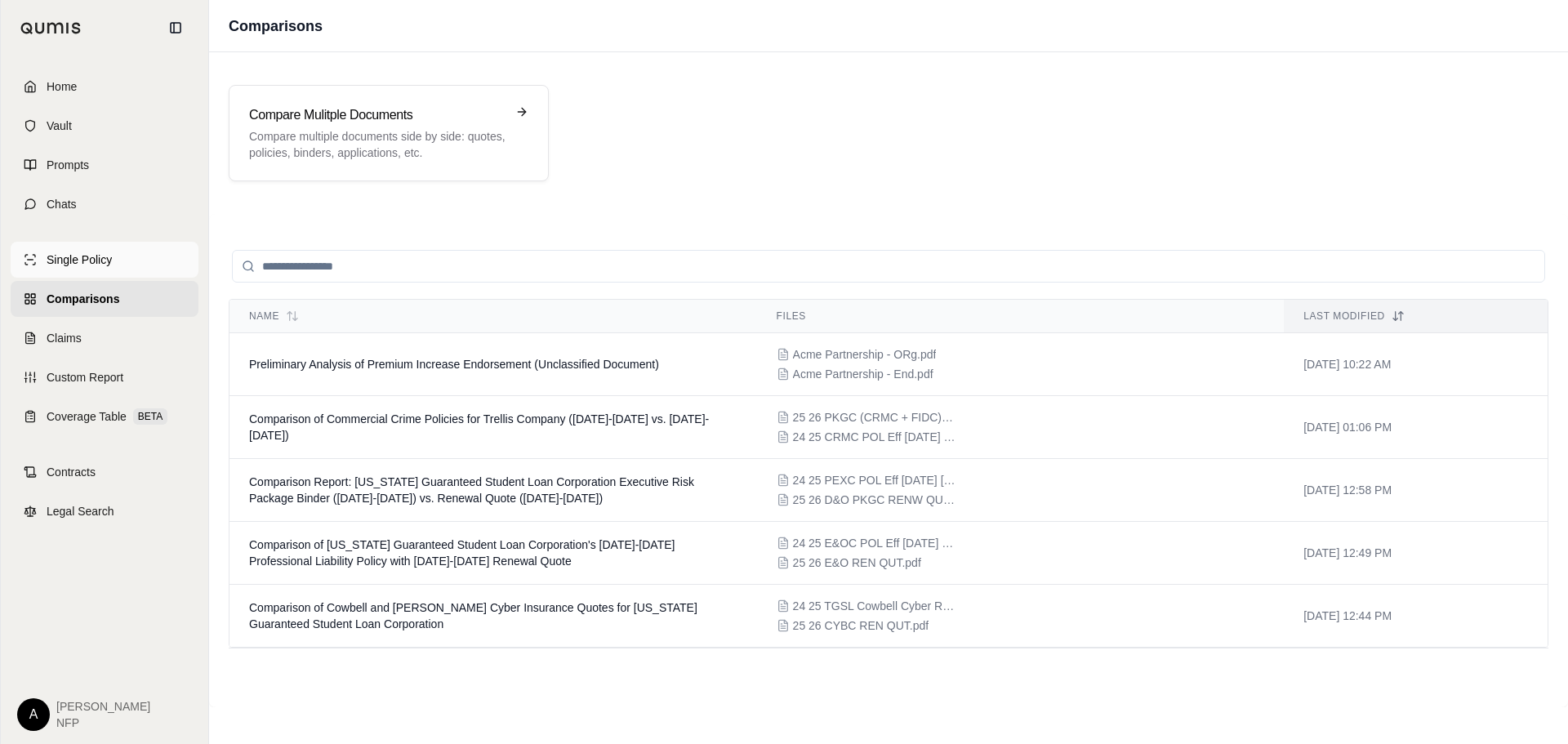
click at [96, 259] on span "Single Policy" at bounding box center [79, 260] width 66 height 17
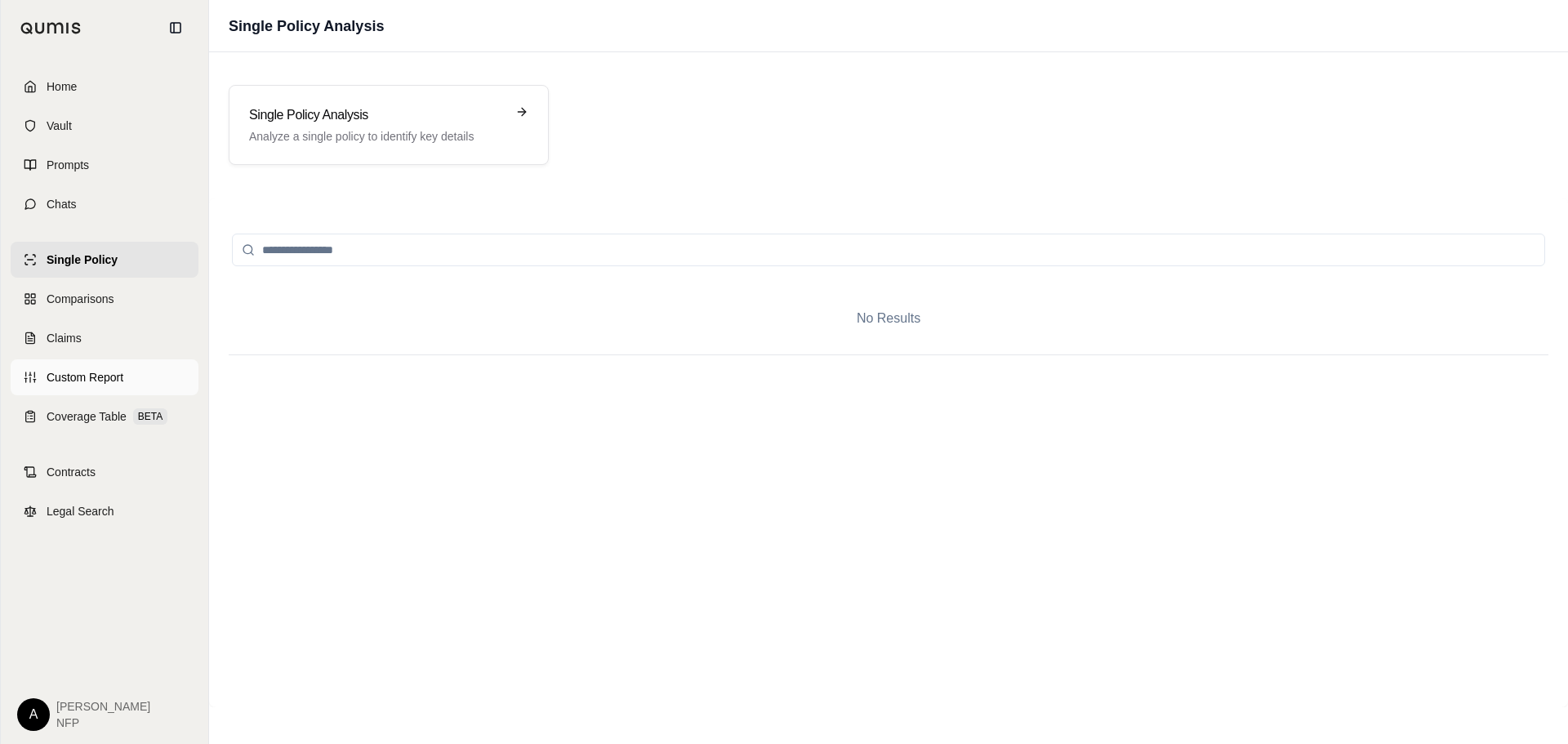
click at [78, 389] on link "Custom Report" at bounding box center [104, 377] width 188 height 36
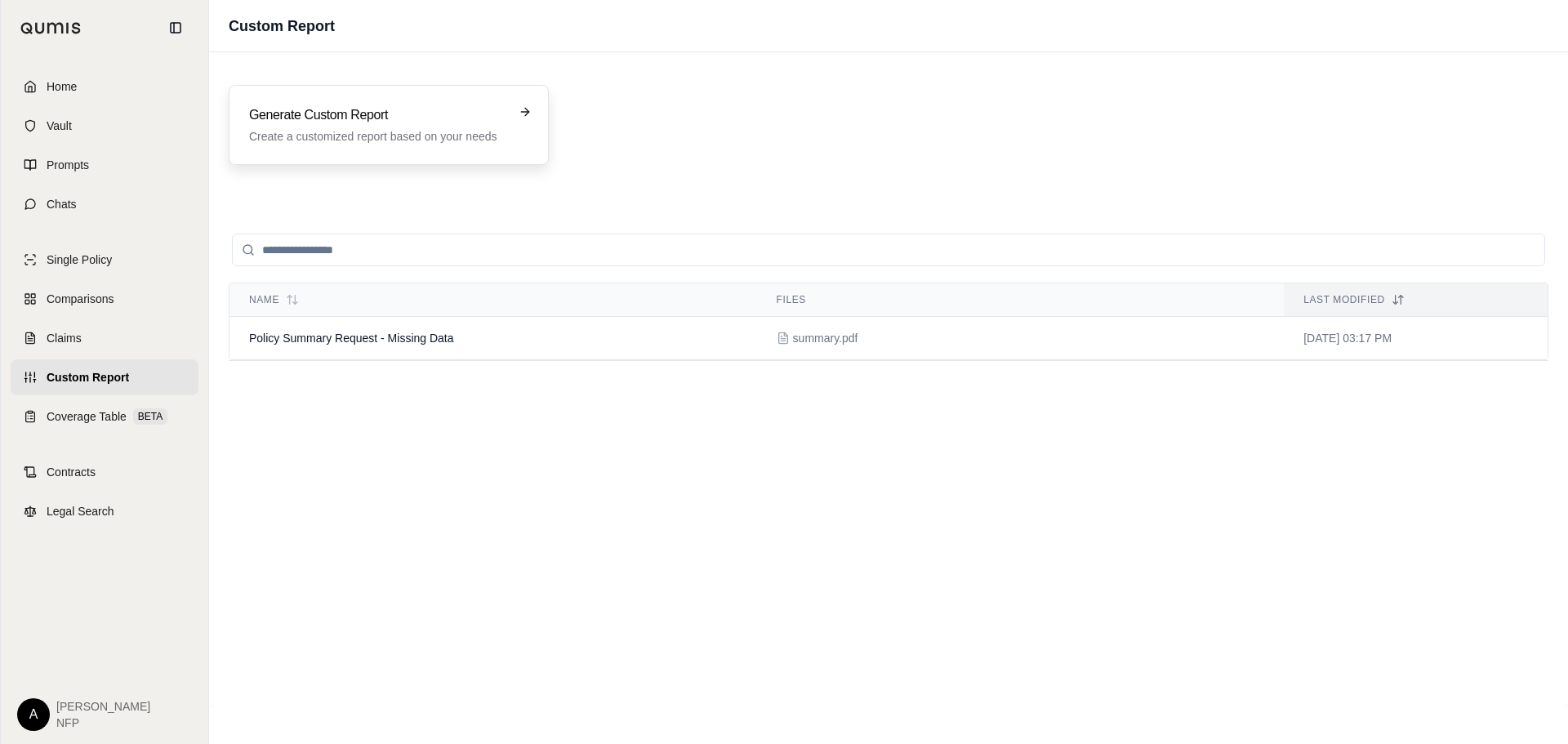
click at [442, 109] on h3 "Generate Custom Report" at bounding box center [377, 115] width 257 height 19
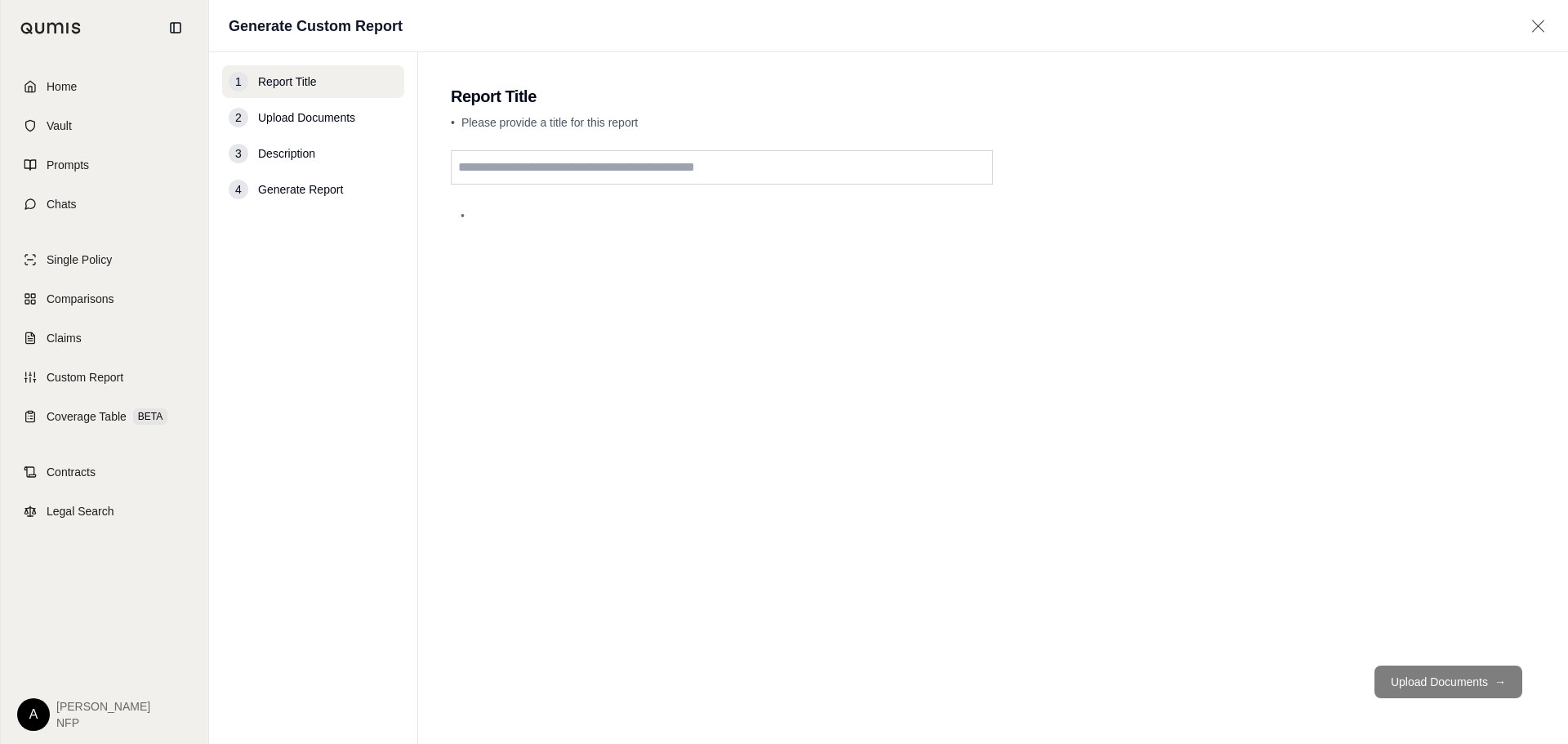
click at [543, 162] on input "text" at bounding box center [721, 167] width 542 height 34
type input "*"
type input "**********"
click at [1458, 668] on button "Upload Documents →" at bounding box center [1449, 681] width 148 height 32
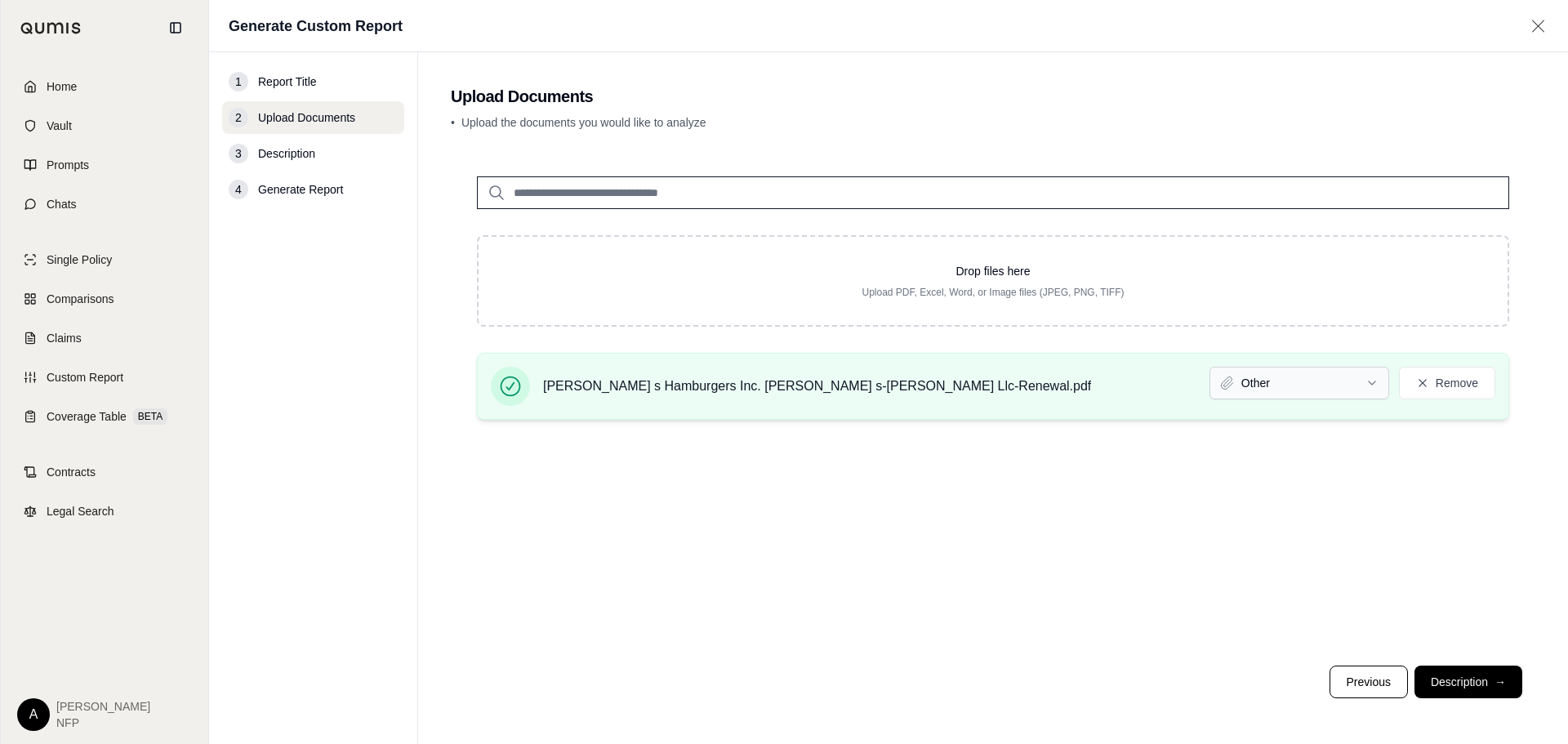
click at [1323, 388] on html "Home Vault Prompts Chats Single Policy Comparisons Claims Custom Report Coverag…" at bounding box center [784, 372] width 1568 height 744
click at [1460, 676] on button "Description →" at bounding box center [1468, 681] width 107 height 32
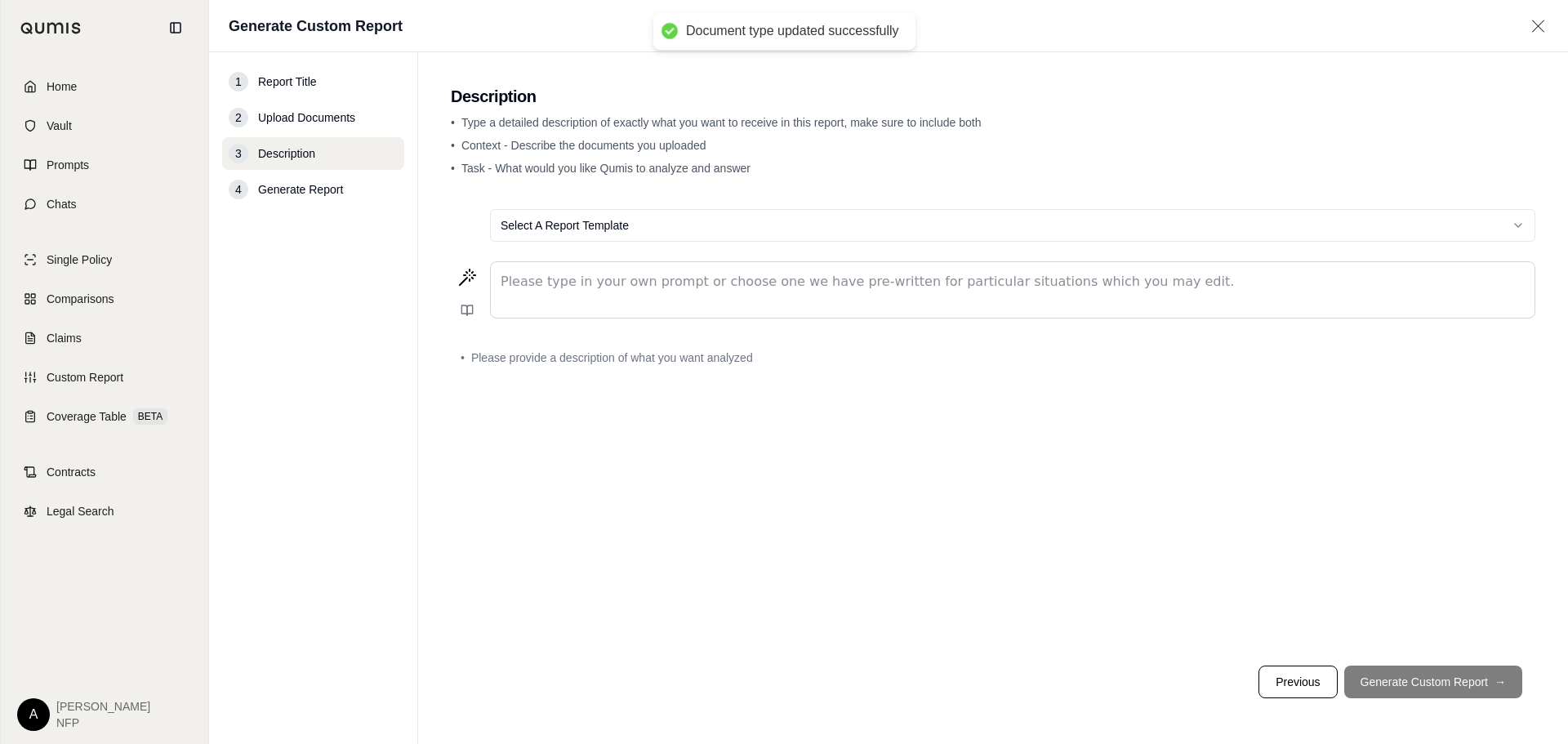
click at [574, 223] on html "Document type updated successfully Home Vault Prompts Chats Single Policy Compa…" at bounding box center [784, 372] width 1568 height 744
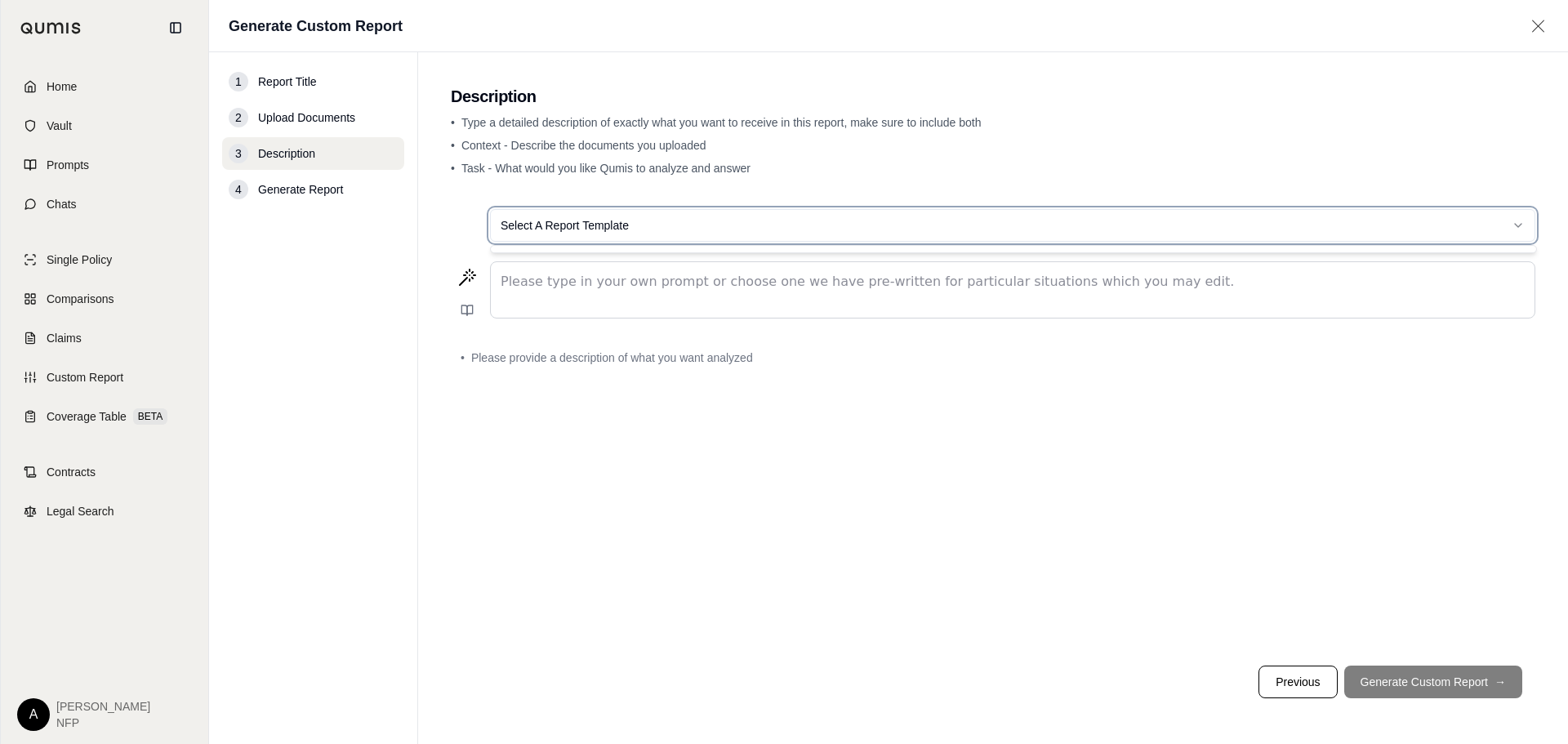
click at [574, 223] on html "Document type updated successfully Home Vault Prompts Chats Single Policy Compa…" at bounding box center [784, 372] width 1568 height 744
click at [711, 225] on html "Home Vault Prompts Chats Single Policy Comparisons Claims Custom Report Coverag…" at bounding box center [784, 372] width 1568 height 744
click at [709, 233] on html "Home Vault Prompts Chats Single Policy Comparisons Claims Custom Report Coverag…" at bounding box center [784, 372] width 1568 height 744
click at [716, 233] on html "Home Vault Prompts Chats Single Policy Comparisons Claims Custom Report Coverag…" at bounding box center [784, 372] width 1568 height 744
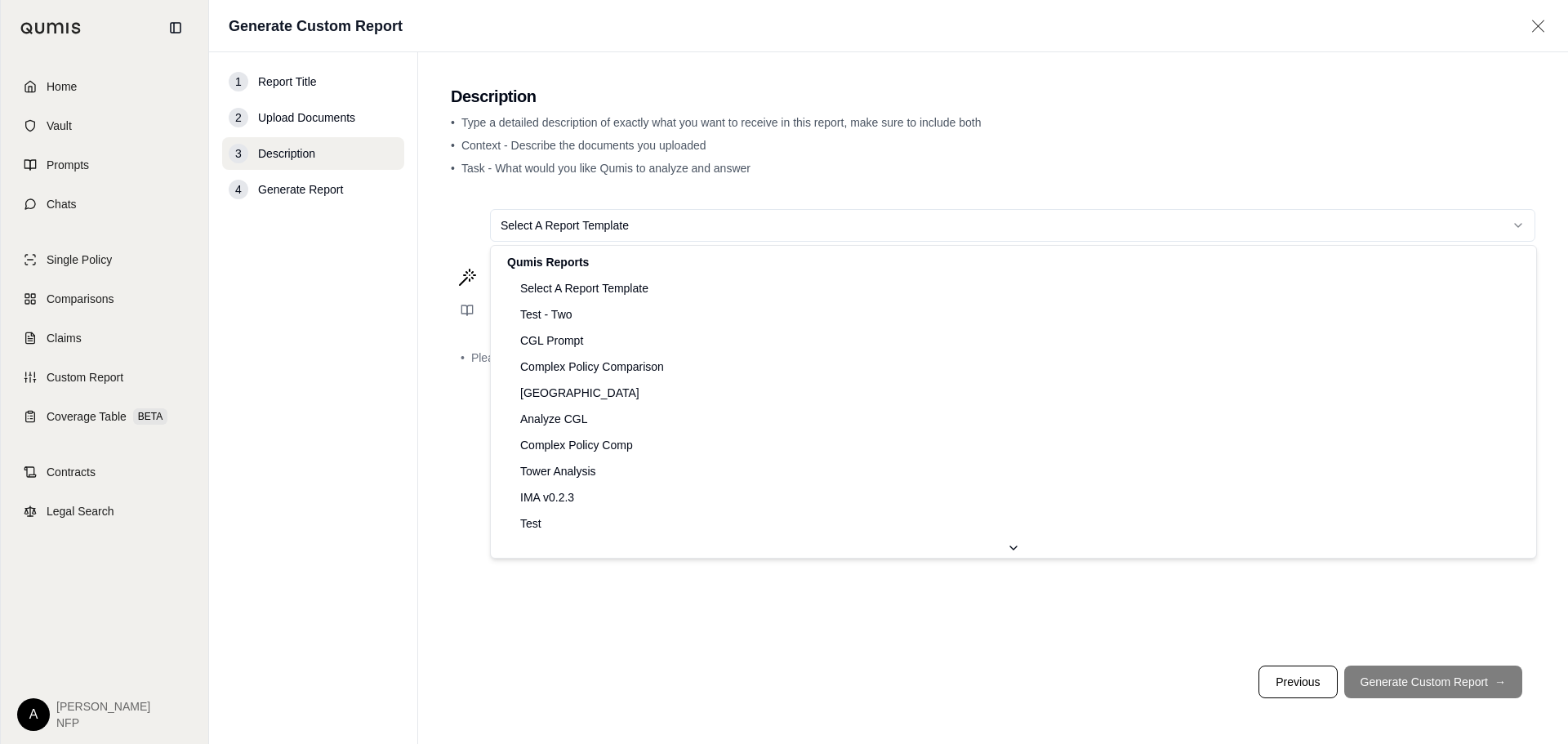
click at [722, 232] on html "Home Vault Prompts Chats Single Policy Comparisons Claims Custom Report Coverag…" at bounding box center [784, 372] width 1568 height 744
click at [651, 233] on html "Home Vault Prompts Chats Single Policy Comparisons Claims Custom Report Coverag…" at bounding box center [784, 372] width 1568 height 744
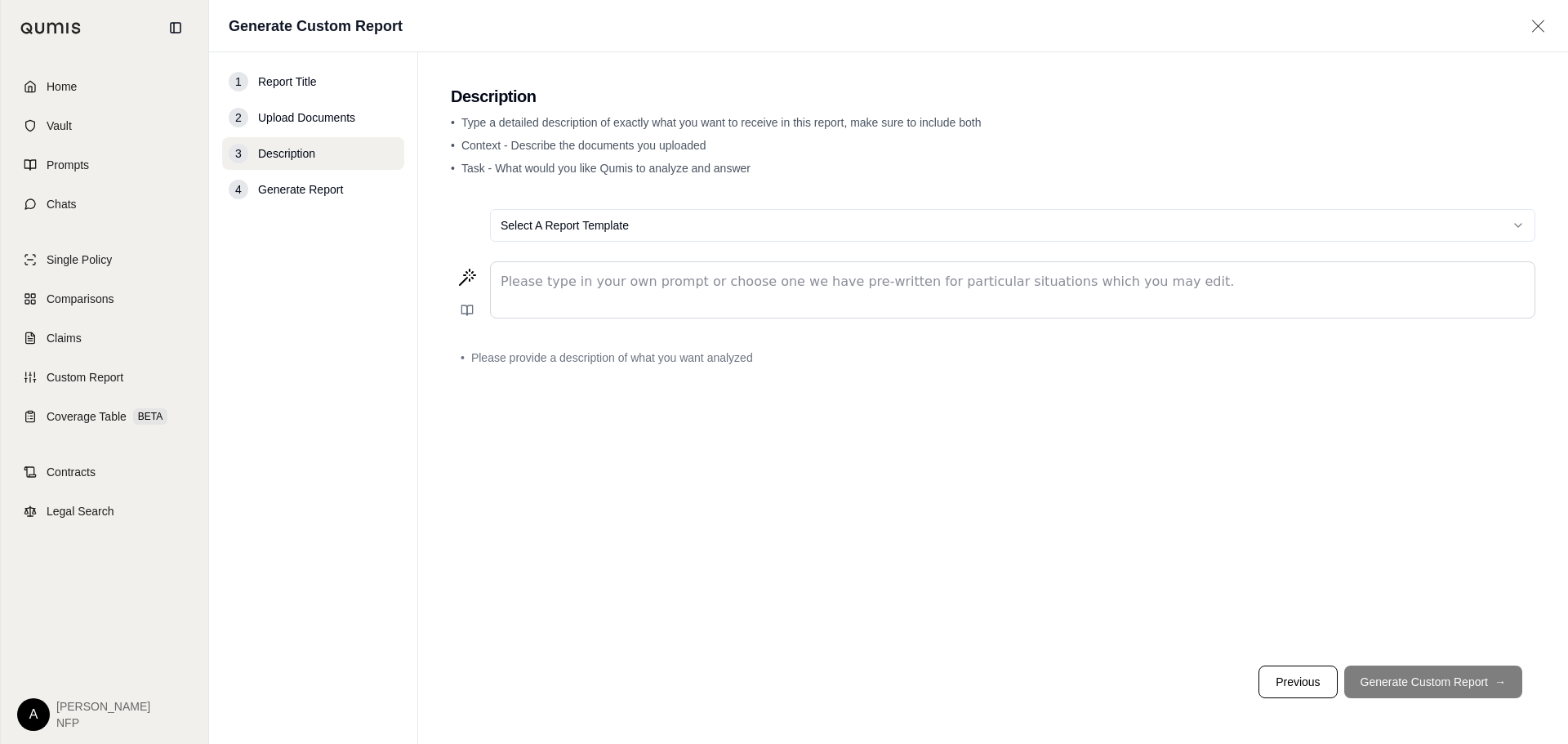
click at [592, 283] on p "editable markdown" at bounding box center [1011, 282] width 1023 height 19
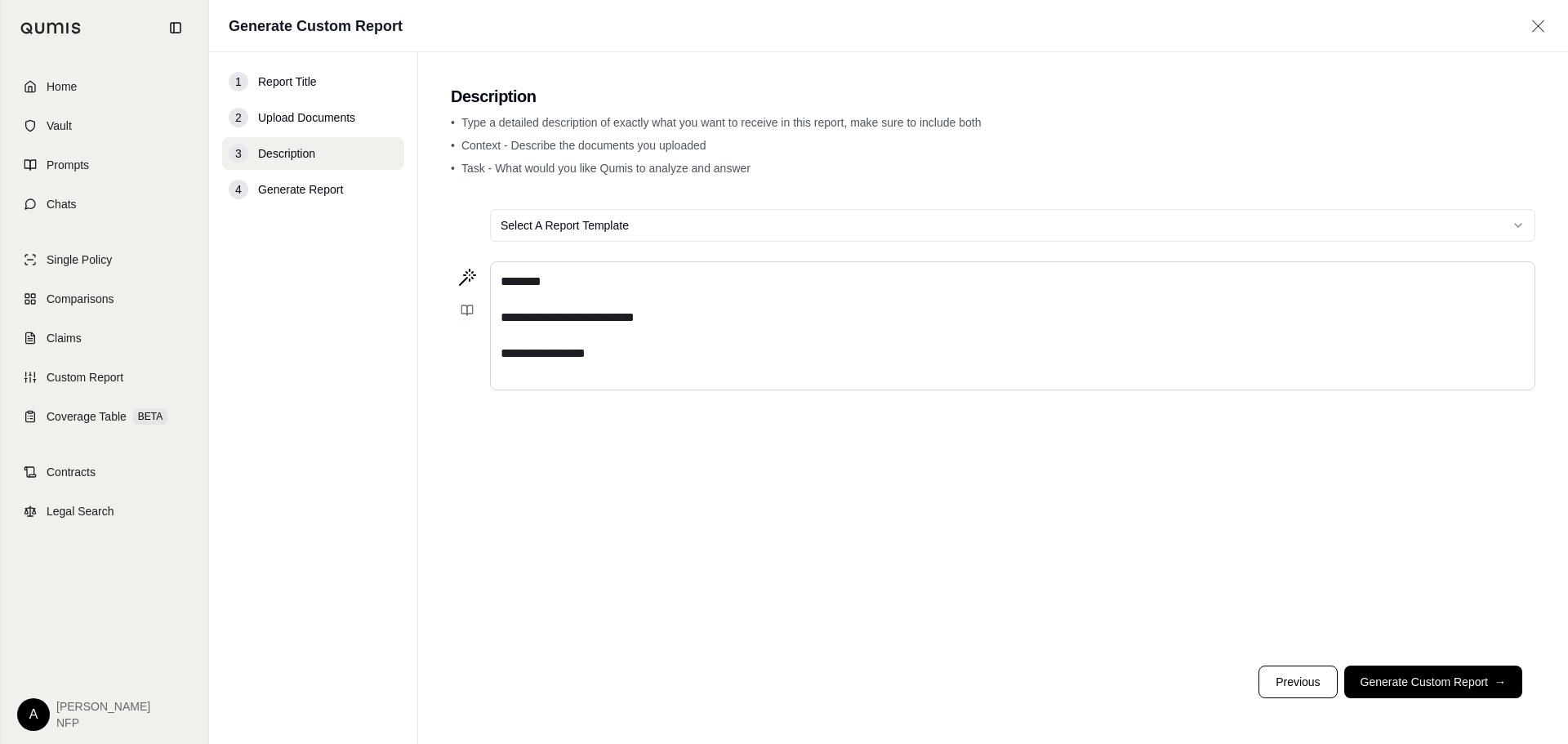
click at [694, 348] on p "**********" at bounding box center [1011, 353] width 1023 height 19
click at [672, 379] on div "**********" at bounding box center [1012, 344] width 1044 height 163
drag, startPoint x: 571, startPoint y: 459, endPoint x: 439, endPoint y: 451, distance: 132.2
click at [445, 452] on main "**********" at bounding box center [992, 397] width 1149 height 692
click at [678, 466] on p "**********" at bounding box center [1011, 460] width 1023 height 19
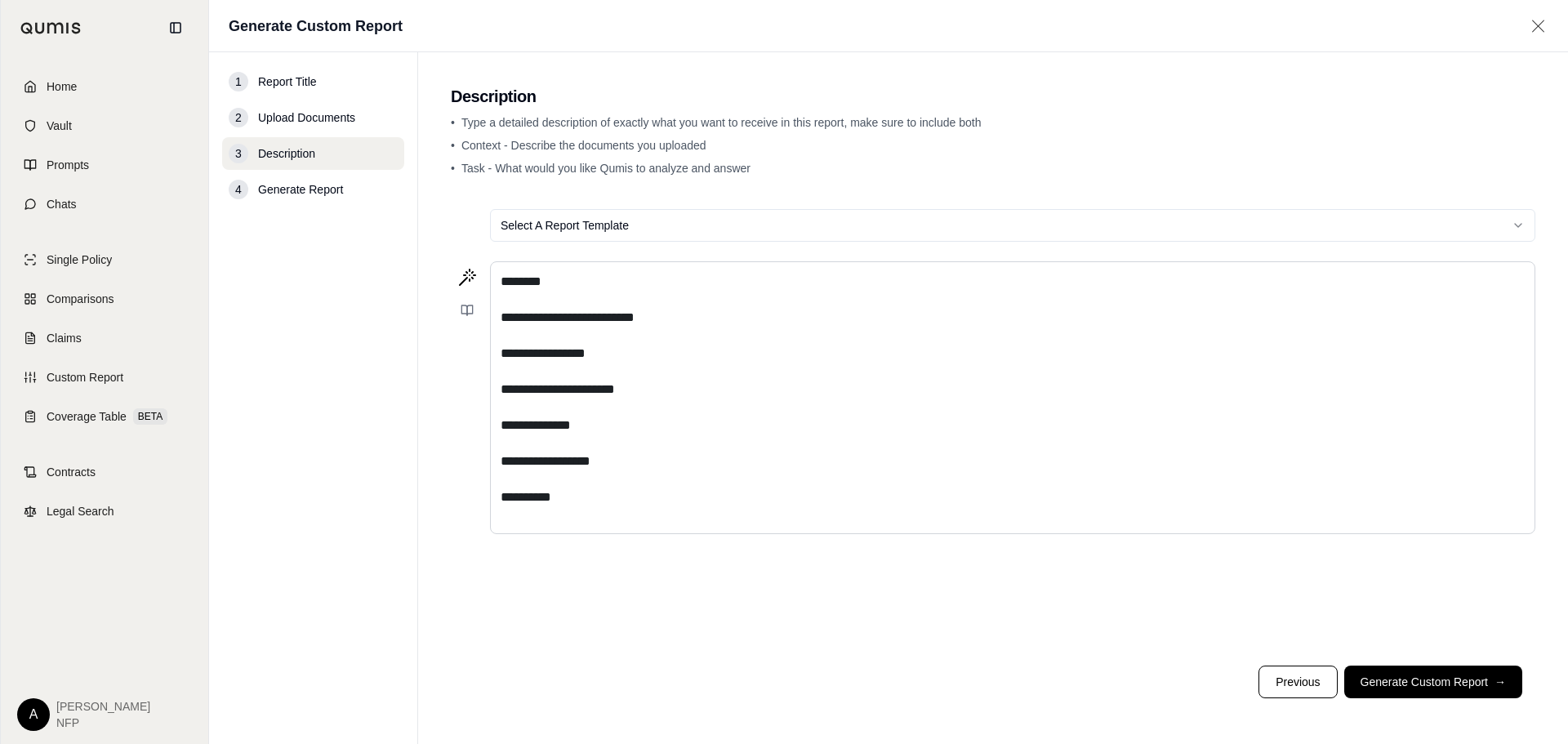
click at [664, 498] on p "**********" at bounding box center [1011, 497] width 1023 height 19
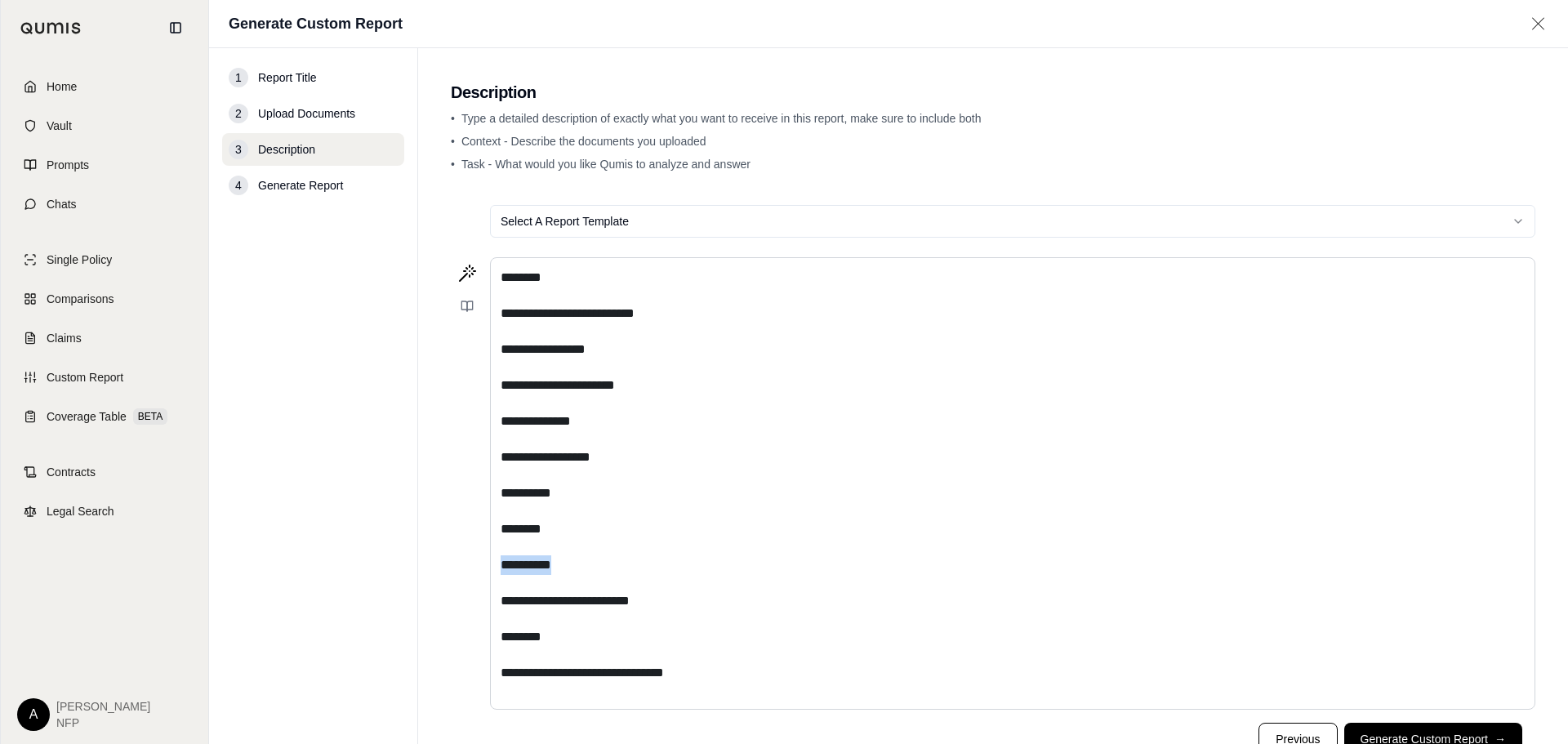
drag, startPoint x: 611, startPoint y: 561, endPoint x: 379, endPoint y: 556, distance: 232.1
click at [384, 557] on div "**********" at bounding box center [888, 396] width 1359 height 696
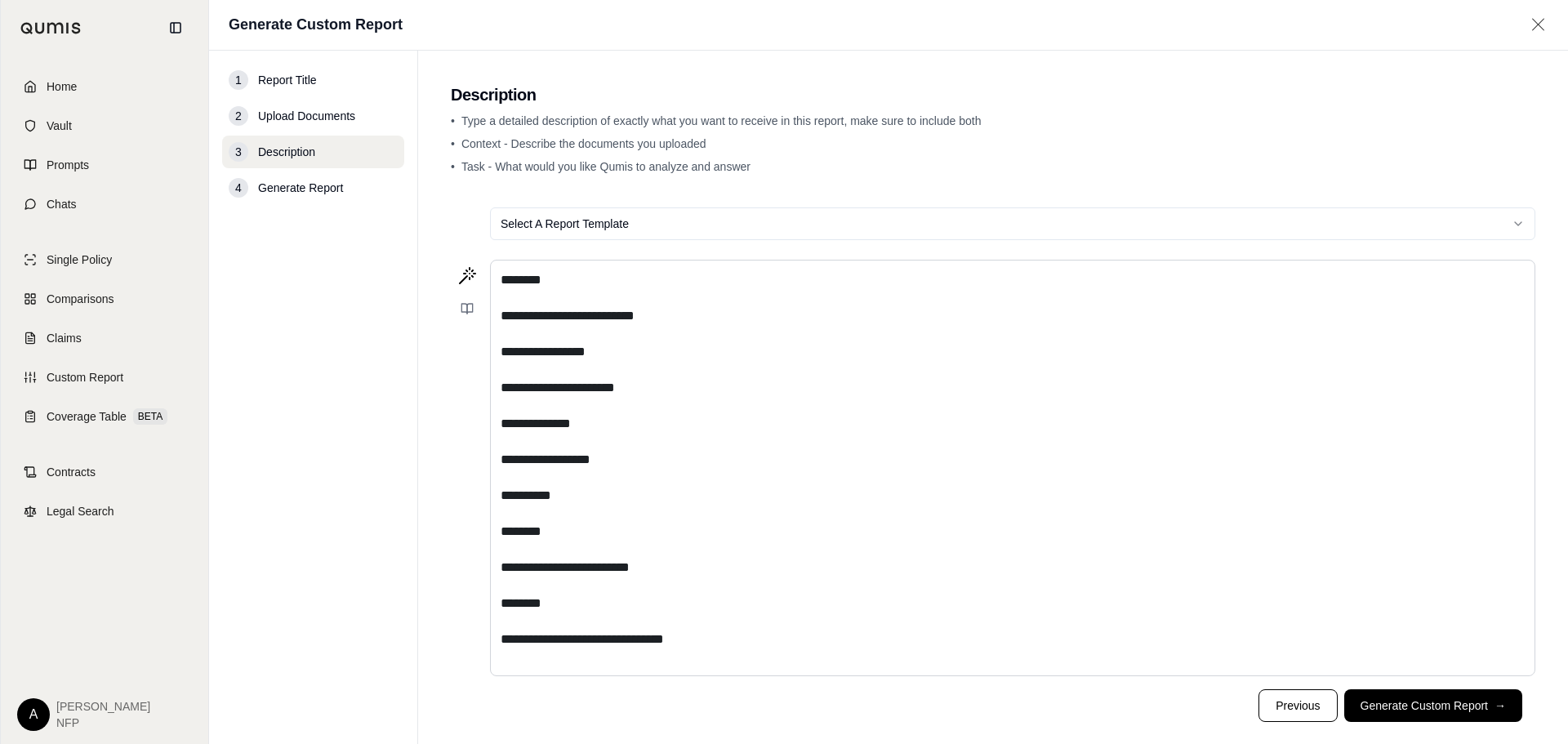
drag, startPoint x: 582, startPoint y: 602, endPoint x: 375, endPoint y: 602, distance: 207.0
click at [375, 602] on div "**********" at bounding box center [888, 397] width 1359 height 693
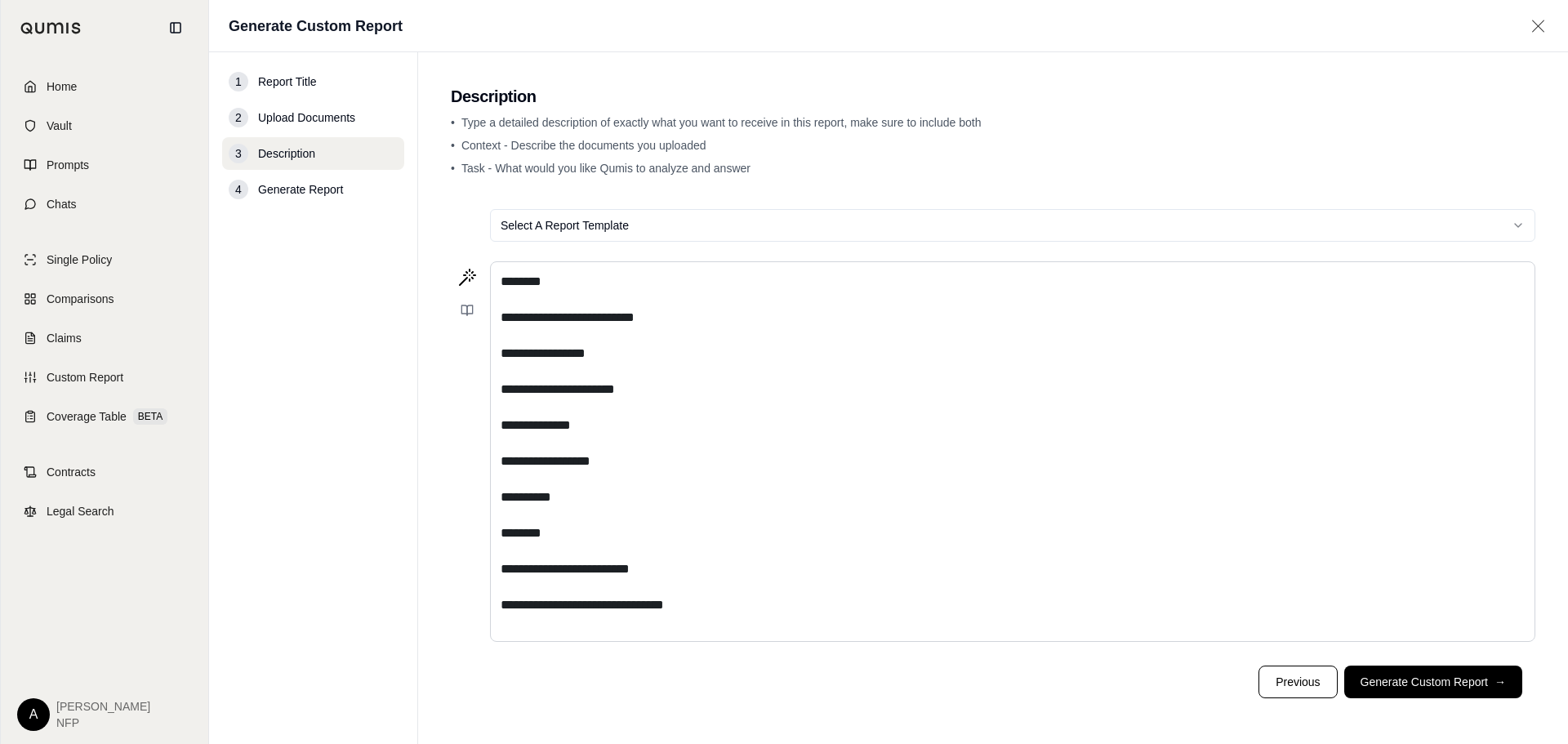
click at [825, 605] on p "**********" at bounding box center [1011, 605] width 1023 height 19
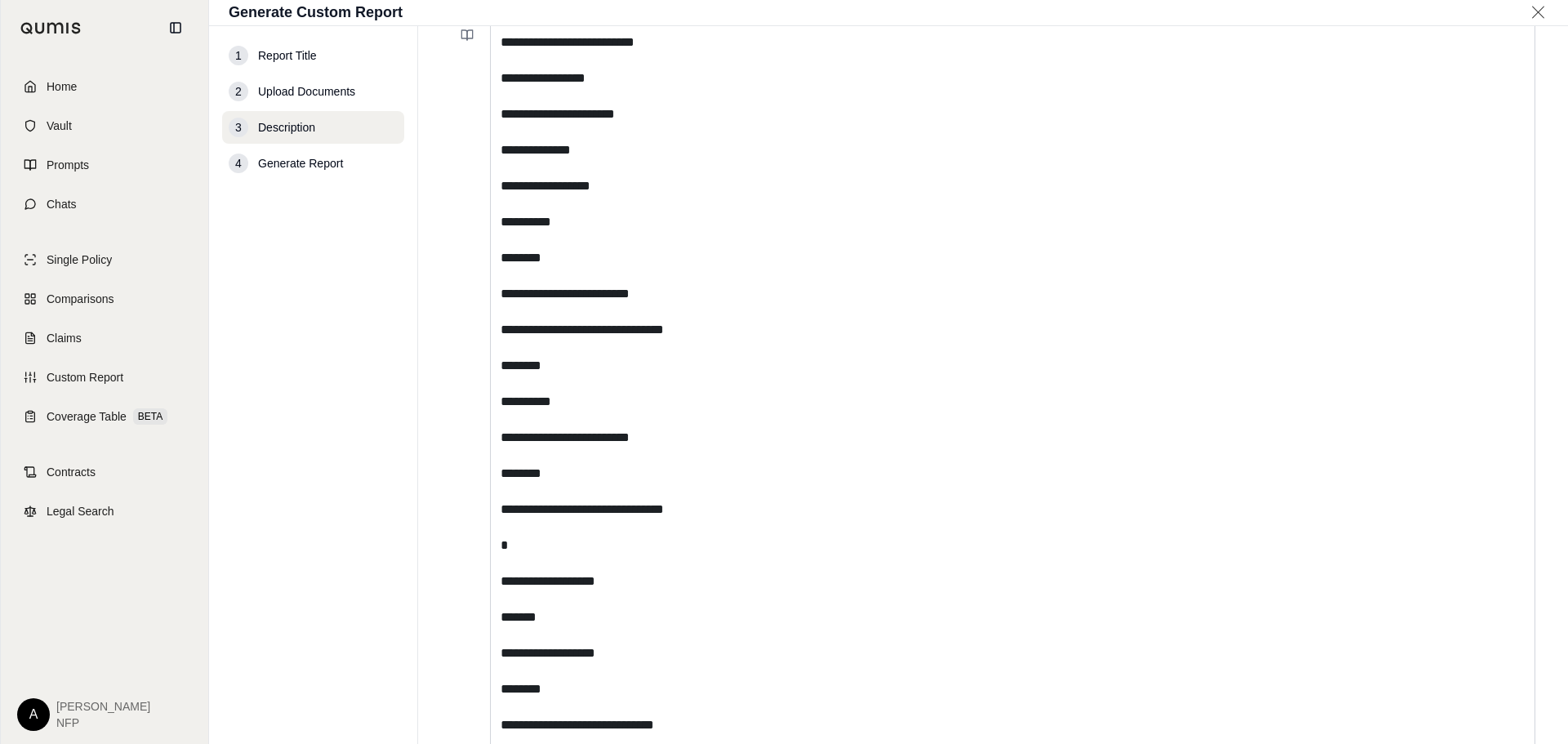
scroll to position [225, 0]
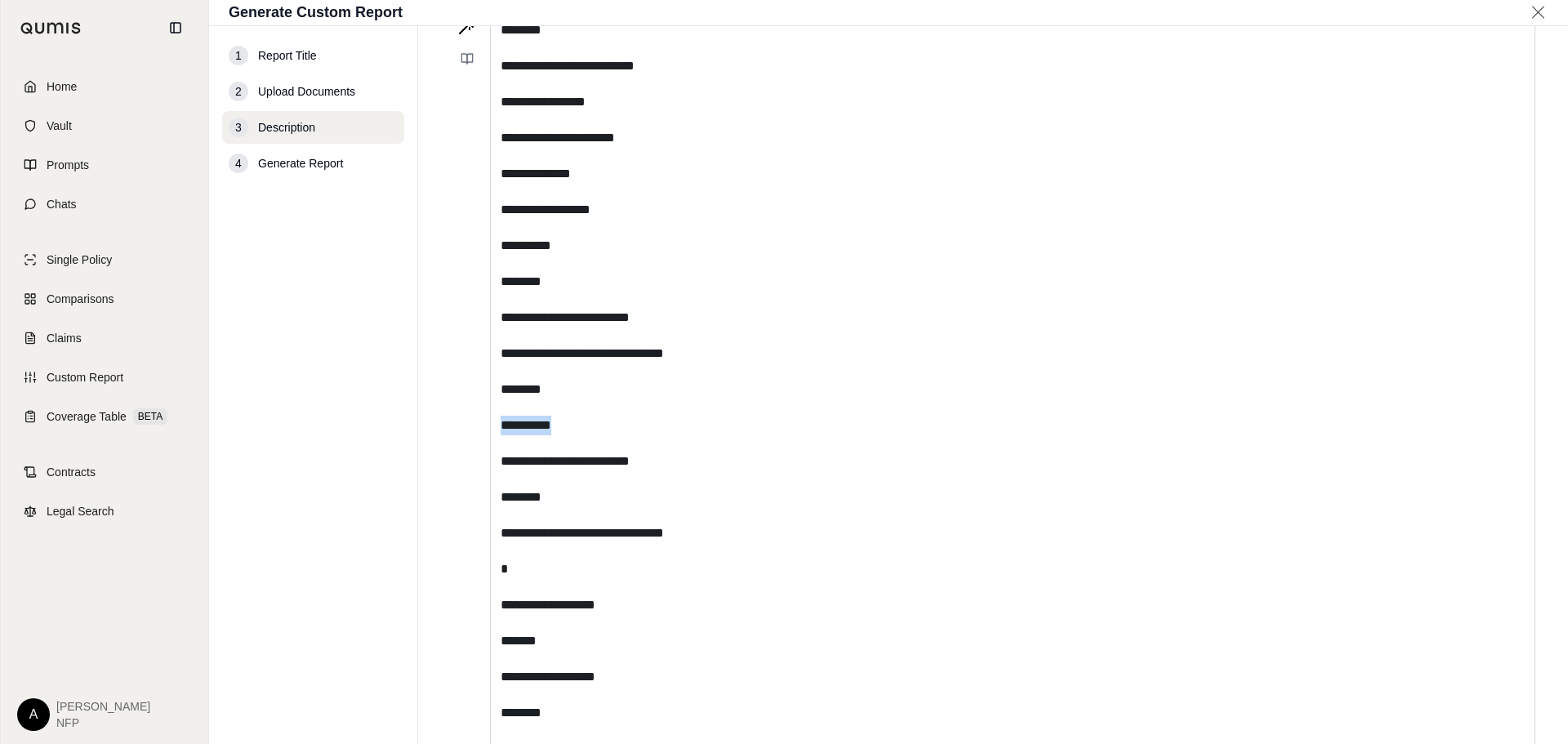
drag, startPoint x: 577, startPoint y: 428, endPoint x: 484, endPoint y: 422, distance: 93.2
click at [484, 422] on div "**********" at bounding box center [993, 596] width 1085 height 1171
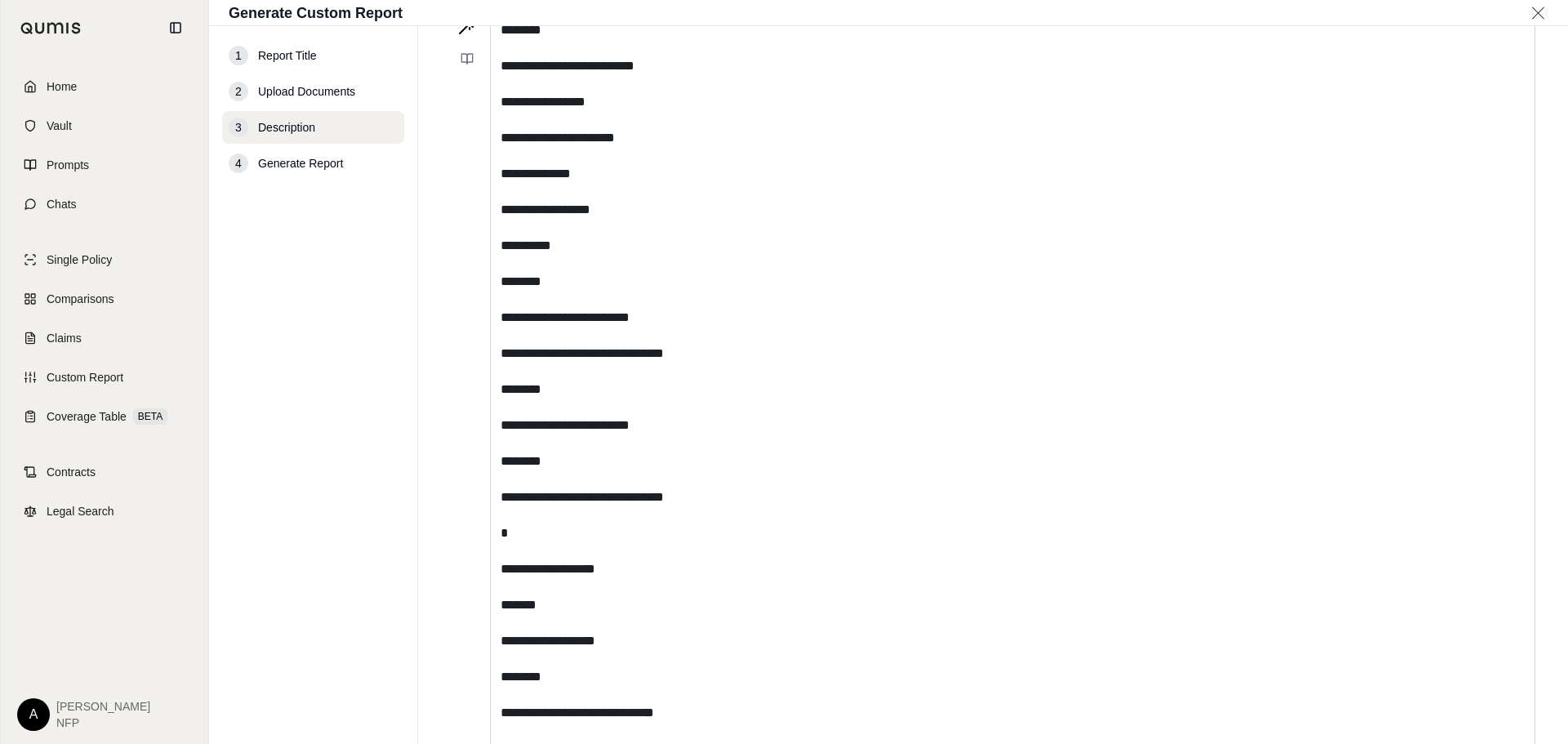
drag, startPoint x: 578, startPoint y: 462, endPoint x: 391, endPoint y: 475, distance: 187.5
click at [427, 450] on main "**********" at bounding box center [992, 385] width 1149 height 718
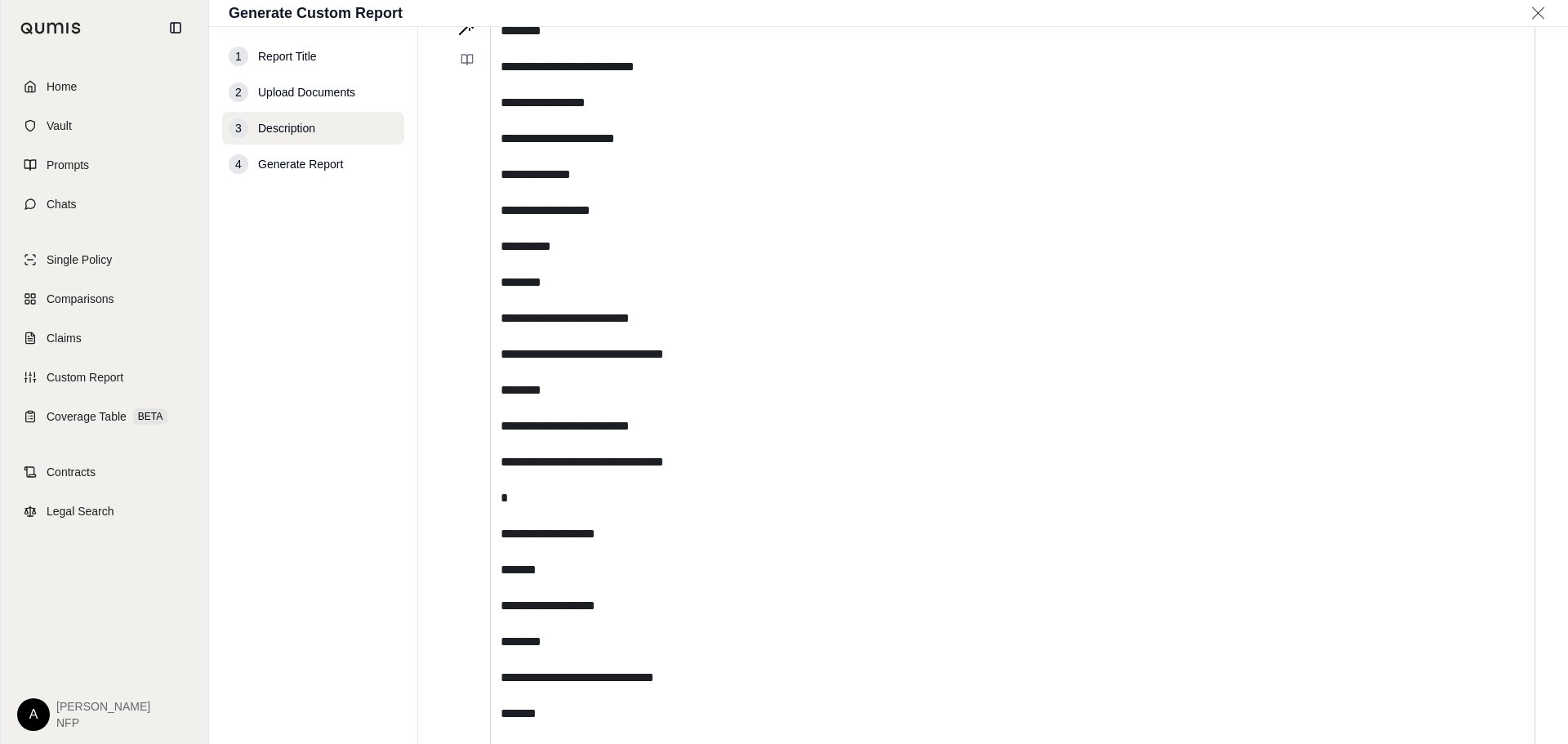
drag, startPoint x: 565, startPoint y: 561, endPoint x: 379, endPoint y: 589, distance: 188.1
click at [390, 589] on div "**********" at bounding box center [888, 385] width 1359 height 717
drag, startPoint x: 561, startPoint y: 668, endPoint x: 463, endPoint y: 685, distance: 99.5
click at [463, 685] on div "**********" at bounding box center [993, 543] width 1085 height 1064
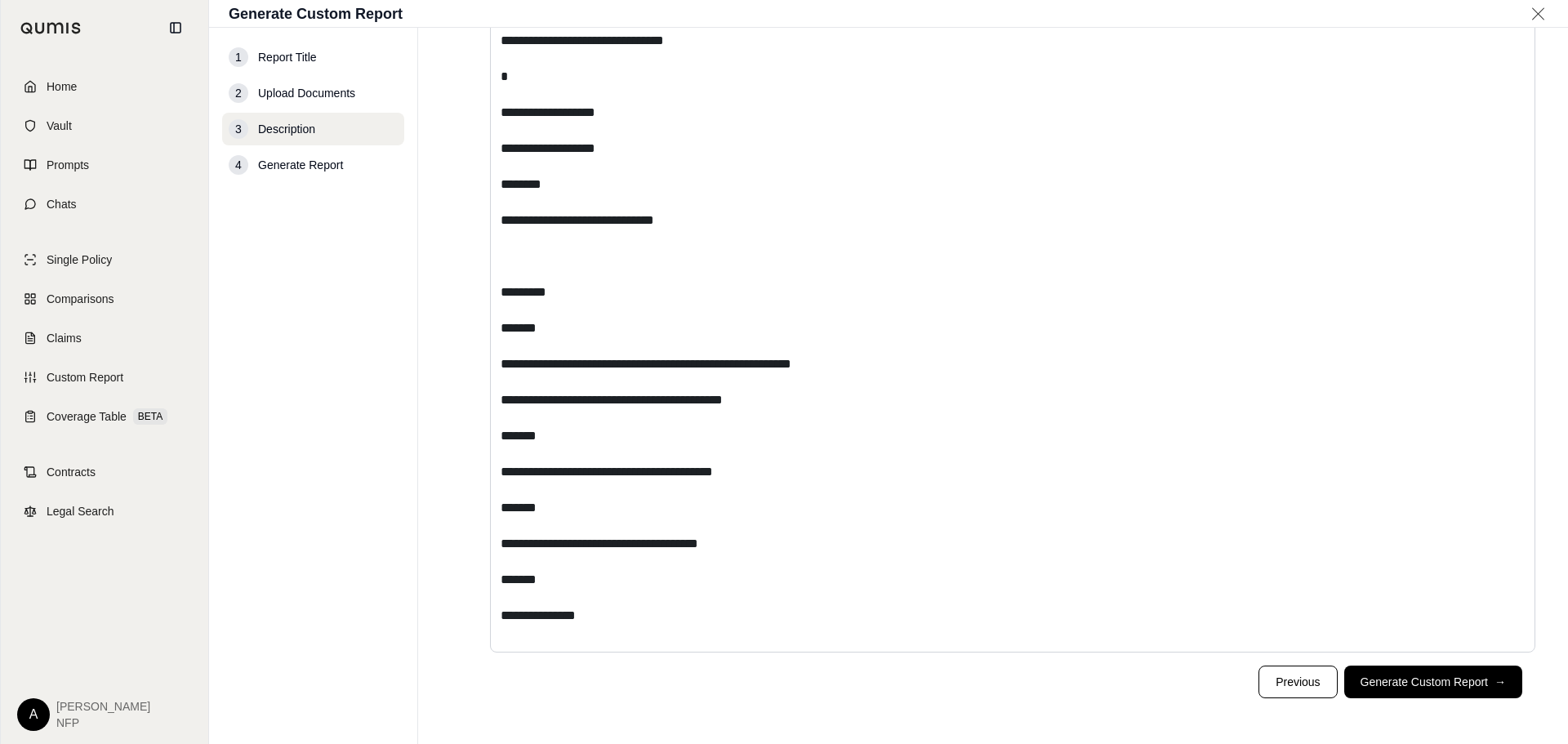
scroll to position [612, 0]
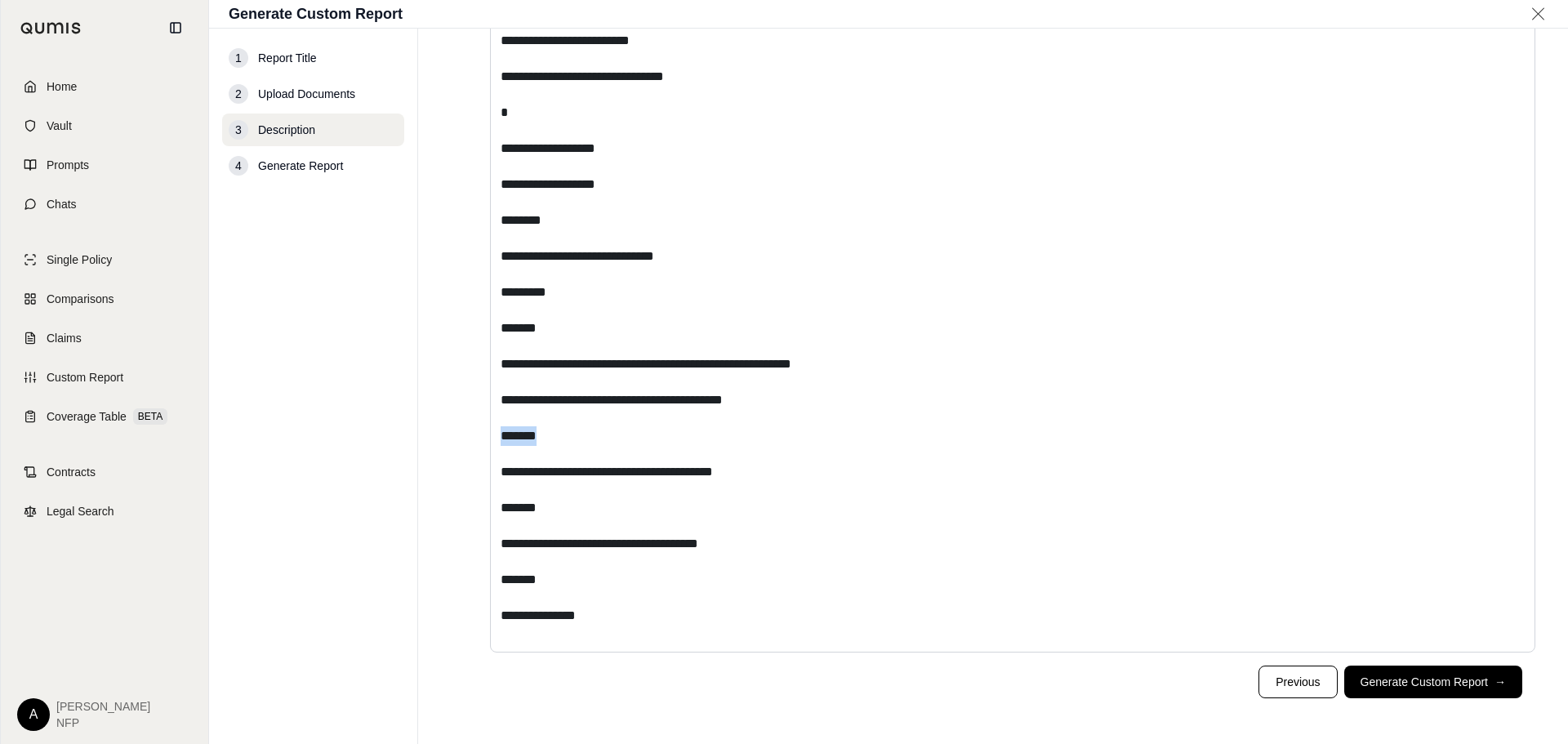
drag, startPoint x: 561, startPoint y: 439, endPoint x: 462, endPoint y: 437, distance: 99.0
click at [462, 437] on div "**********" at bounding box center [993, 138] width 1085 height 1028
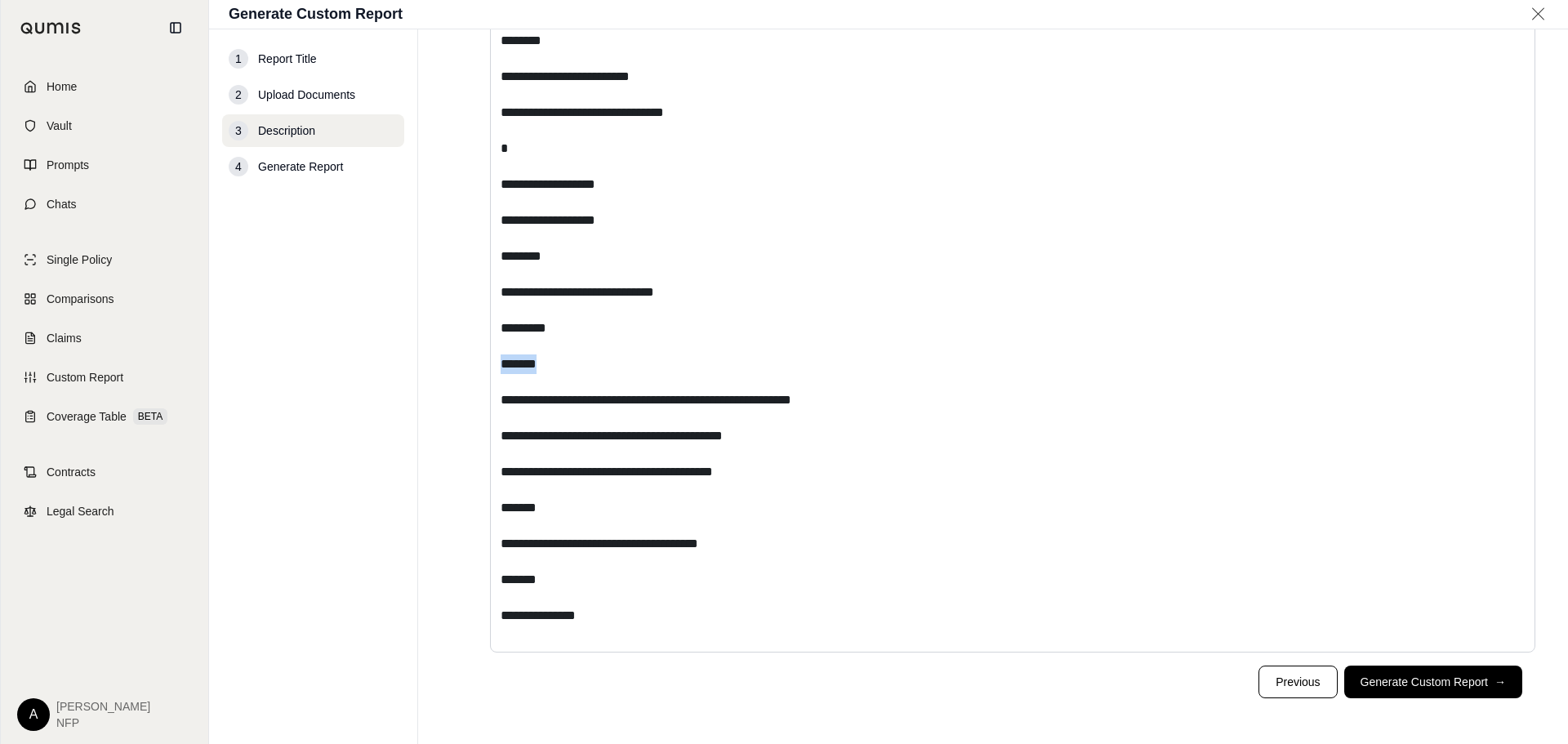
drag, startPoint x: 549, startPoint y: 361, endPoint x: 390, endPoint y: 354, distance: 159.2
click at [392, 354] on div "**********" at bounding box center [888, 386] width 1359 height 714
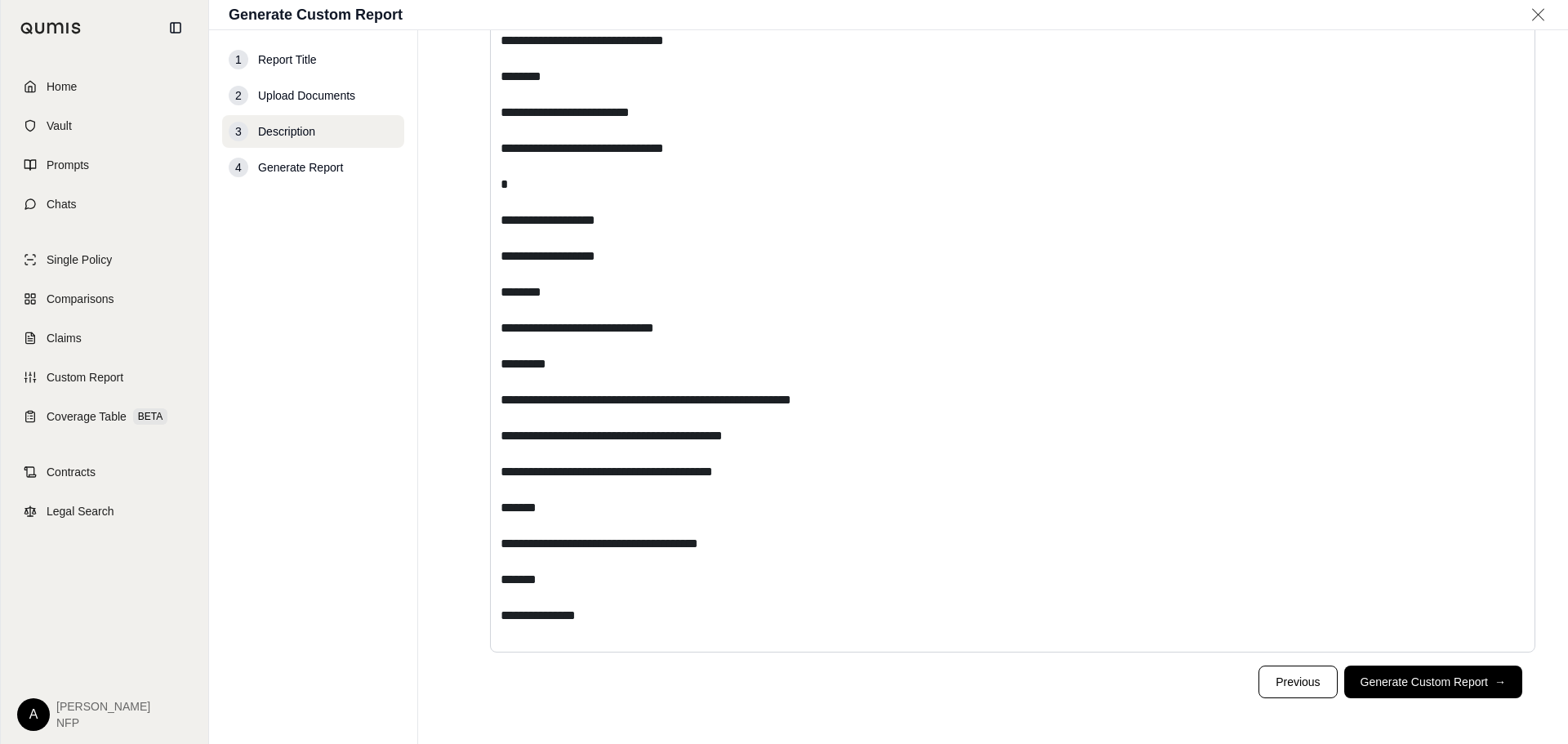
drag, startPoint x: 550, startPoint y: 512, endPoint x: 281, endPoint y: 503, distance: 269.2
click at [306, 505] on div "**********" at bounding box center [888, 387] width 1359 height 713
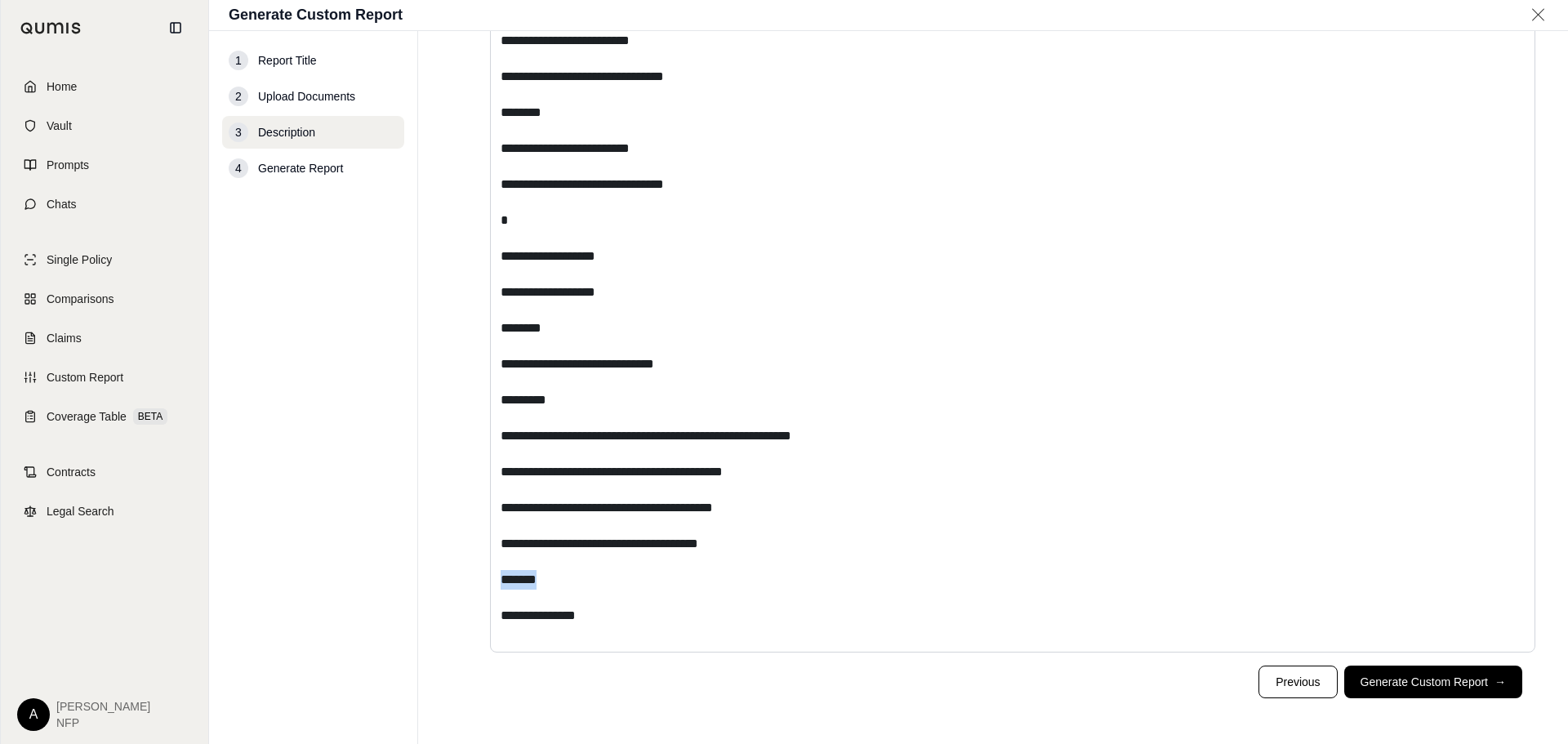
drag, startPoint x: 558, startPoint y: 583, endPoint x: 290, endPoint y: 574, distance: 268.2
click at [325, 575] on div "**********" at bounding box center [888, 387] width 1359 height 713
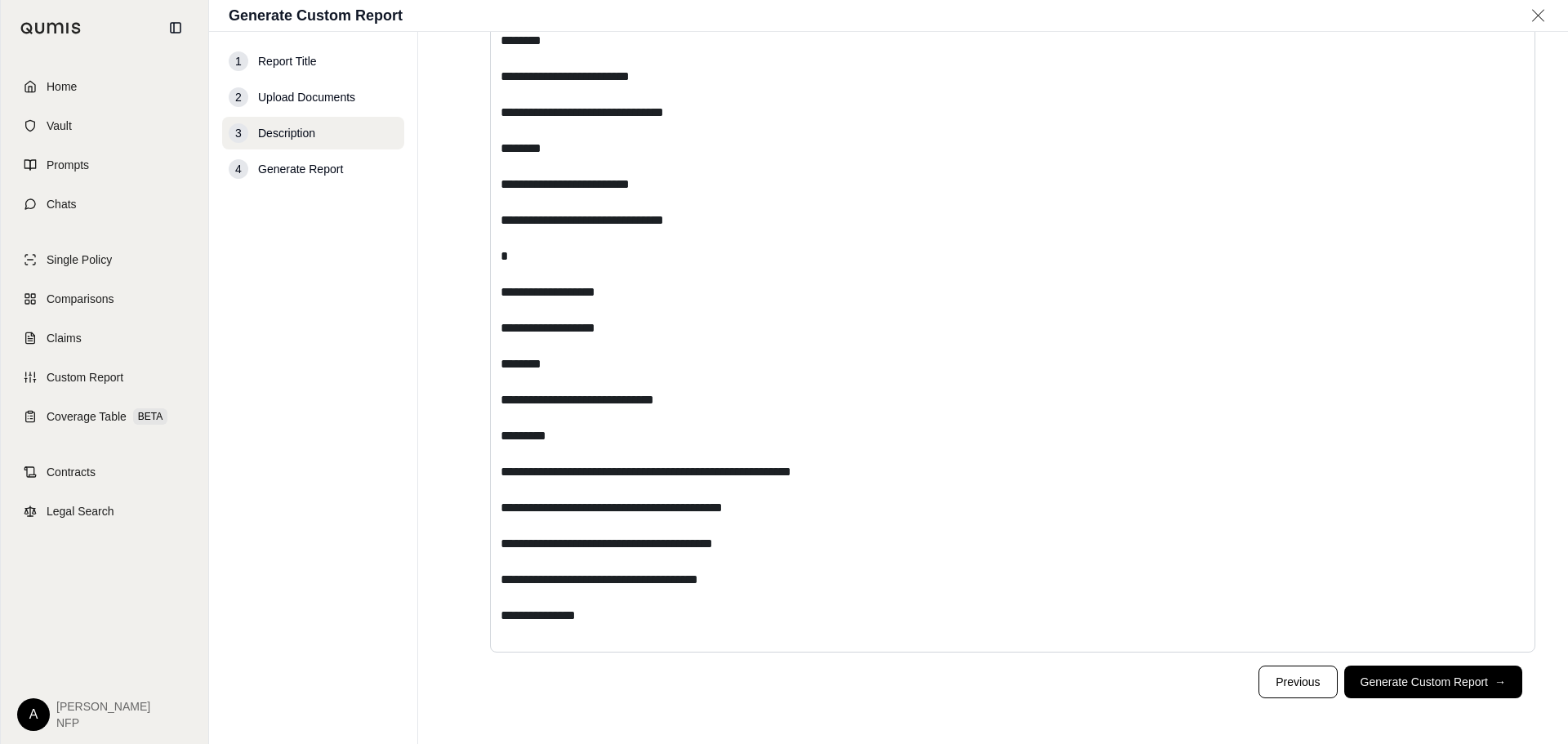
scroll to position [473, 0]
click at [1436, 664] on footer "Previous Generate Custom Report →" at bounding box center [993, 681] width 1085 height 58
click at [1456, 692] on button "Generate Custom Report →" at bounding box center [1433, 681] width 178 height 32
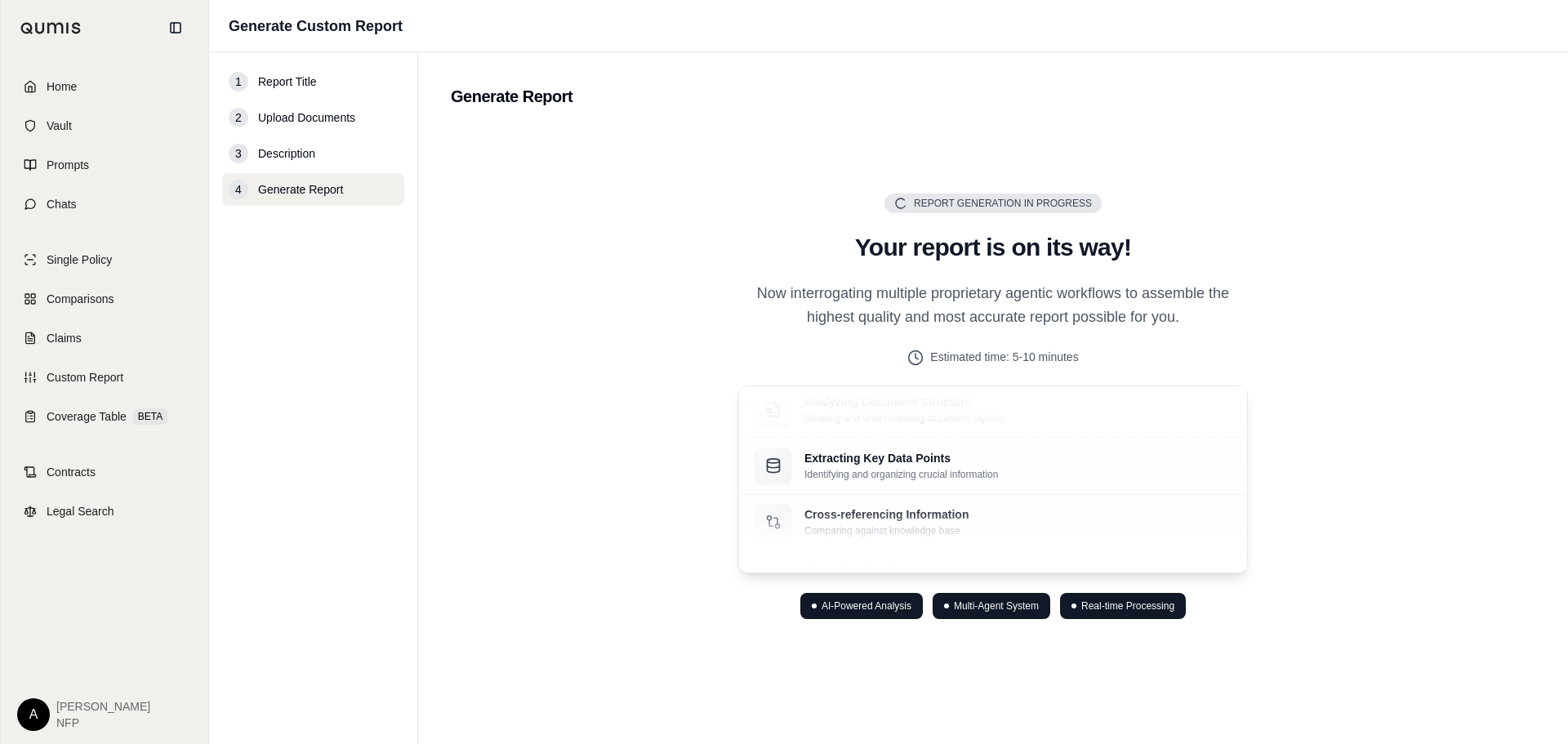
scroll to position [0, 0]
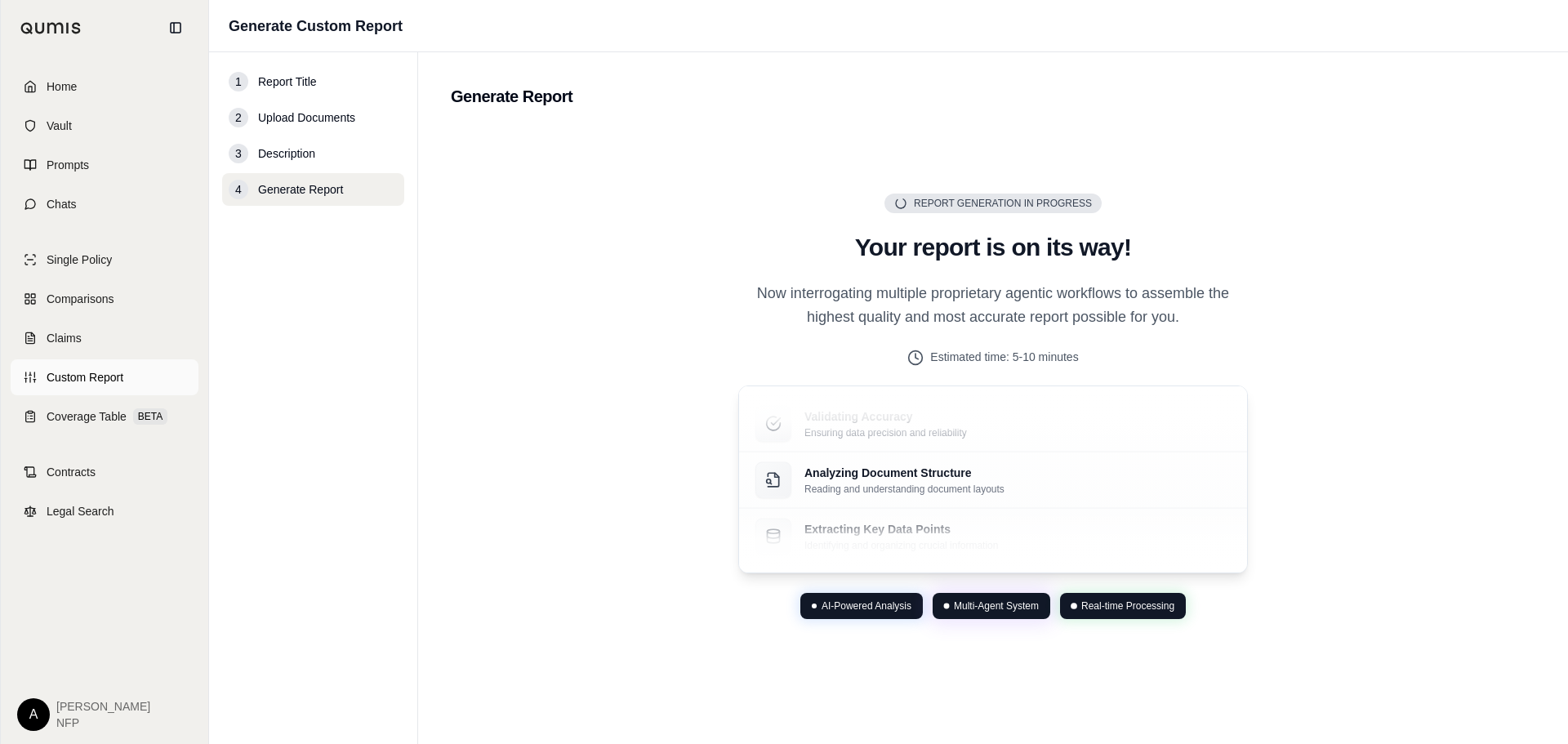
click at [72, 380] on span "Custom Report" at bounding box center [84, 377] width 77 height 17
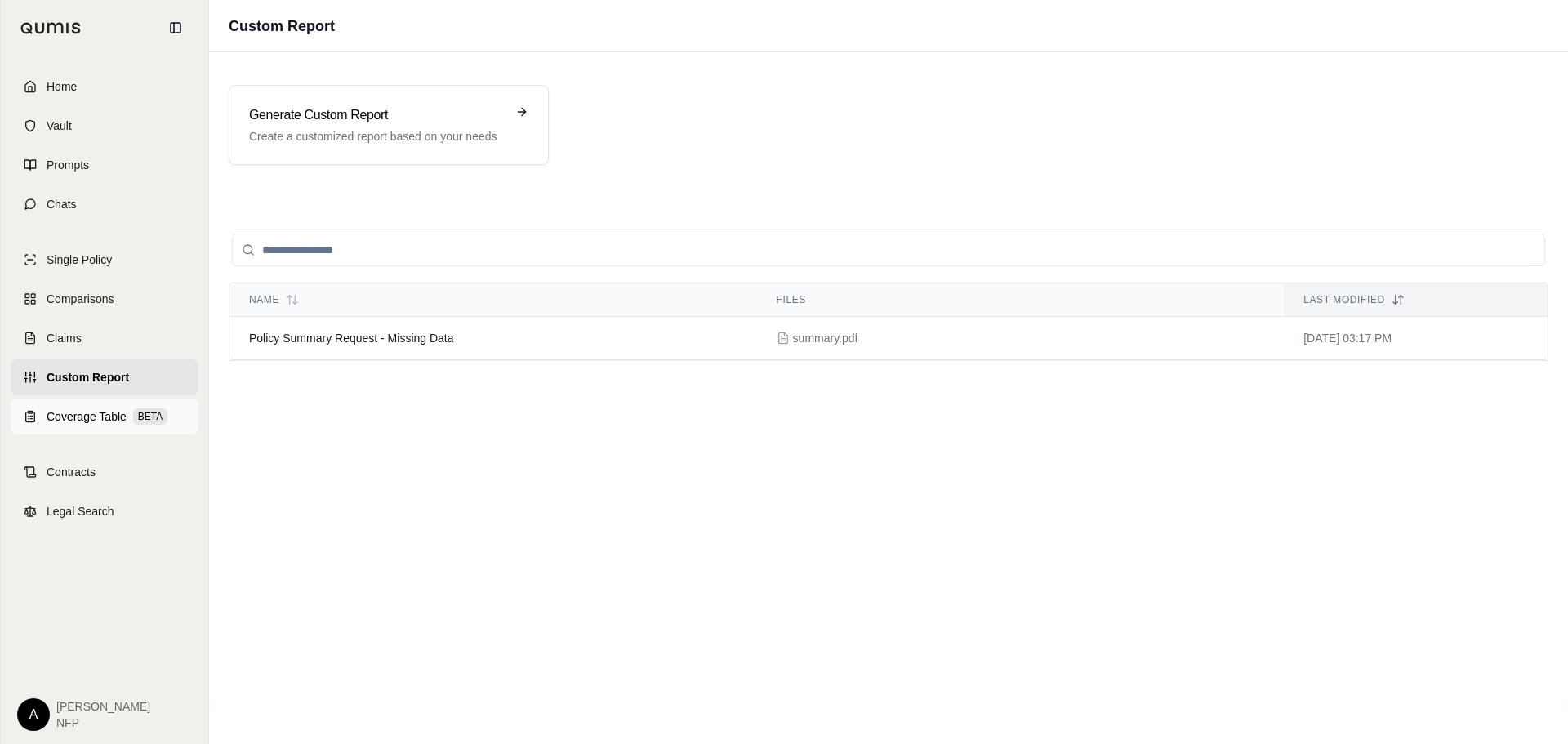
click at [77, 417] on span "Coverage Table" at bounding box center [86, 417] width 80 height 17
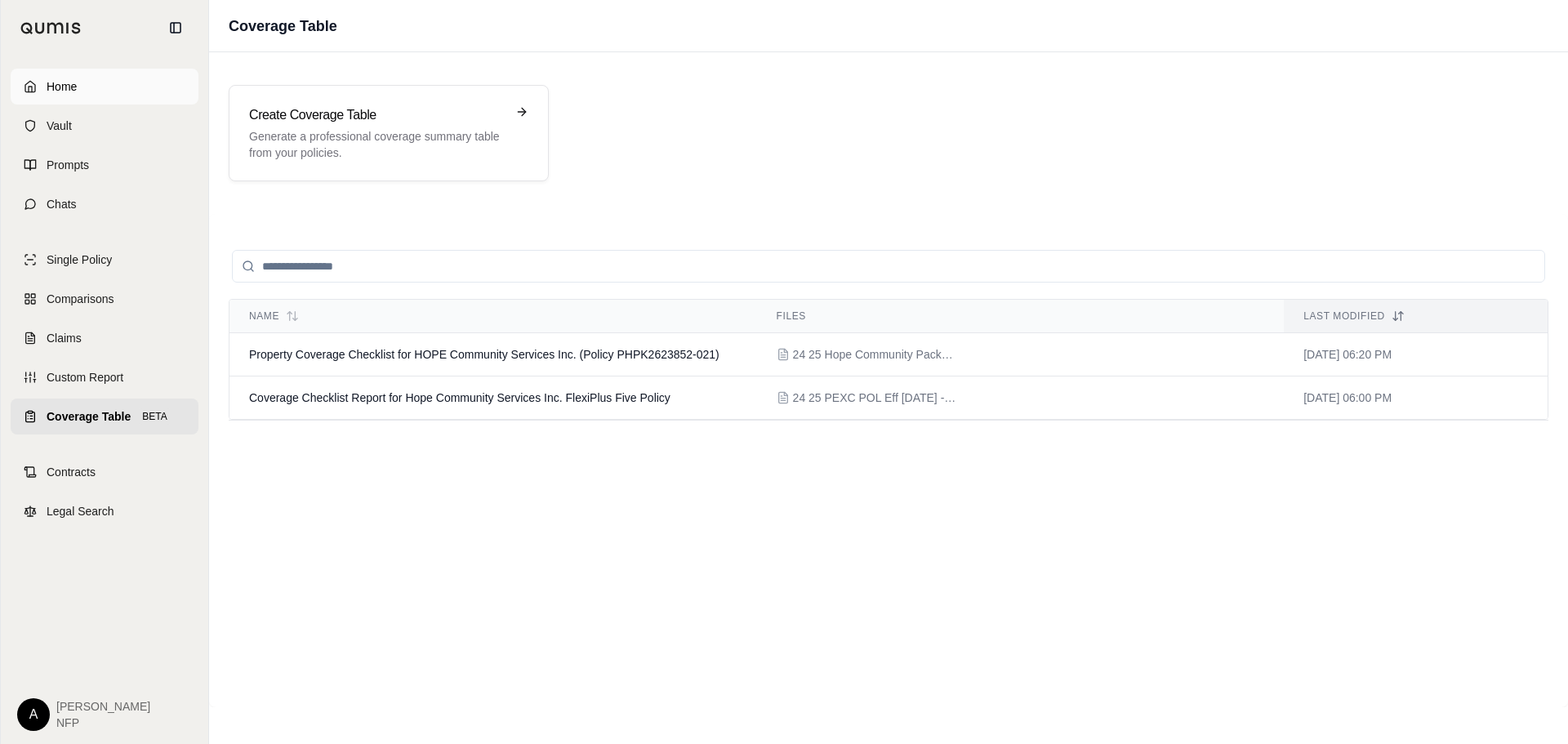
click at [71, 82] on span "Home" at bounding box center [61, 87] width 31 height 17
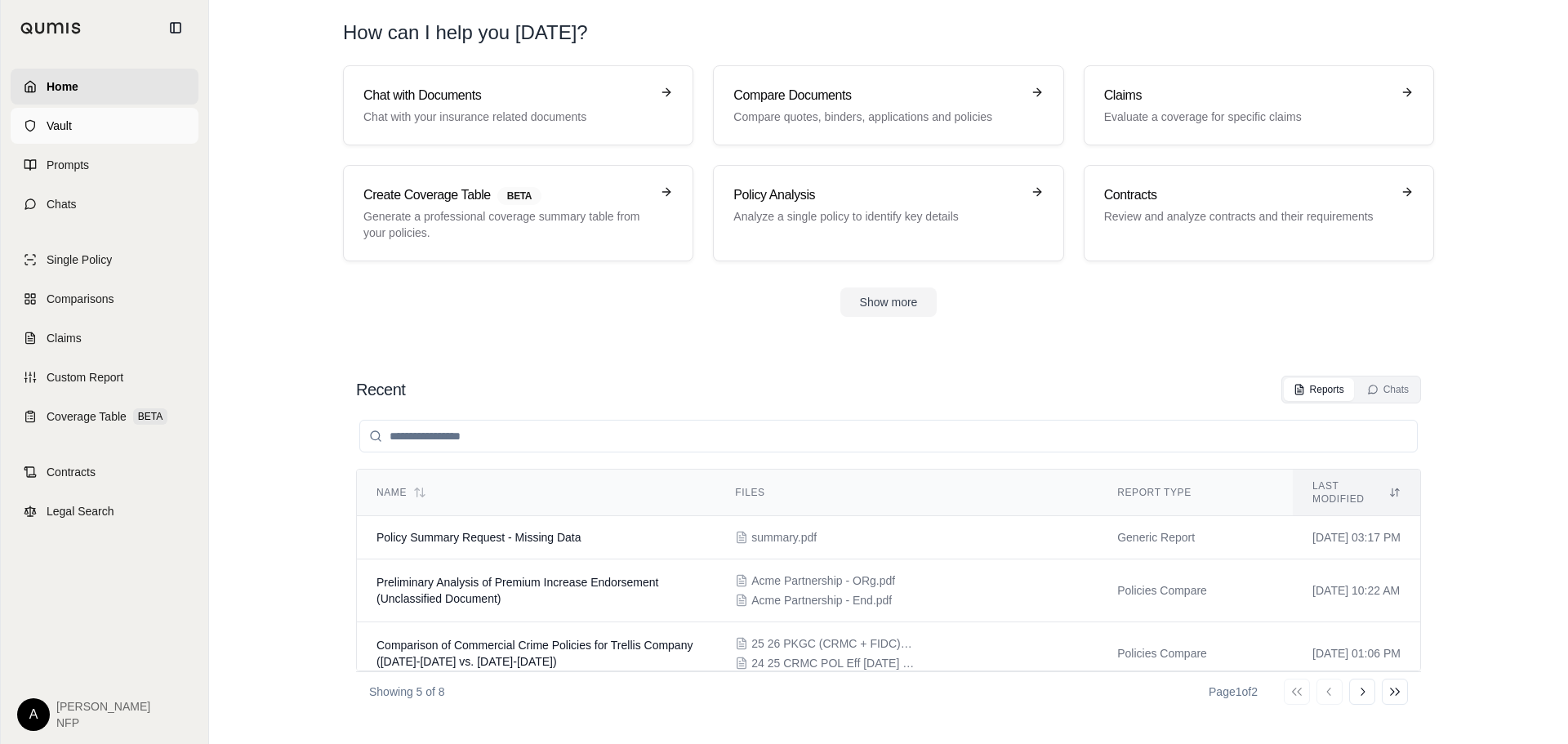
click at [114, 121] on link "Vault" at bounding box center [104, 125] width 188 height 36
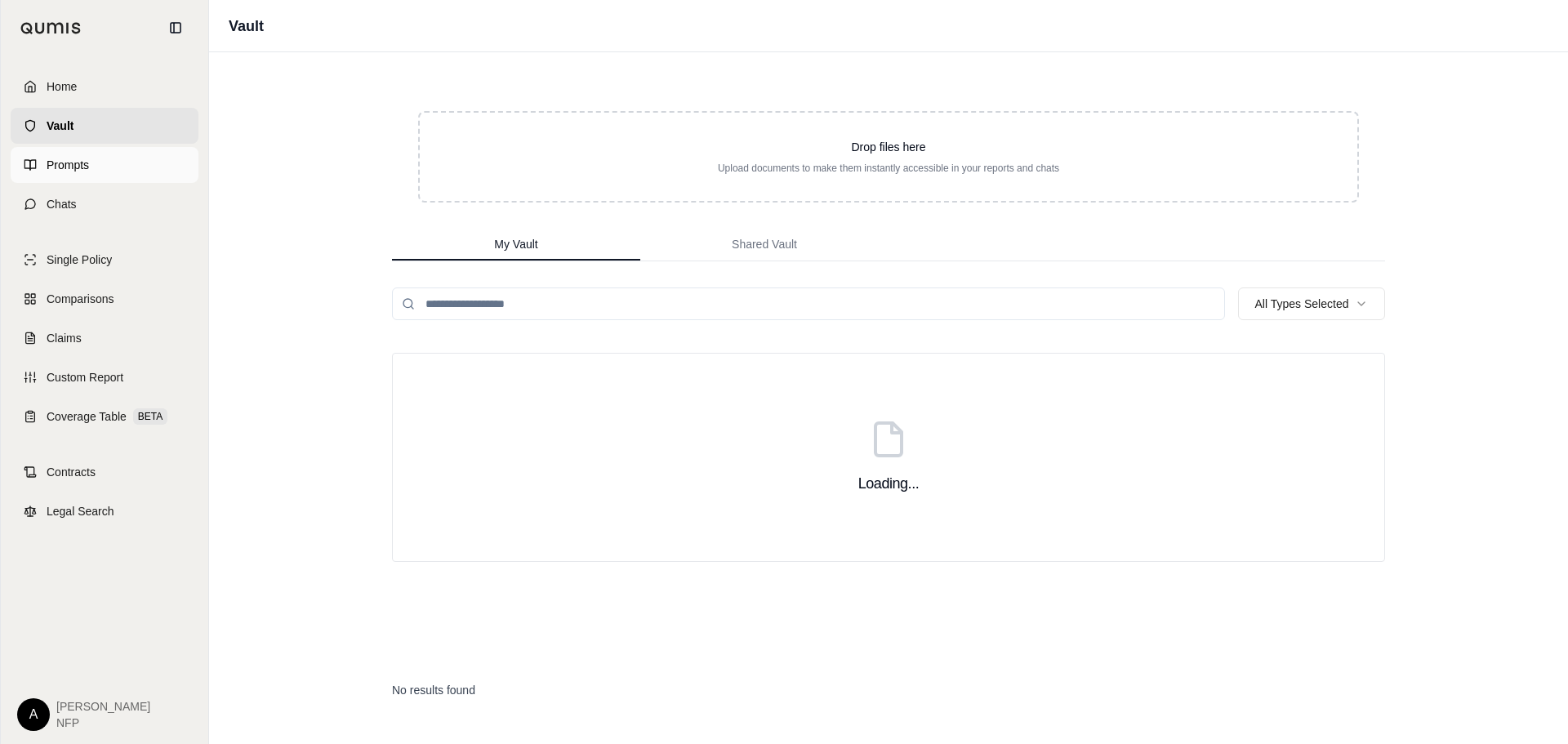
click at [94, 165] on link "Prompts" at bounding box center [104, 165] width 188 height 36
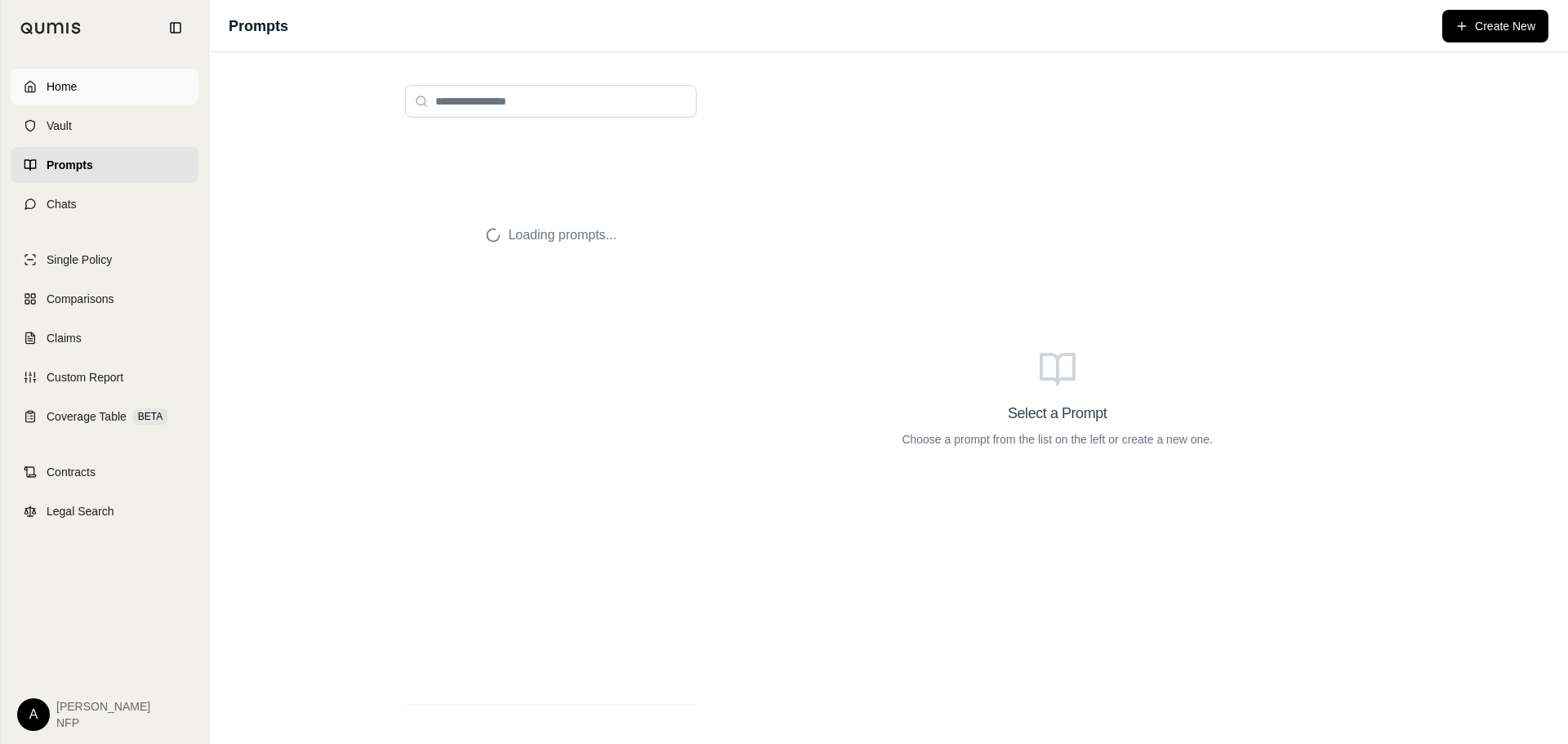
click at [78, 94] on link "Home" at bounding box center [104, 86] width 188 height 36
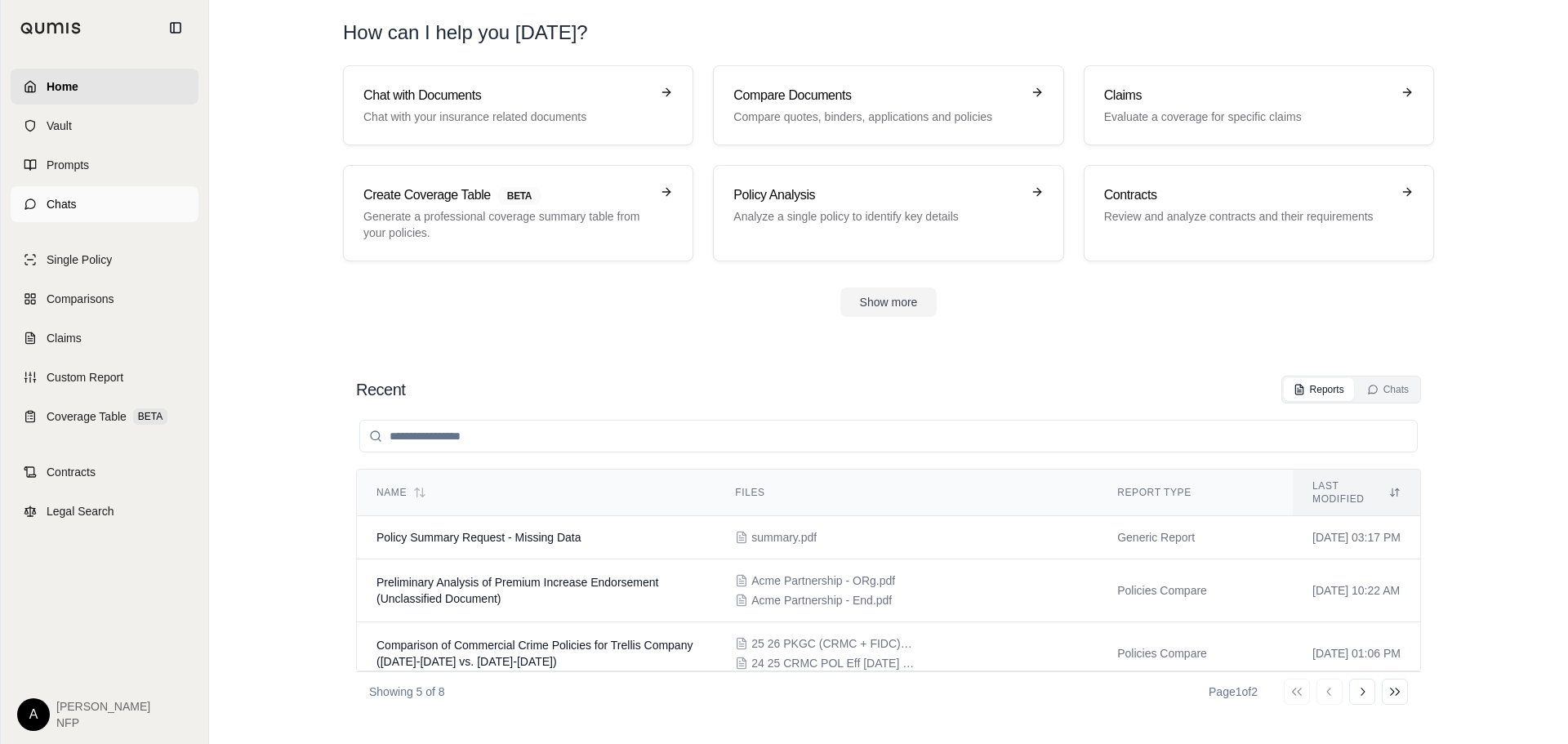
click at [72, 195] on link "Chats" at bounding box center [104, 204] width 188 height 36
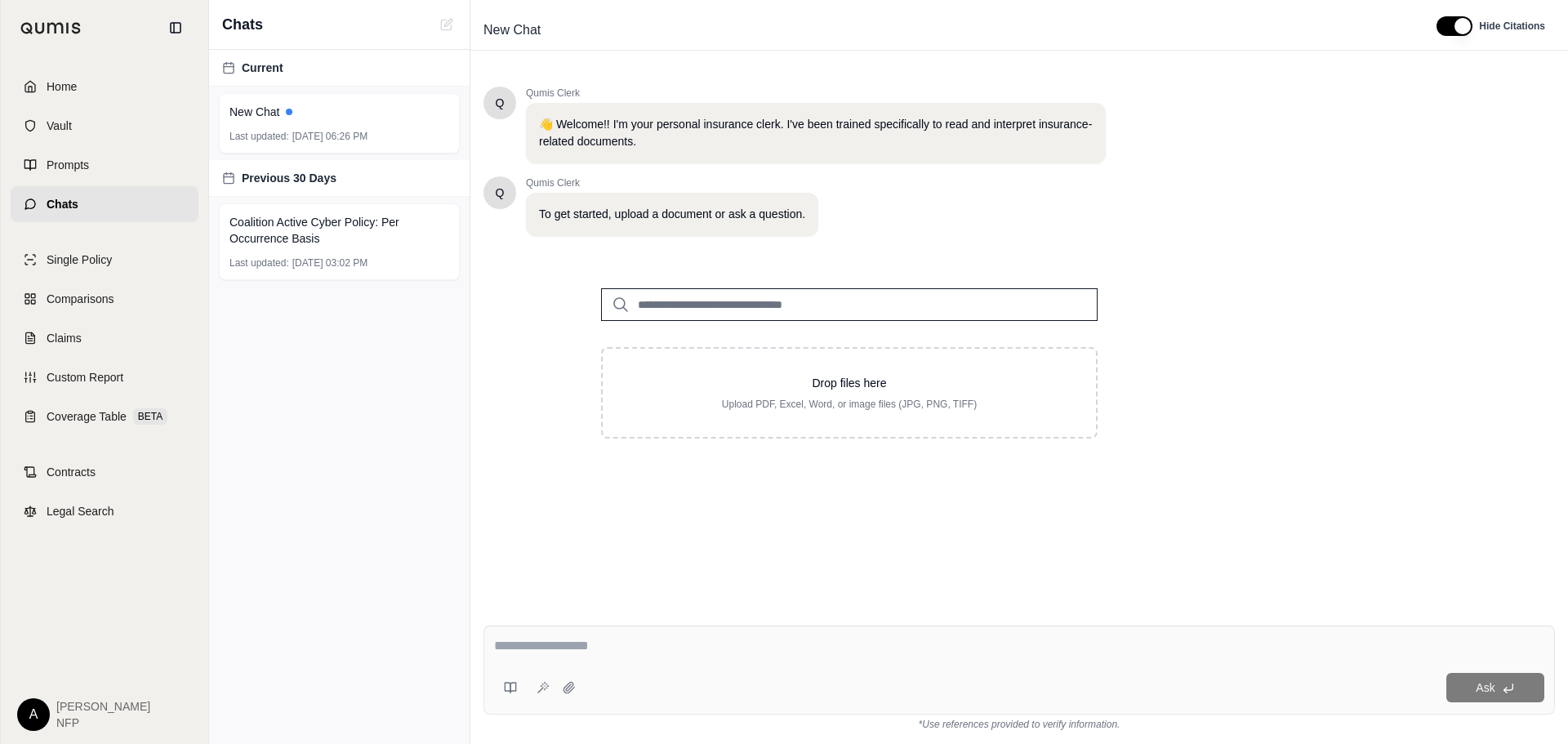
click at [668, 295] on input "search" at bounding box center [849, 304] width 496 height 32
type input "**********"
drag, startPoint x: 919, startPoint y: 293, endPoint x: 603, endPoint y: 299, distance: 316.1
click at [603, 299] on input "**********" at bounding box center [849, 304] width 496 height 32
click at [100, 95] on link "Home" at bounding box center [104, 86] width 188 height 36
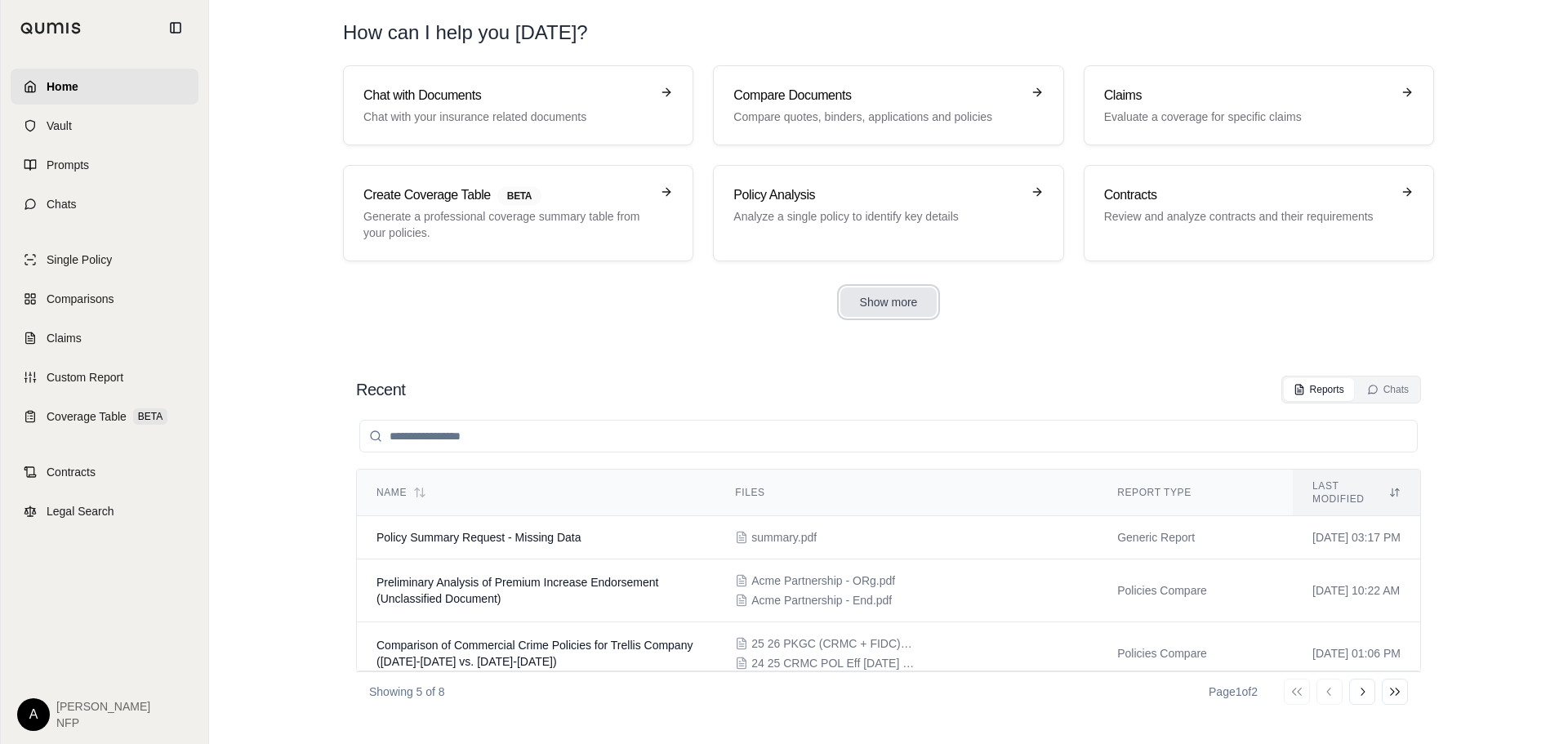
click at [879, 293] on button "Show more" at bounding box center [888, 302] width 97 height 30
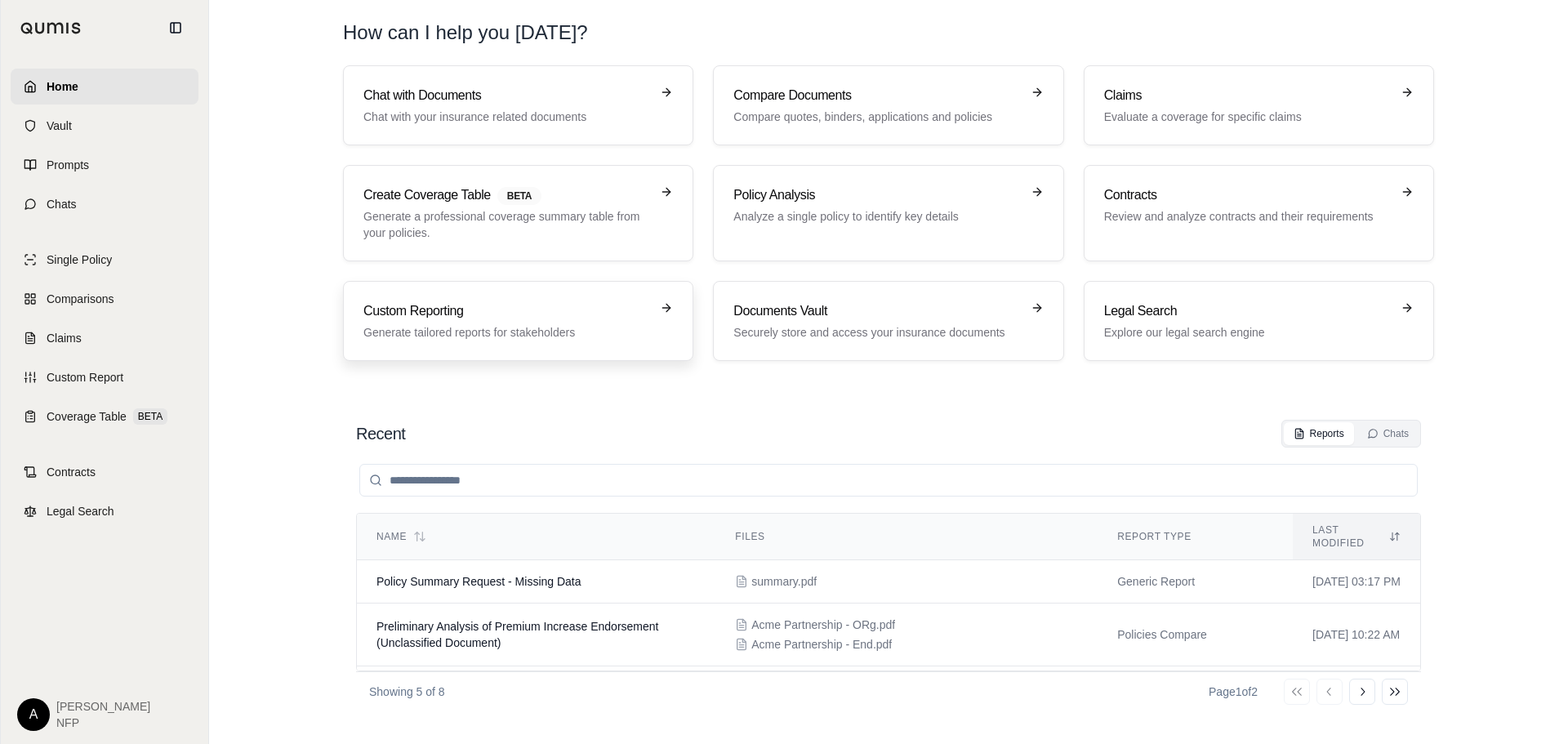
click at [541, 343] on link "Custom Reporting Generate tailored reports for stakeholders" at bounding box center [518, 321] width 350 height 80
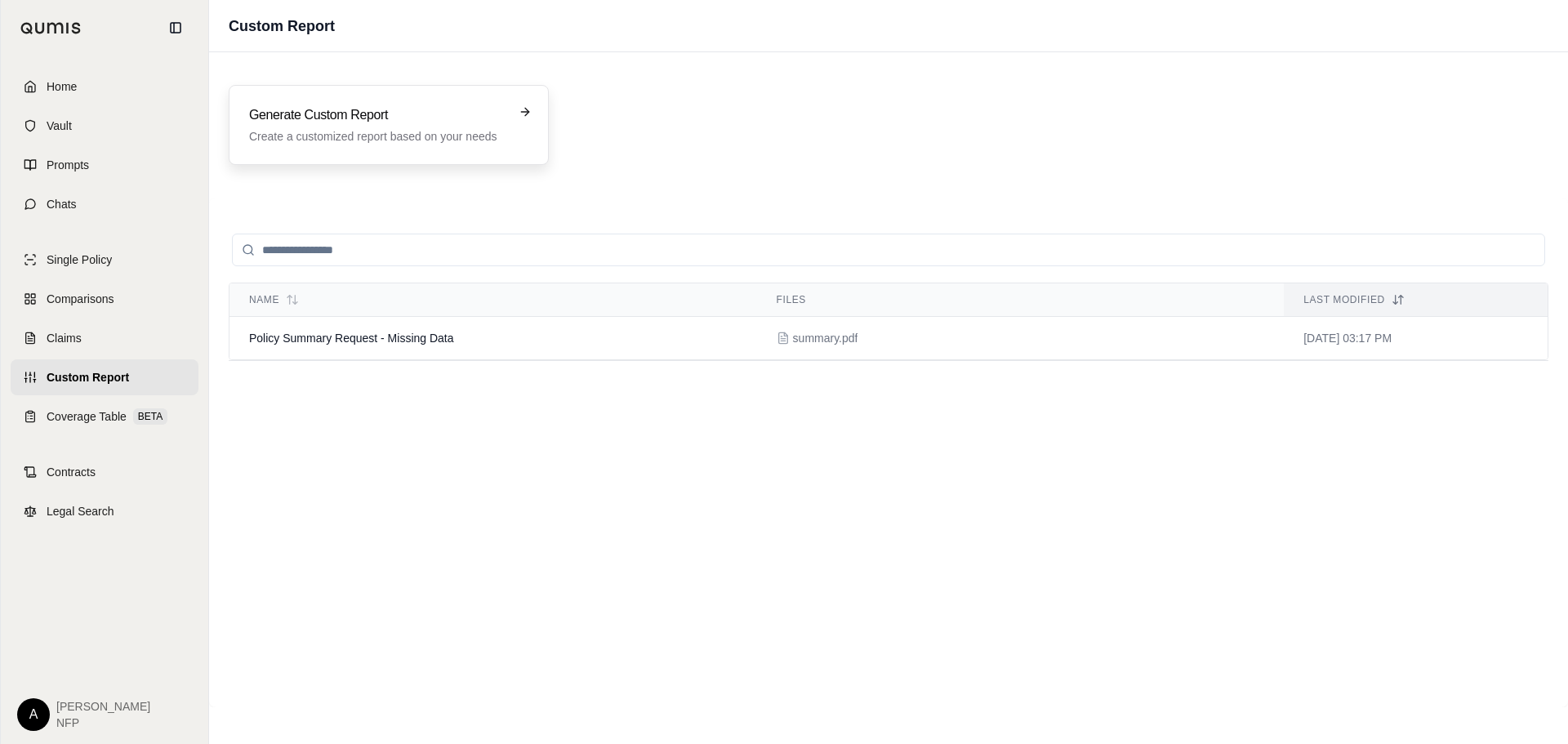
click at [459, 111] on h3 "Generate Custom Report" at bounding box center [377, 115] width 257 height 19
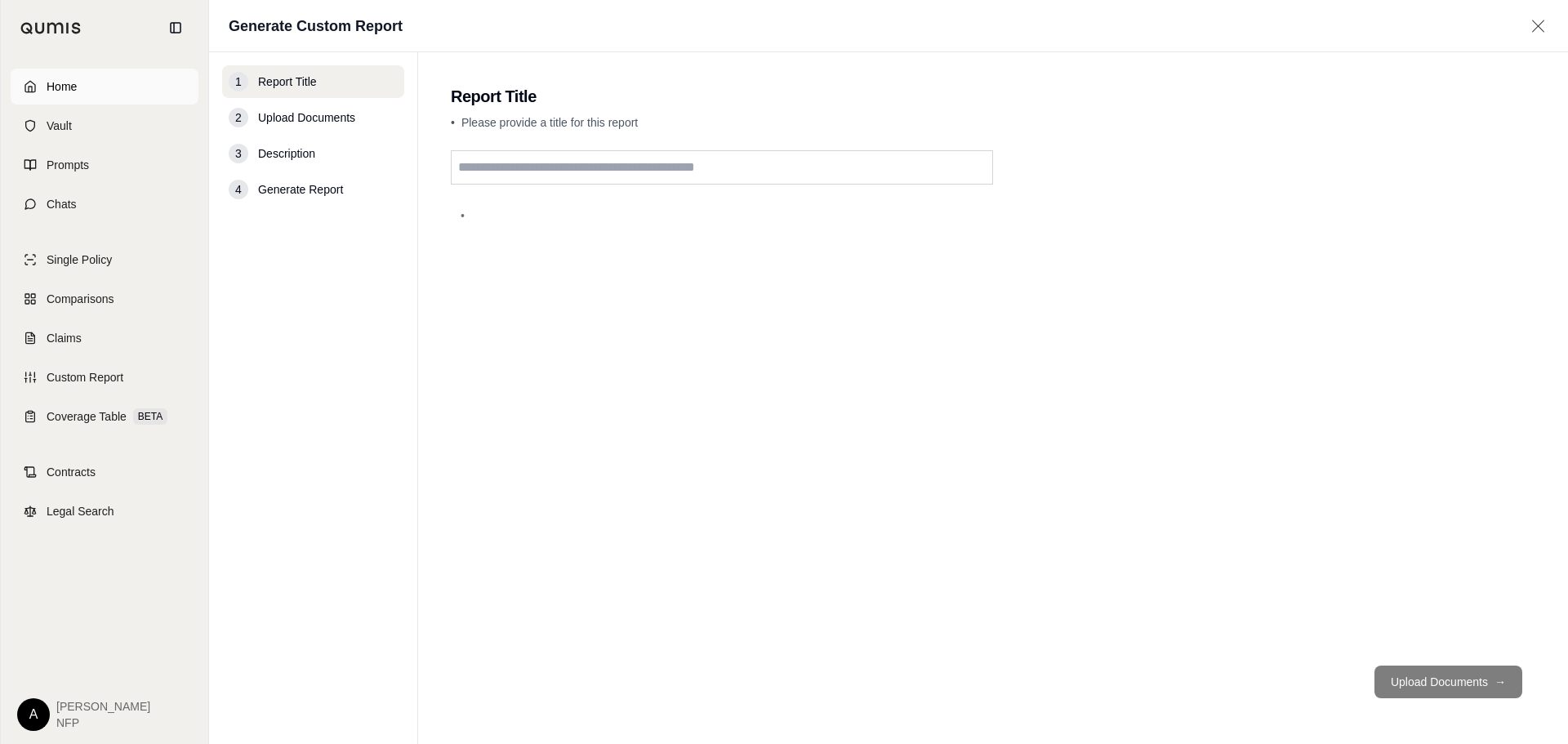
click at [59, 82] on span "Home" at bounding box center [61, 87] width 31 height 17
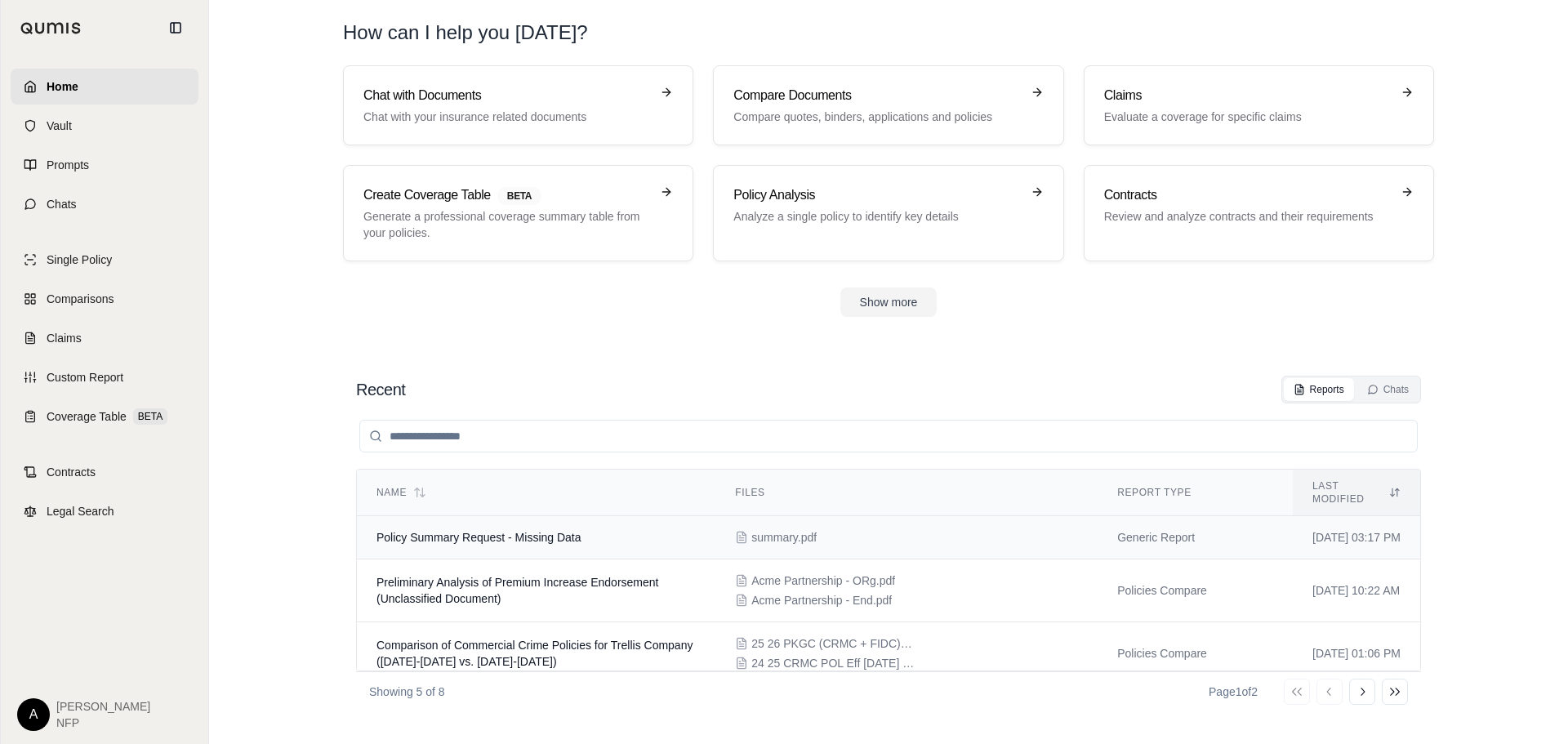
click at [521, 531] on span "Policy Summary Request - Missing Data" at bounding box center [478, 537] width 205 height 13
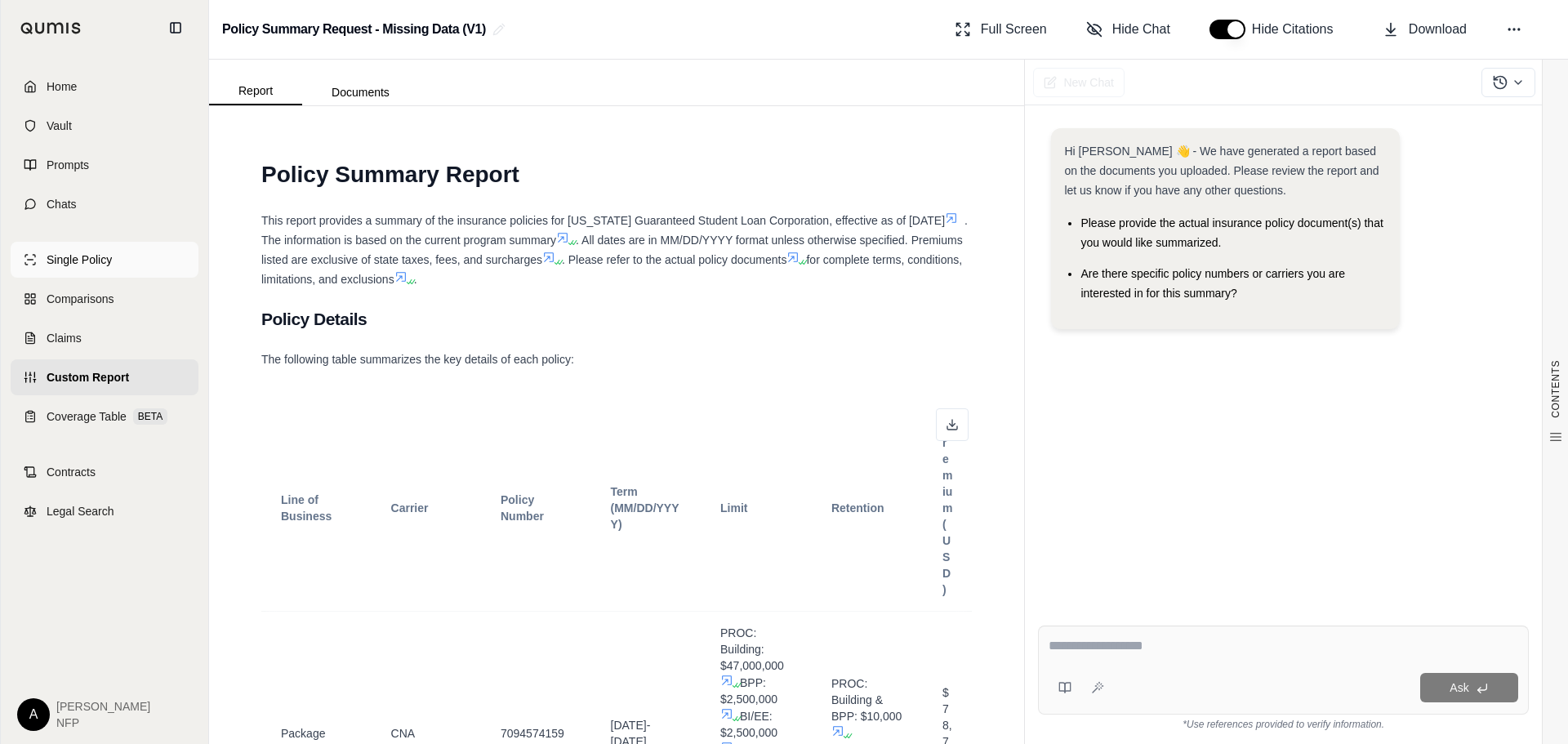
click at [60, 260] on span "Single Policy" at bounding box center [79, 260] width 66 height 17
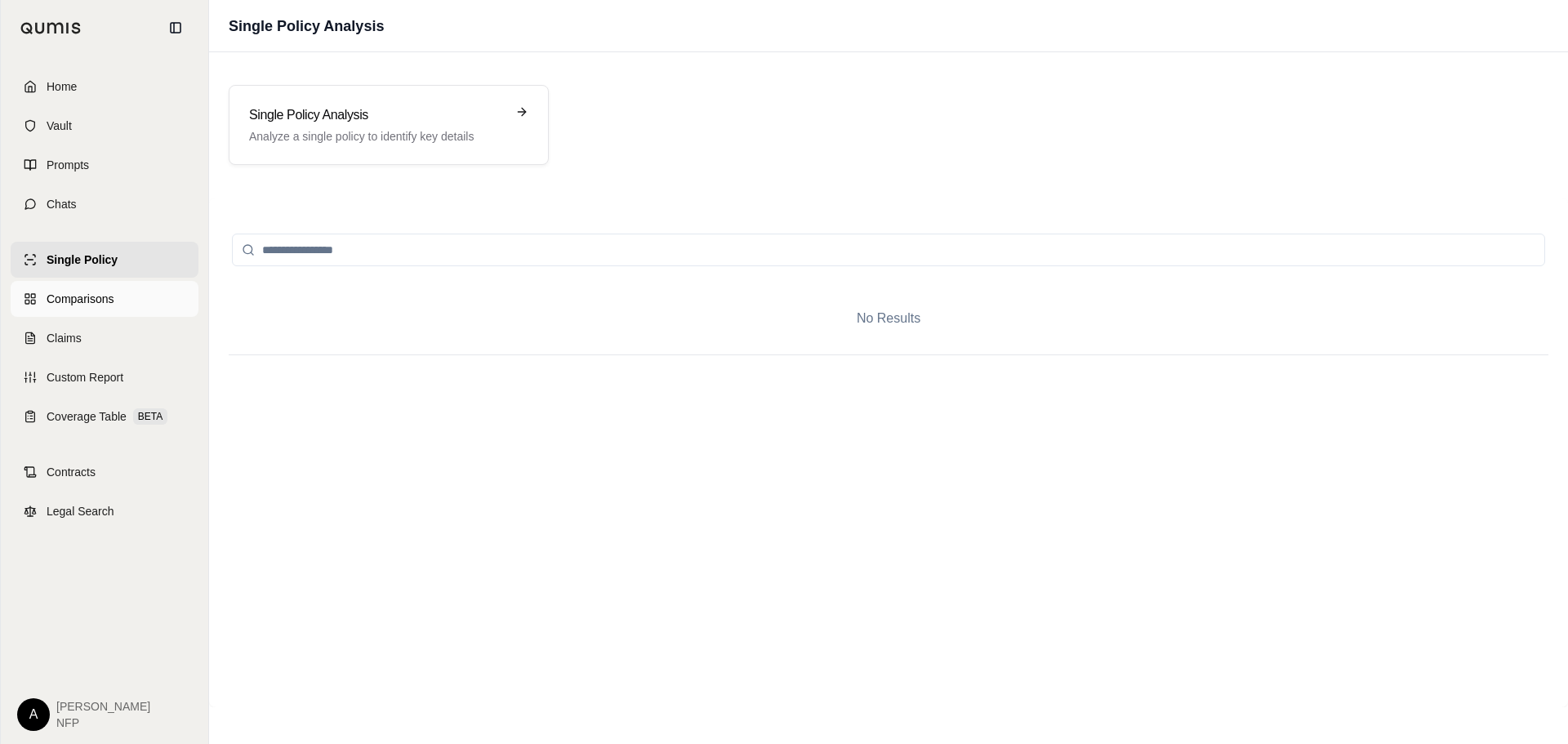
click at [66, 302] on span "Comparisons" at bounding box center [80, 299] width 67 height 17
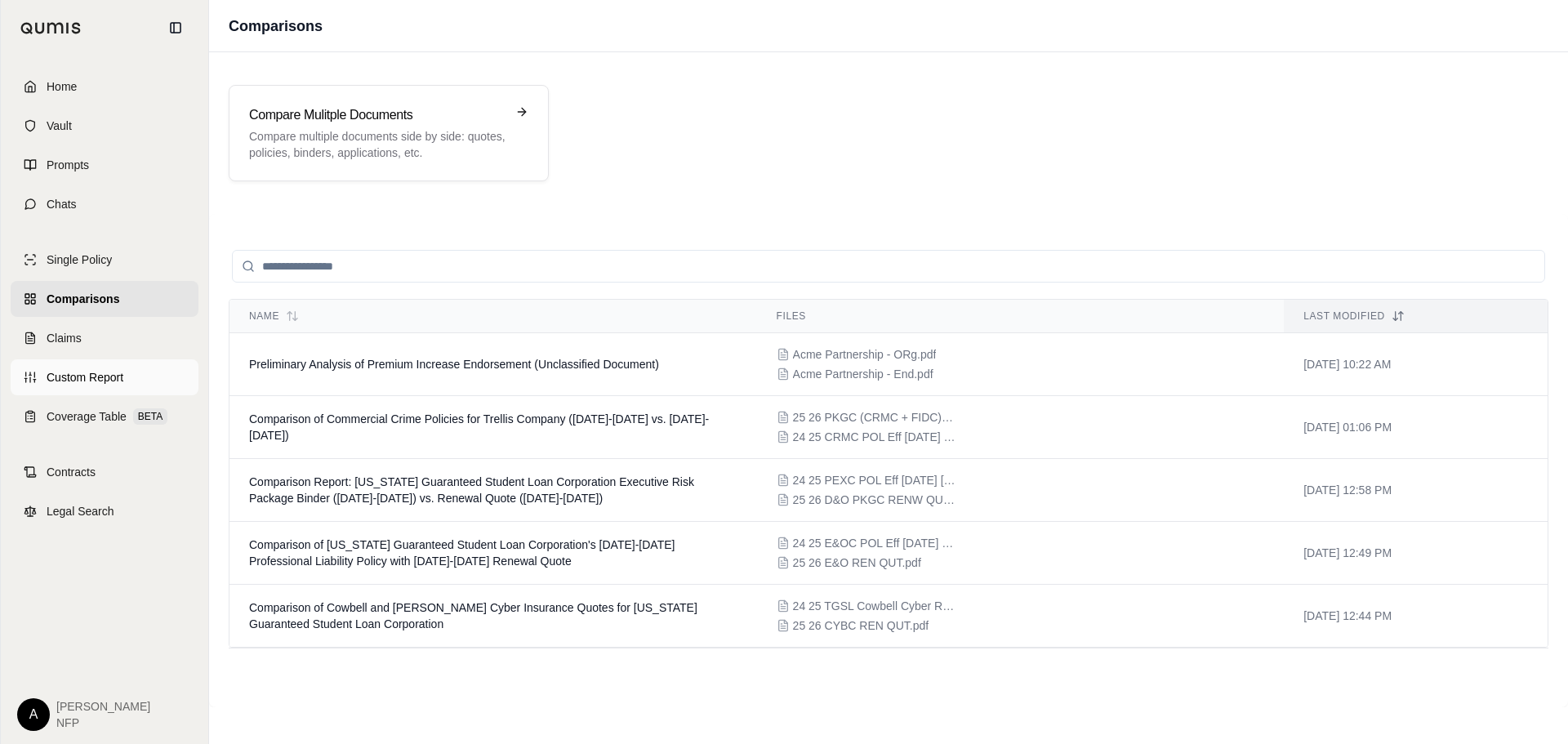
click at [61, 368] on link "Custom Report" at bounding box center [104, 377] width 188 height 36
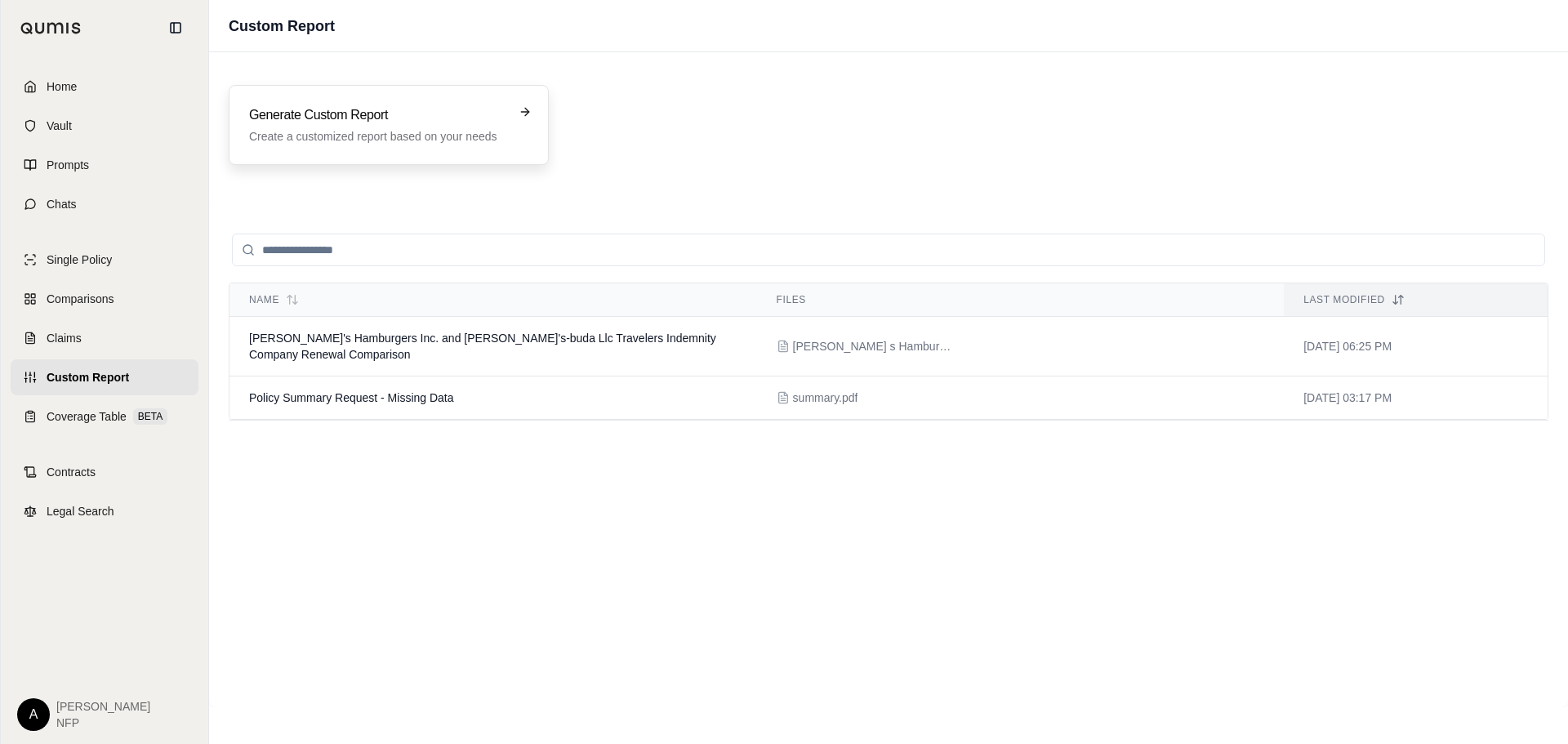
click at [445, 99] on div "Generate Custom Report Create a customized report based on your needs" at bounding box center [389, 125] width 320 height 80
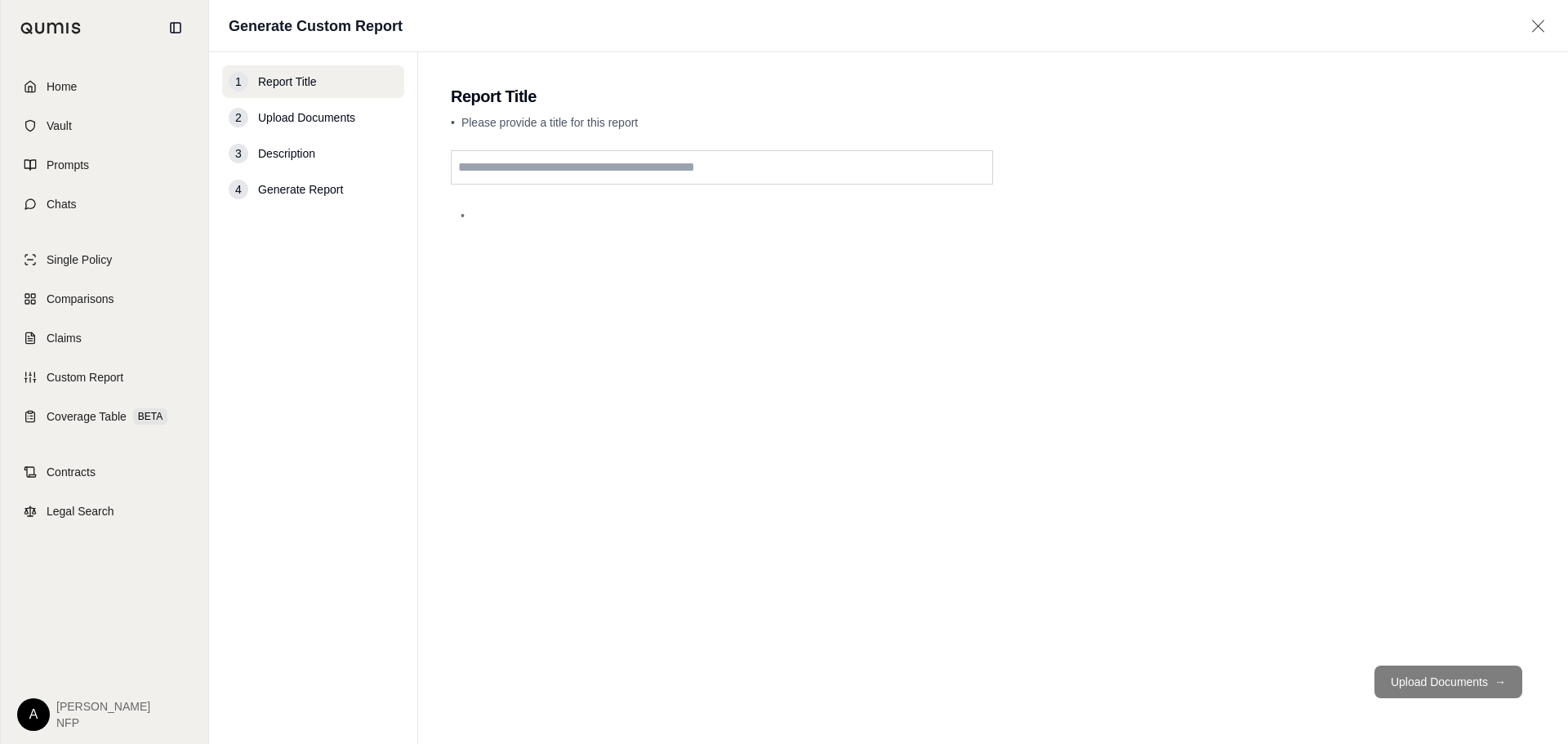
click at [658, 175] on input "text" at bounding box center [721, 167] width 542 height 34
click at [60, 85] on span "Home" at bounding box center [61, 87] width 31 height 17
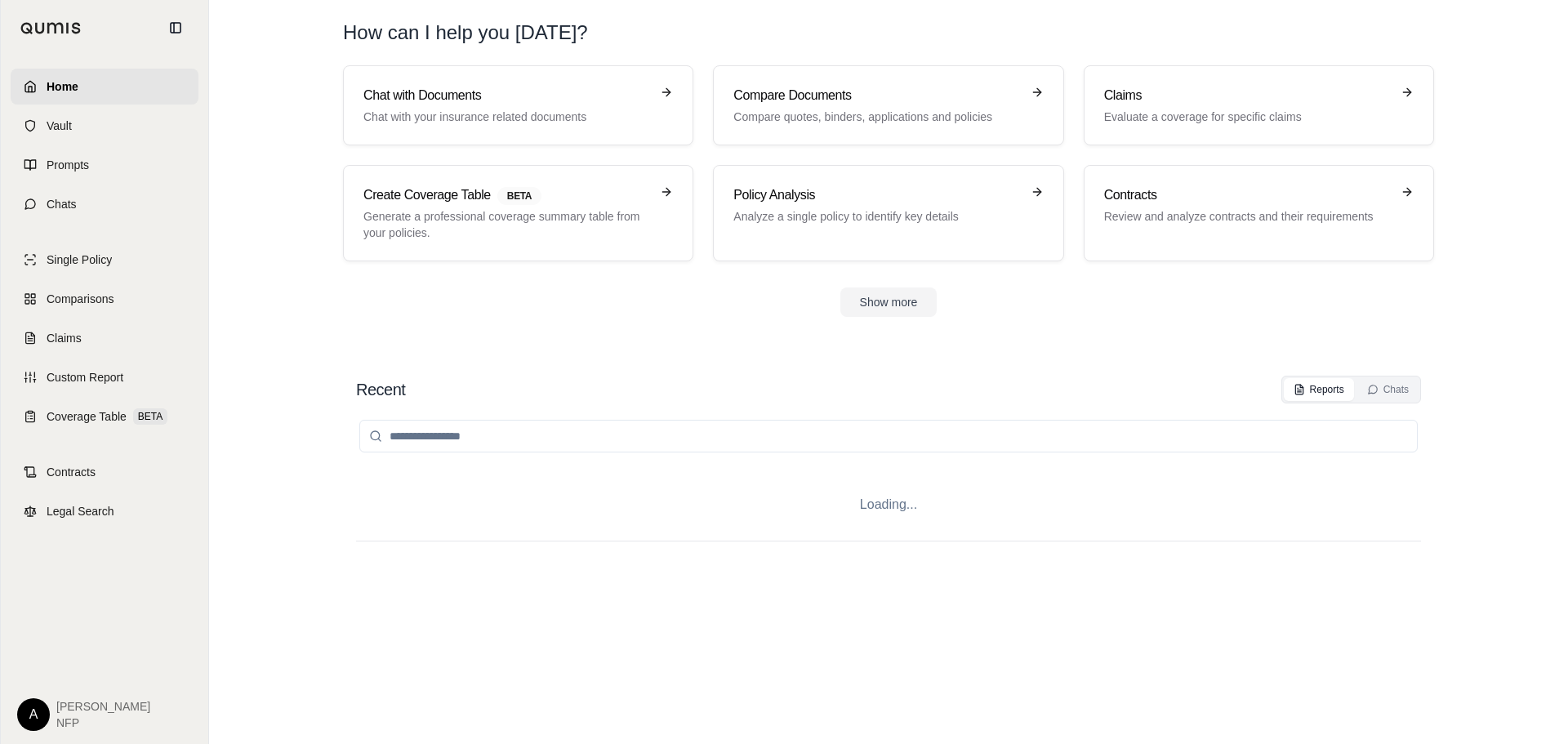
click at [60, 85] on span "Home" at bounding box center [62, 87] width 31 height 17
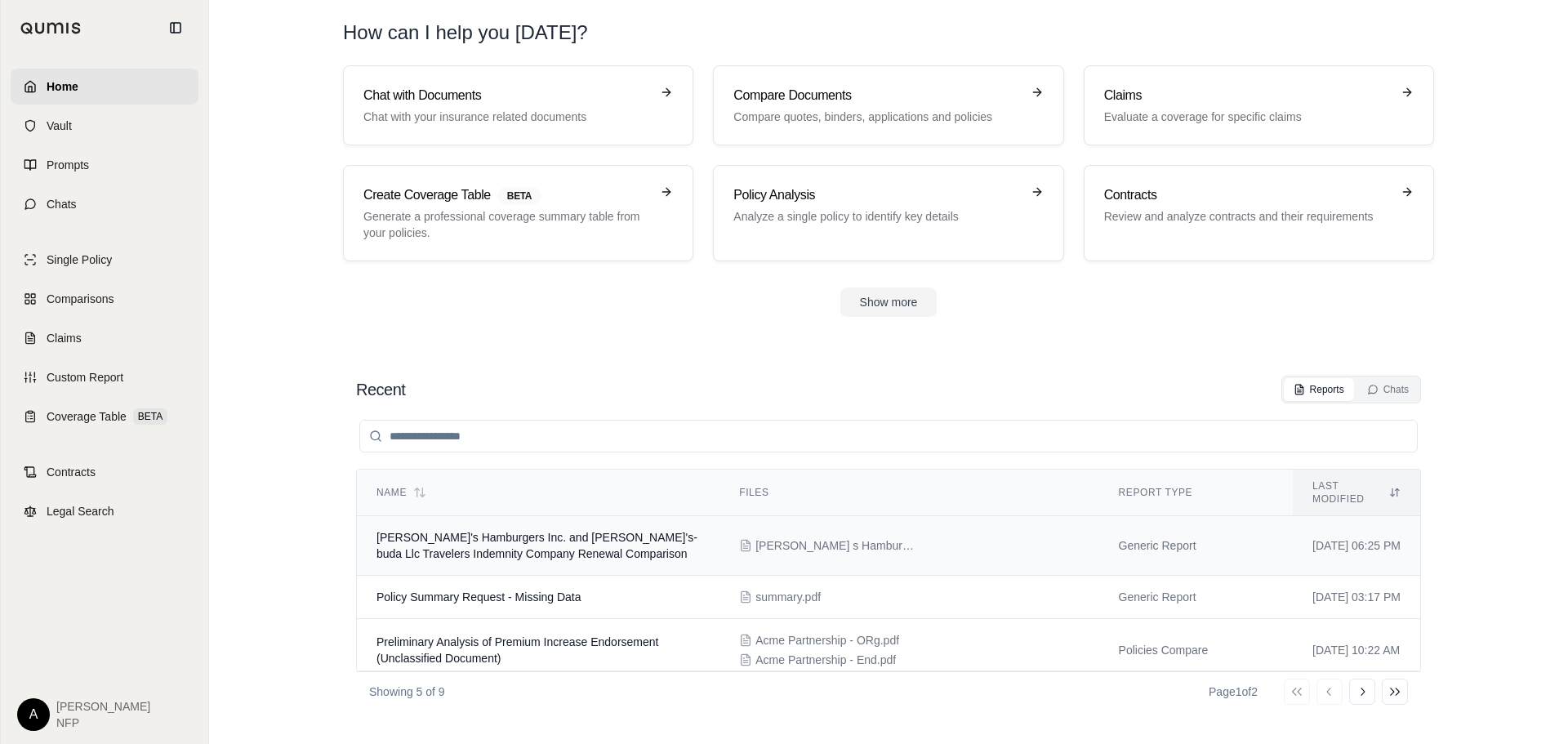
click at [559, 545] on span "[PERSON_NAME]'s Hamburgers Inc. and [PERSON_NAME]'s-buda Llc Travelers Indemnit…" at bounding box center [536, 546] width 320 height 30
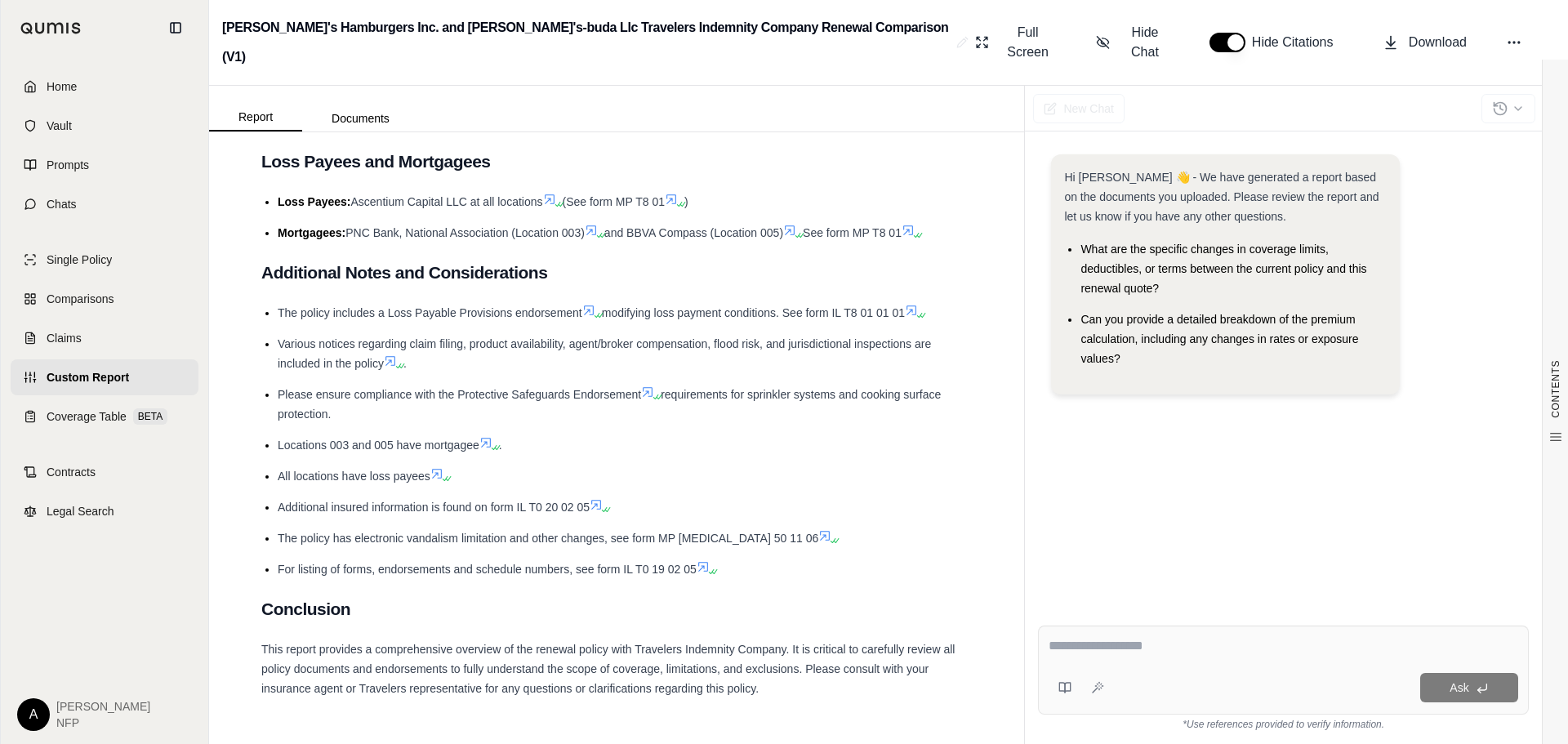
scroll to position [3285, 0]
click at [47, 82] on span "Home" at bounding box center [61, 87] width 31 height 17
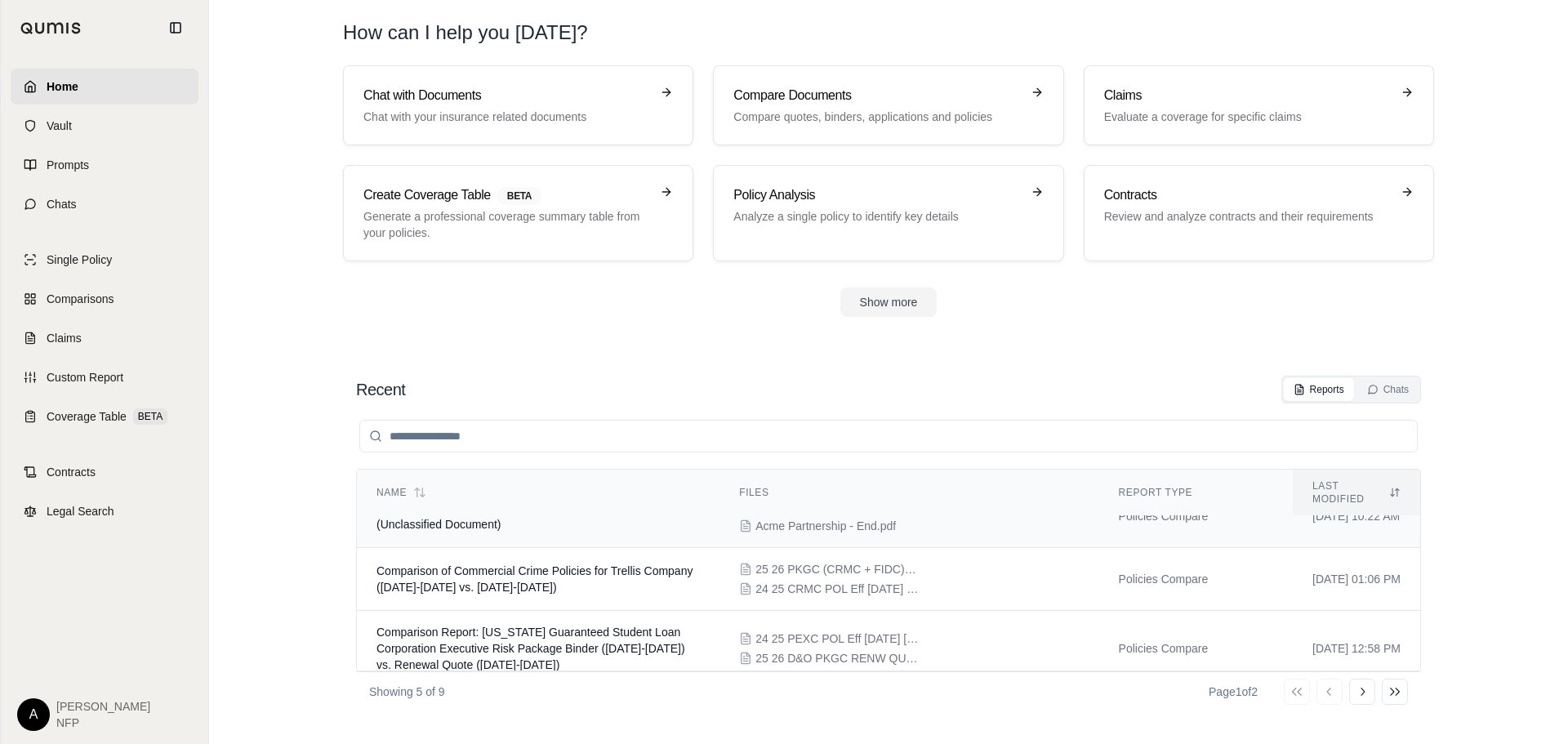
scroll to position [136, 0]
